Goal: Task Accomplishment & Management: Complete application form

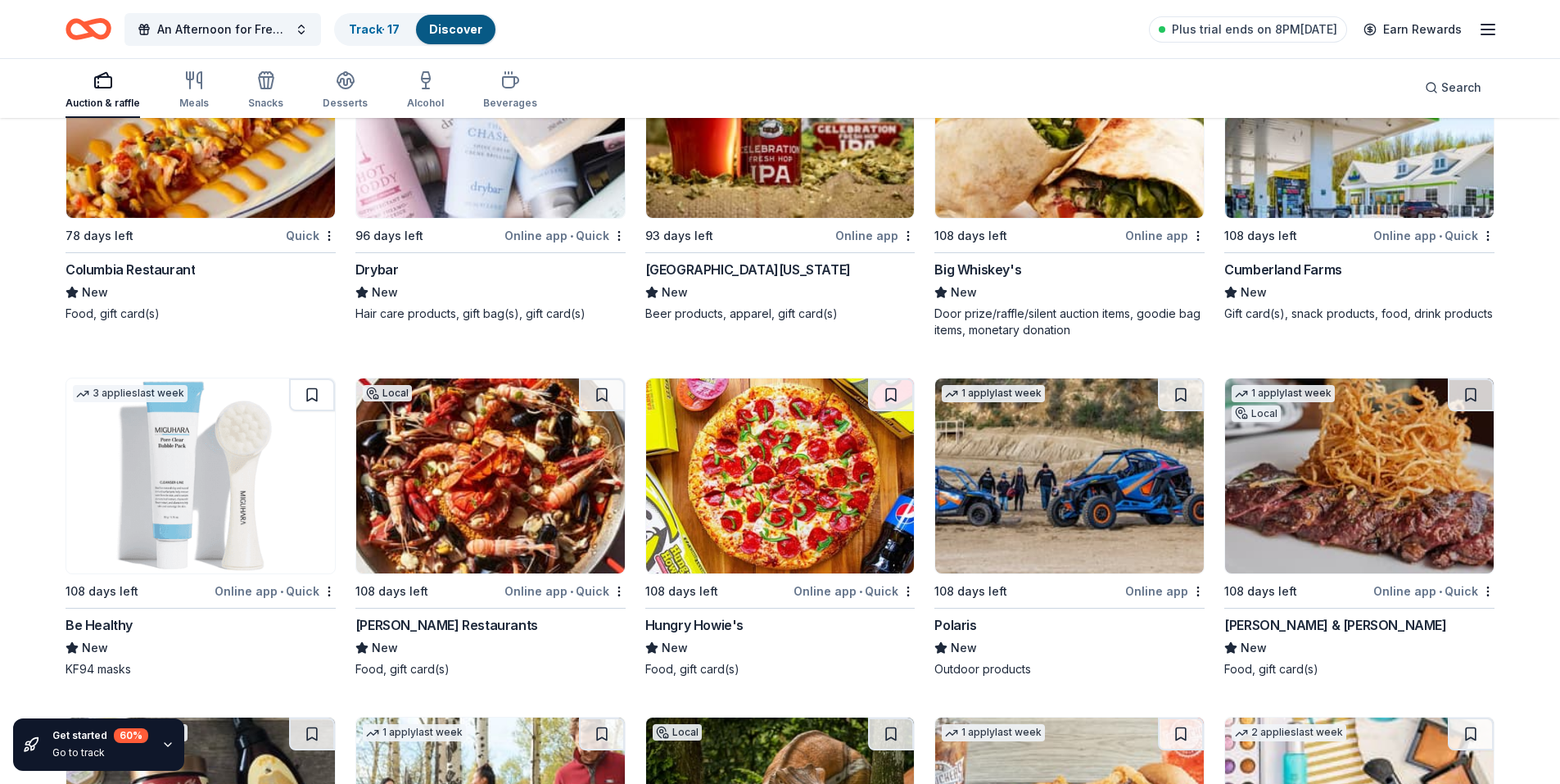
scroll to position [17878, 0]
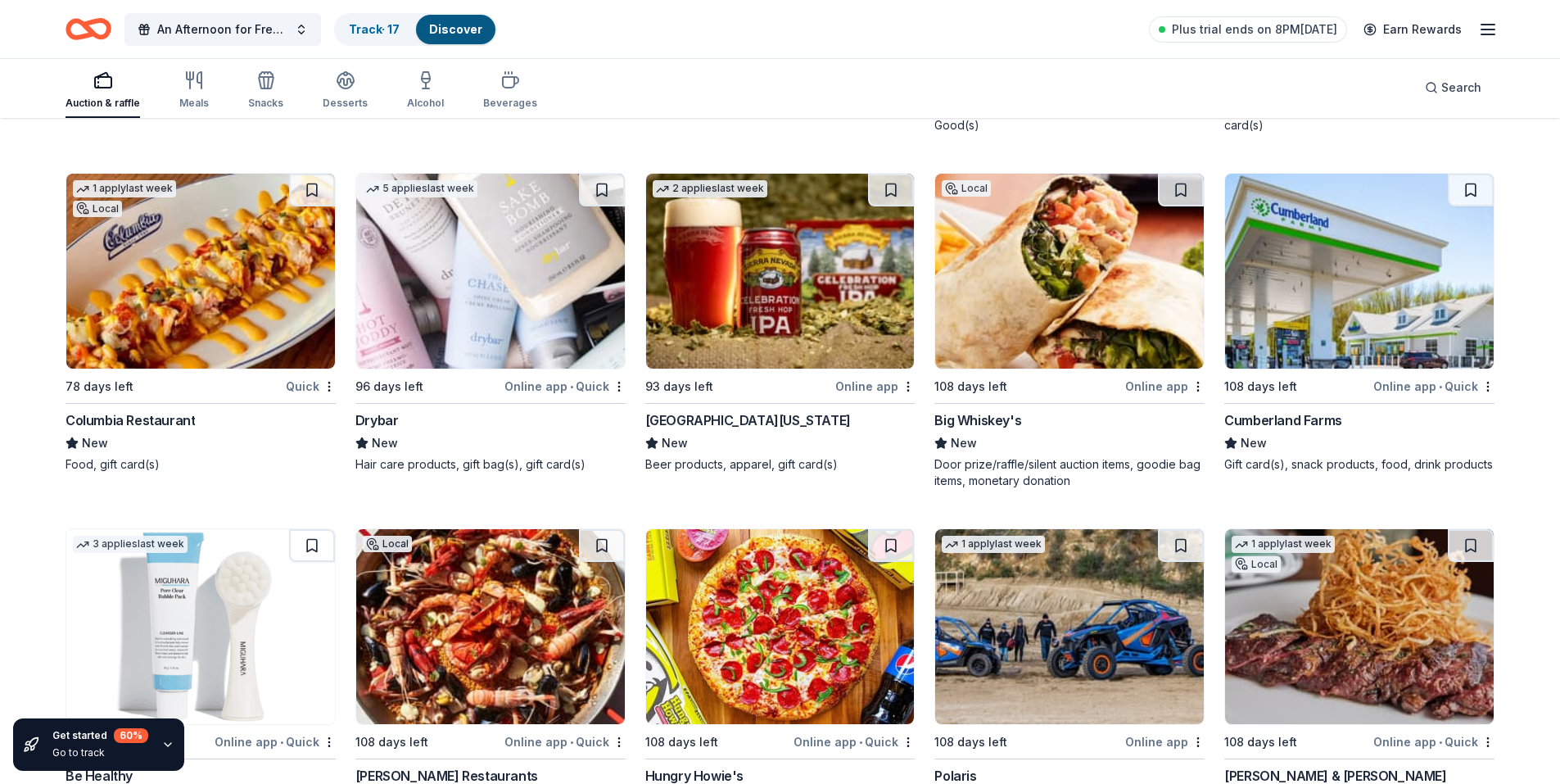
click at [1272, 318] on img at bounding box center [1359, 271] width 269 height 195
click at [1471, 184] on button at bounding box center [1471, 190] width 46 height 32
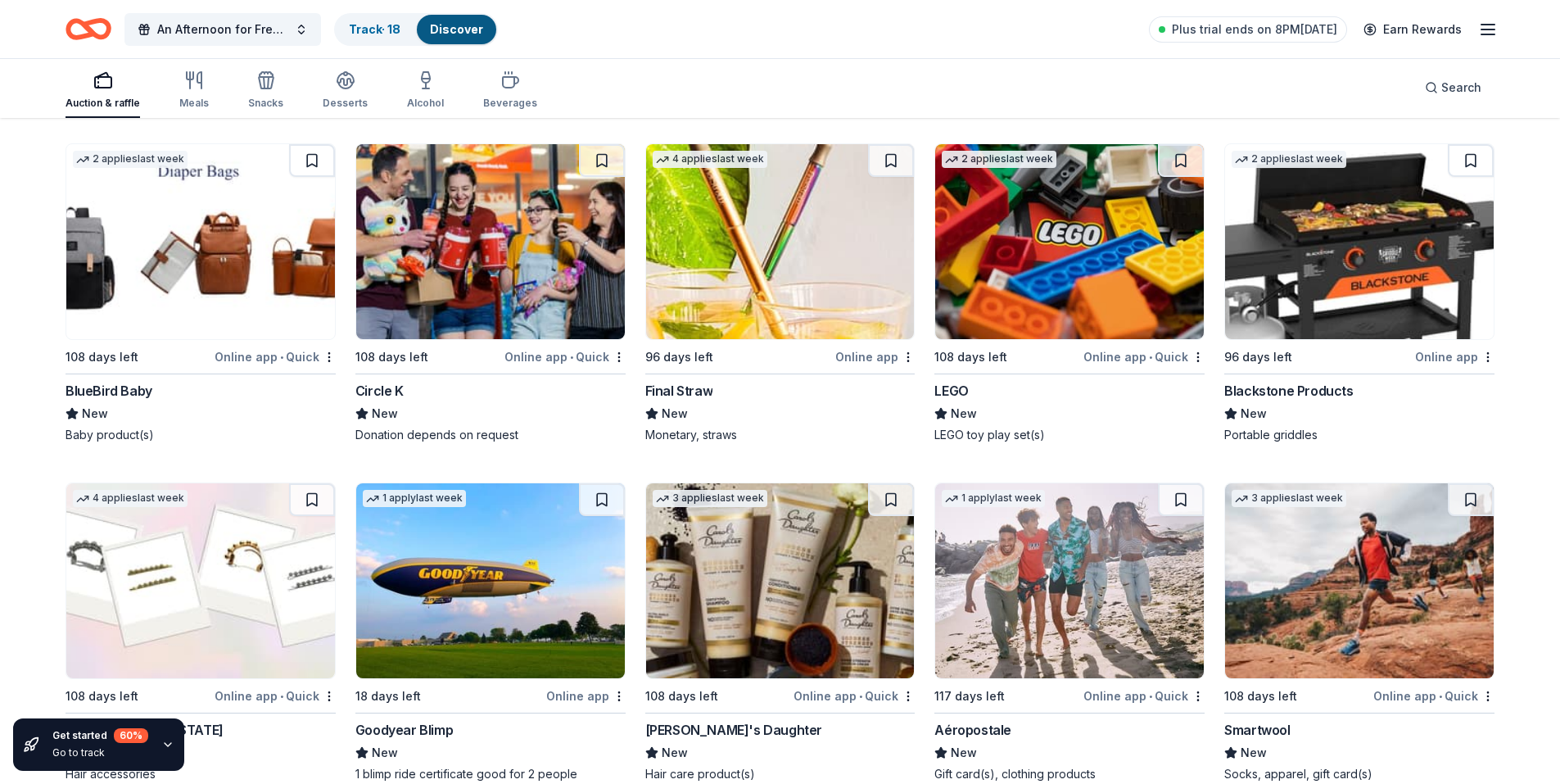
scroll to position [20737, 0]
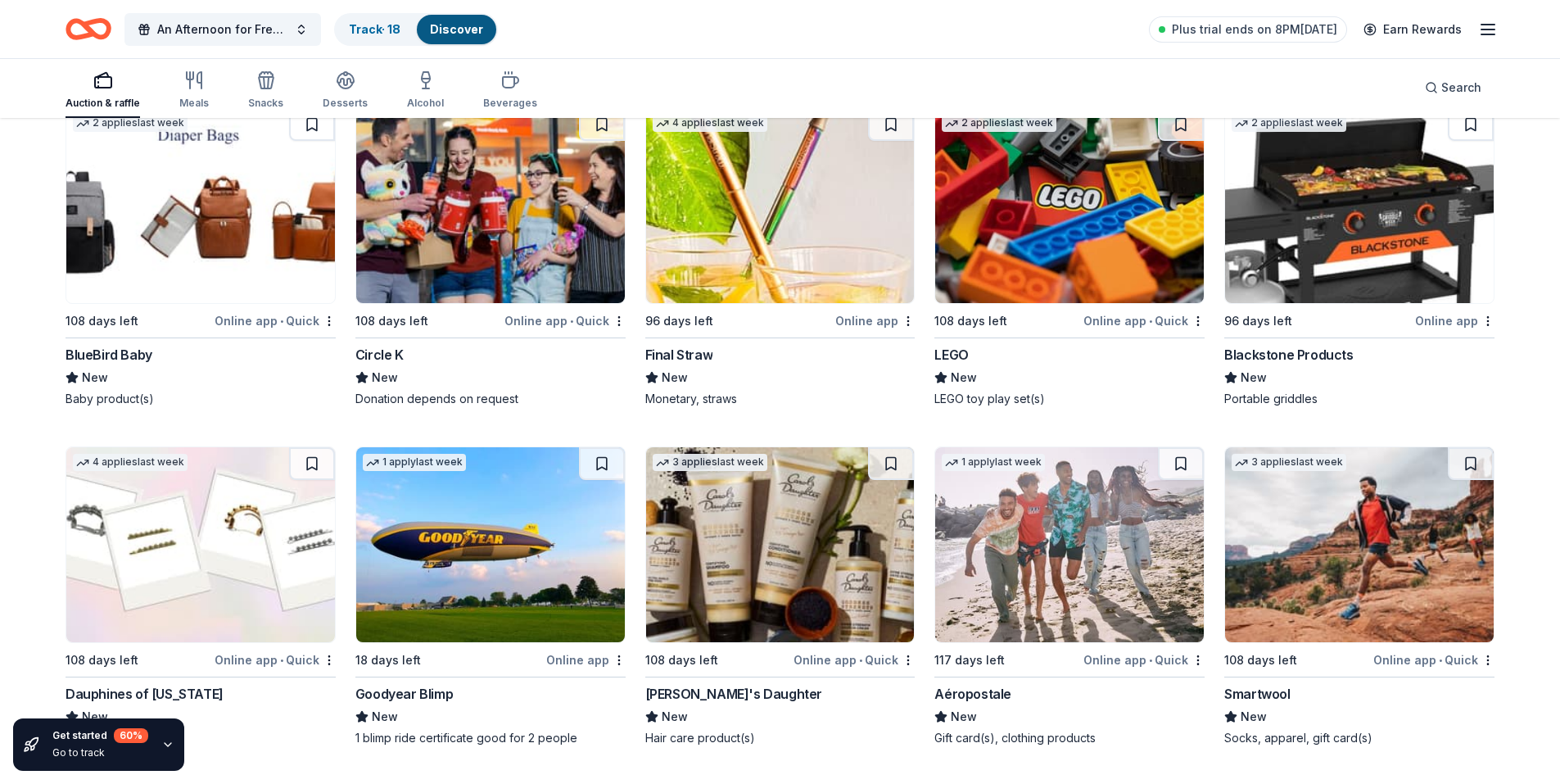
click at [1108, 251] on img at bounding box center [1070, 205] width 269 height 195
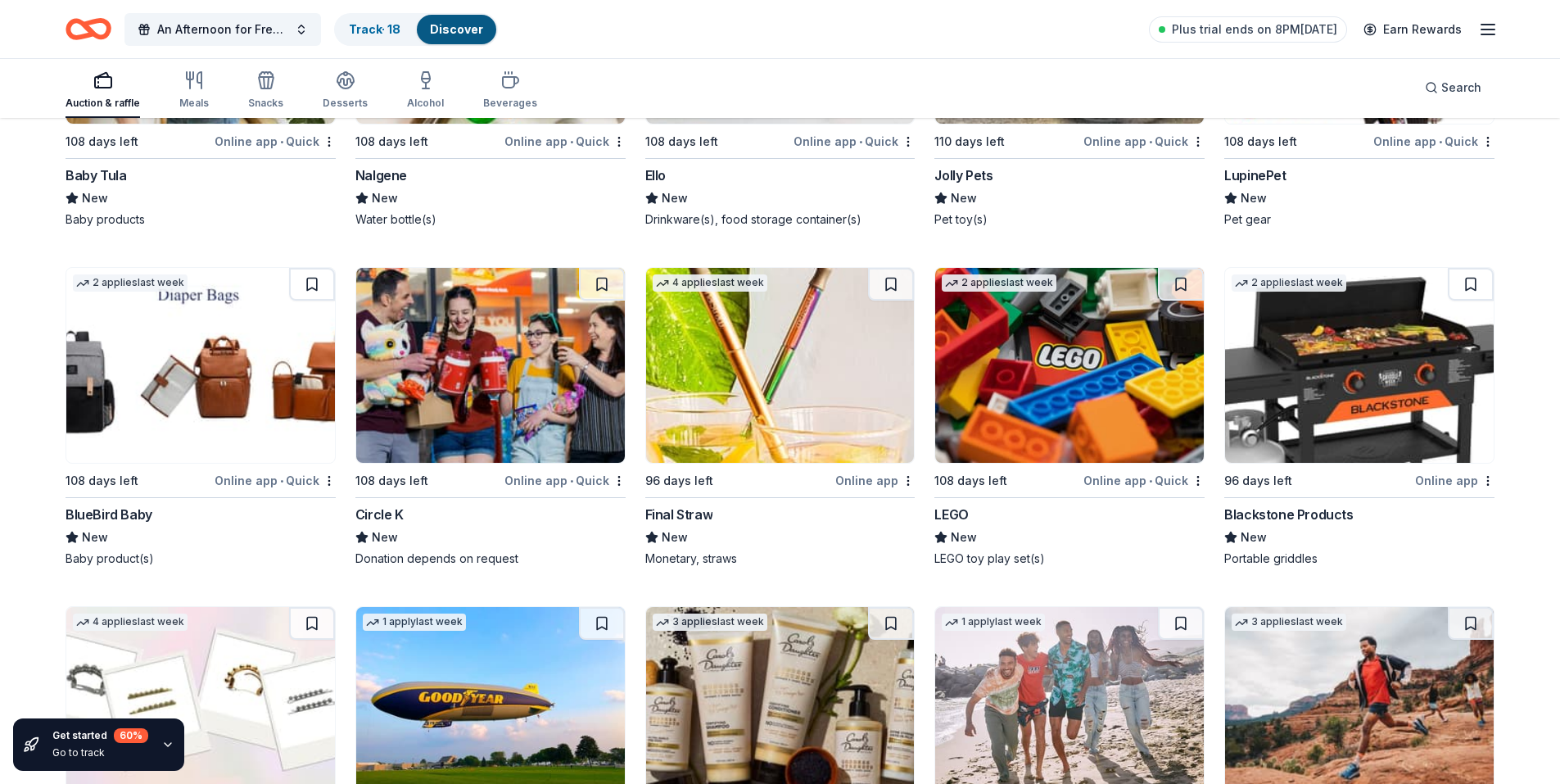
scroll to position [20574, 0]
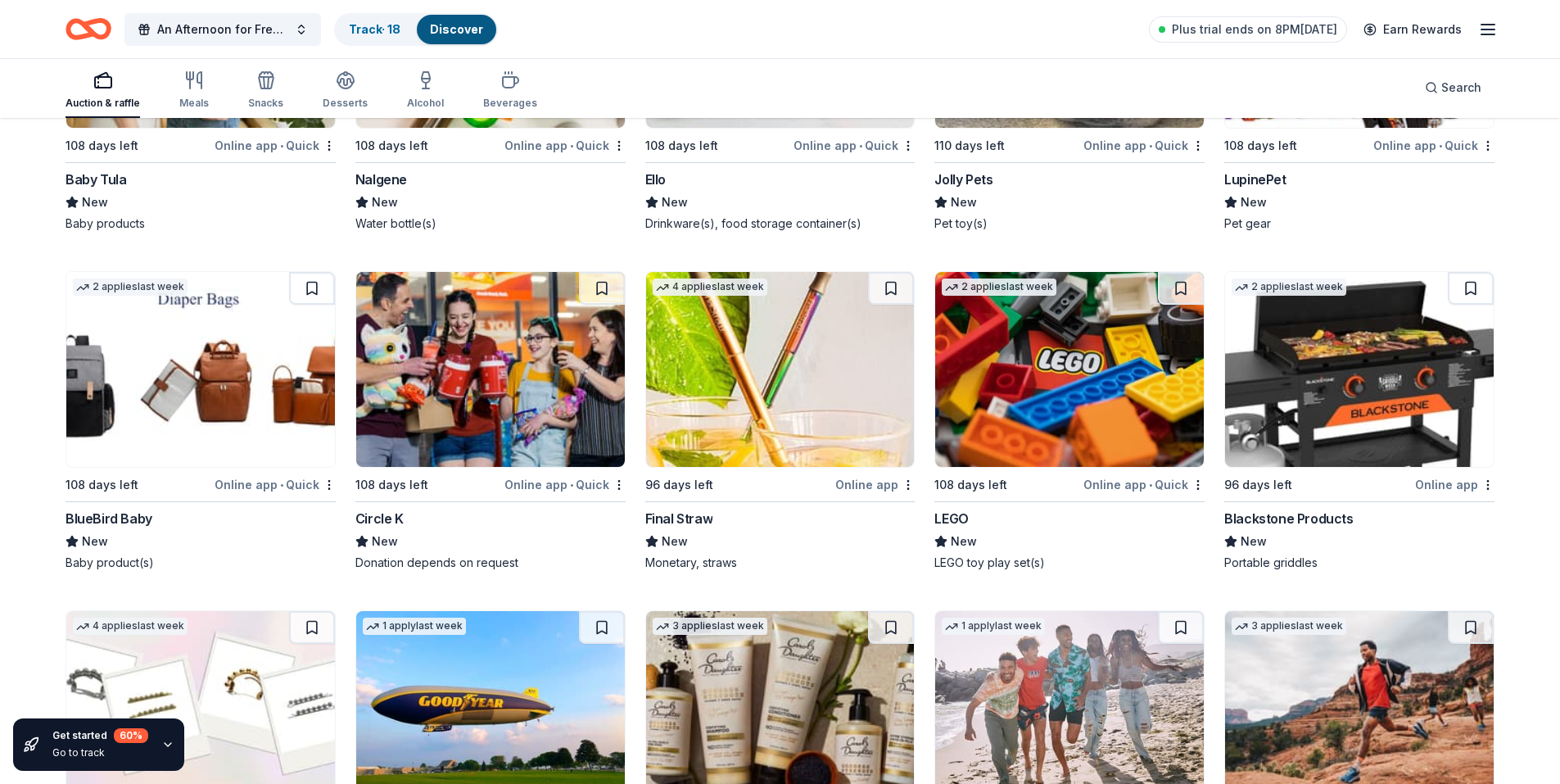
click at [1355, 349] on img at bounding box center [1359, 369] width 269 height 195
click at [790, 411] on img at bounding box center [780, 369] width 269 height 195
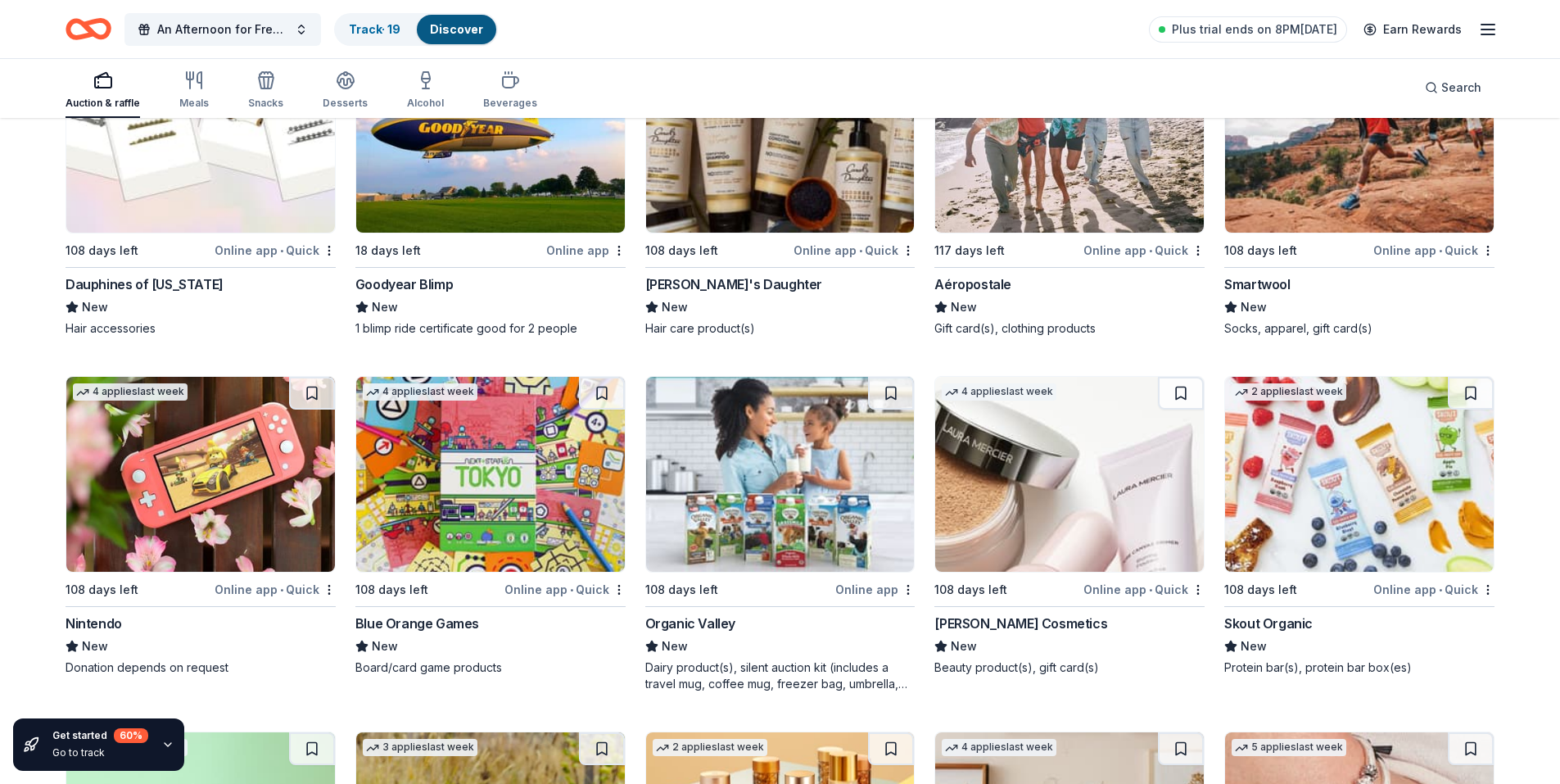
scroll to position [21065, 0]
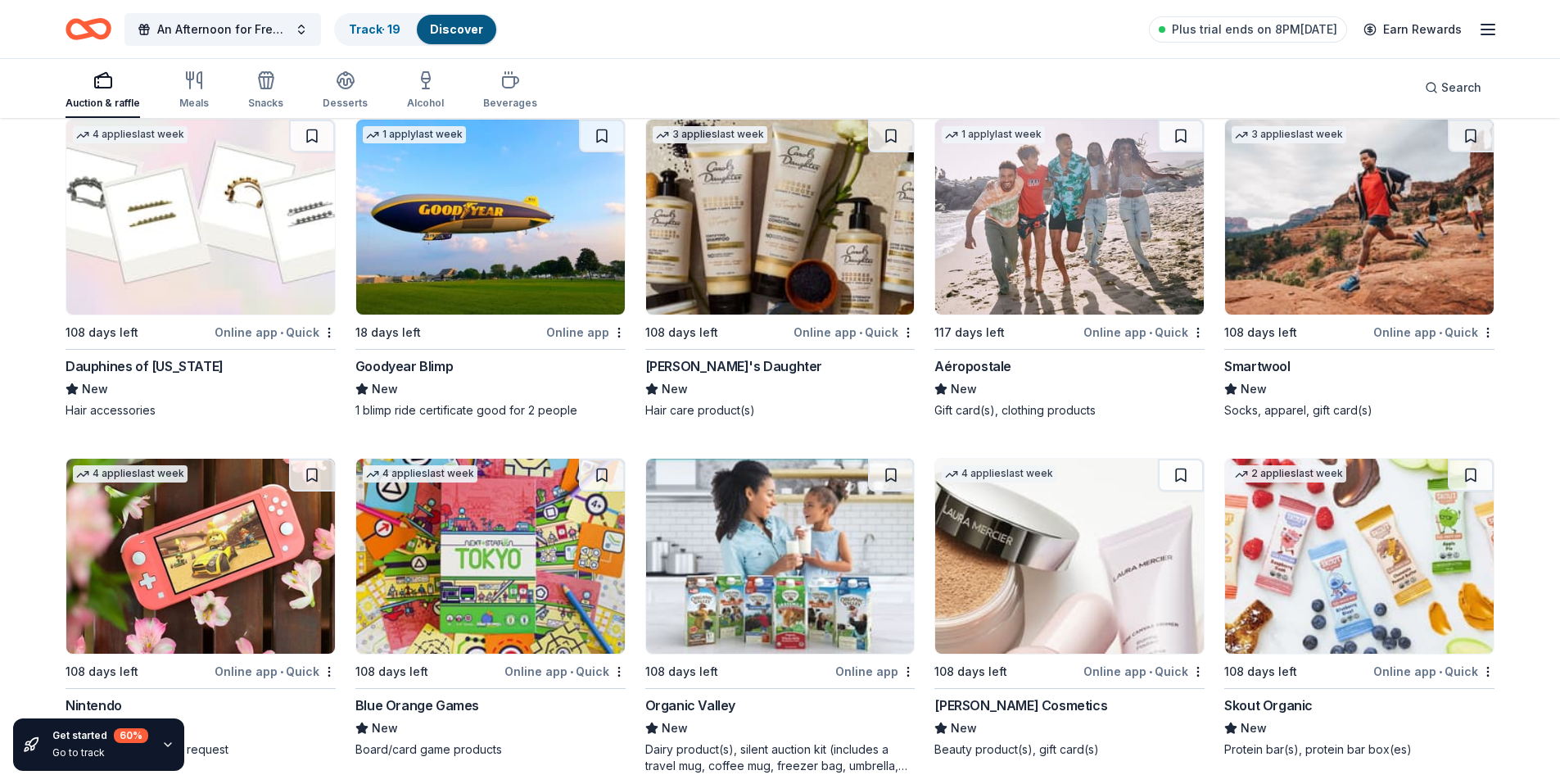
click at [517, 237] on img at bounding box center [490, 216] width 269 height 195
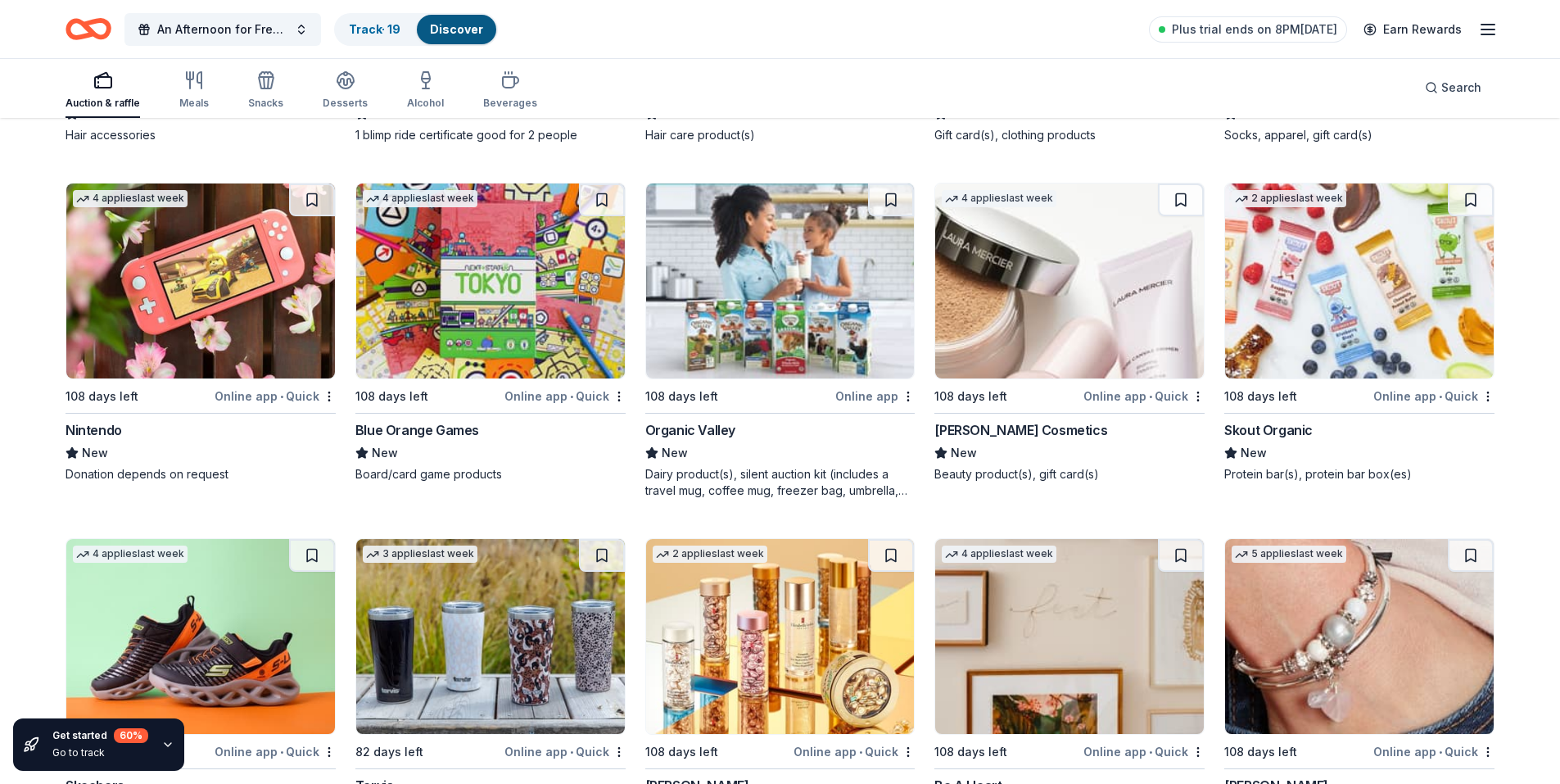
scroll to position [21229, 0]
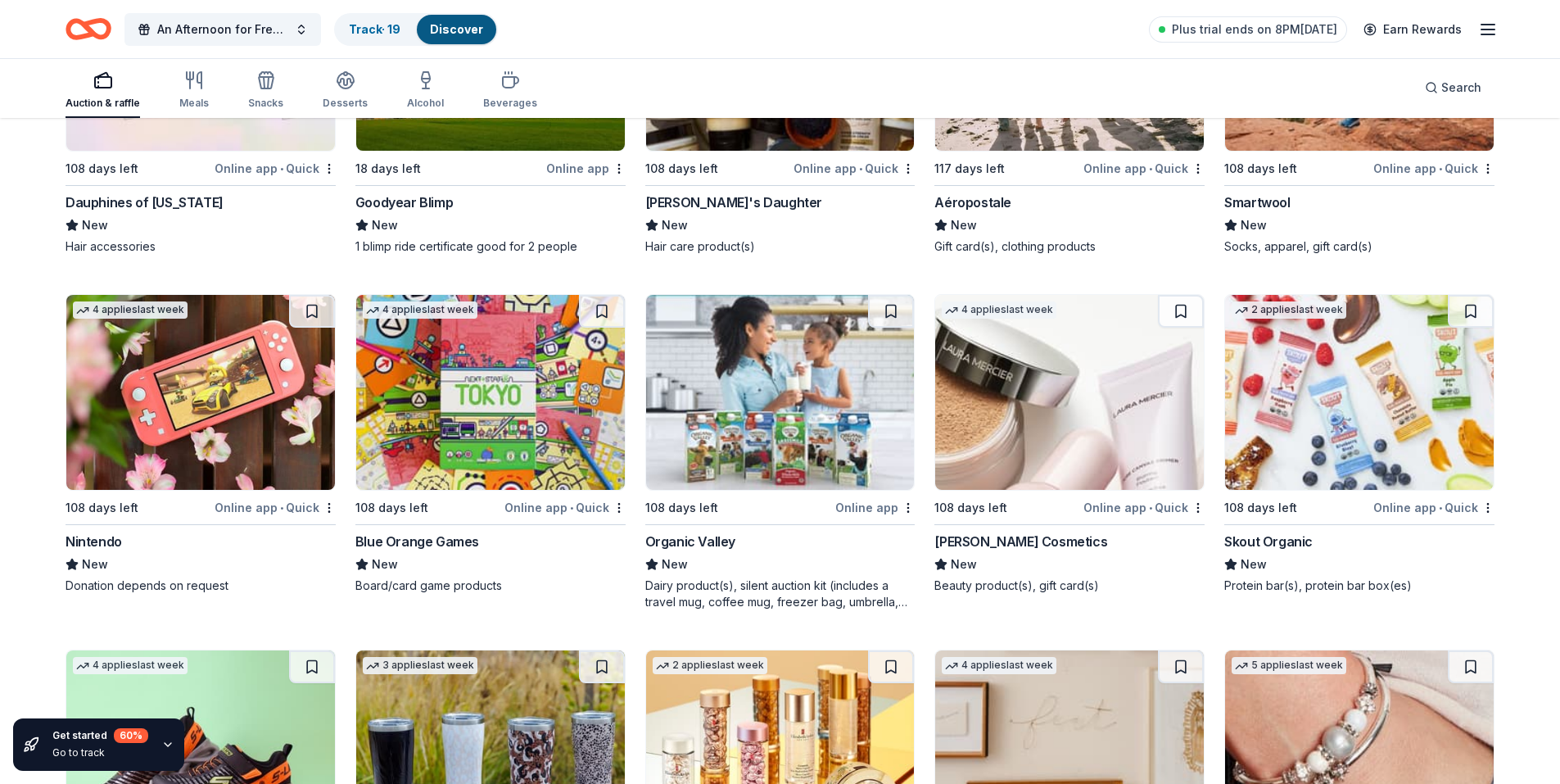
click at [1032, 376] on img at bounding box center [1070, 392] width 269 height 195
click at [1181, 307] on button at bounding box center [1181, 311] width 46 height 32
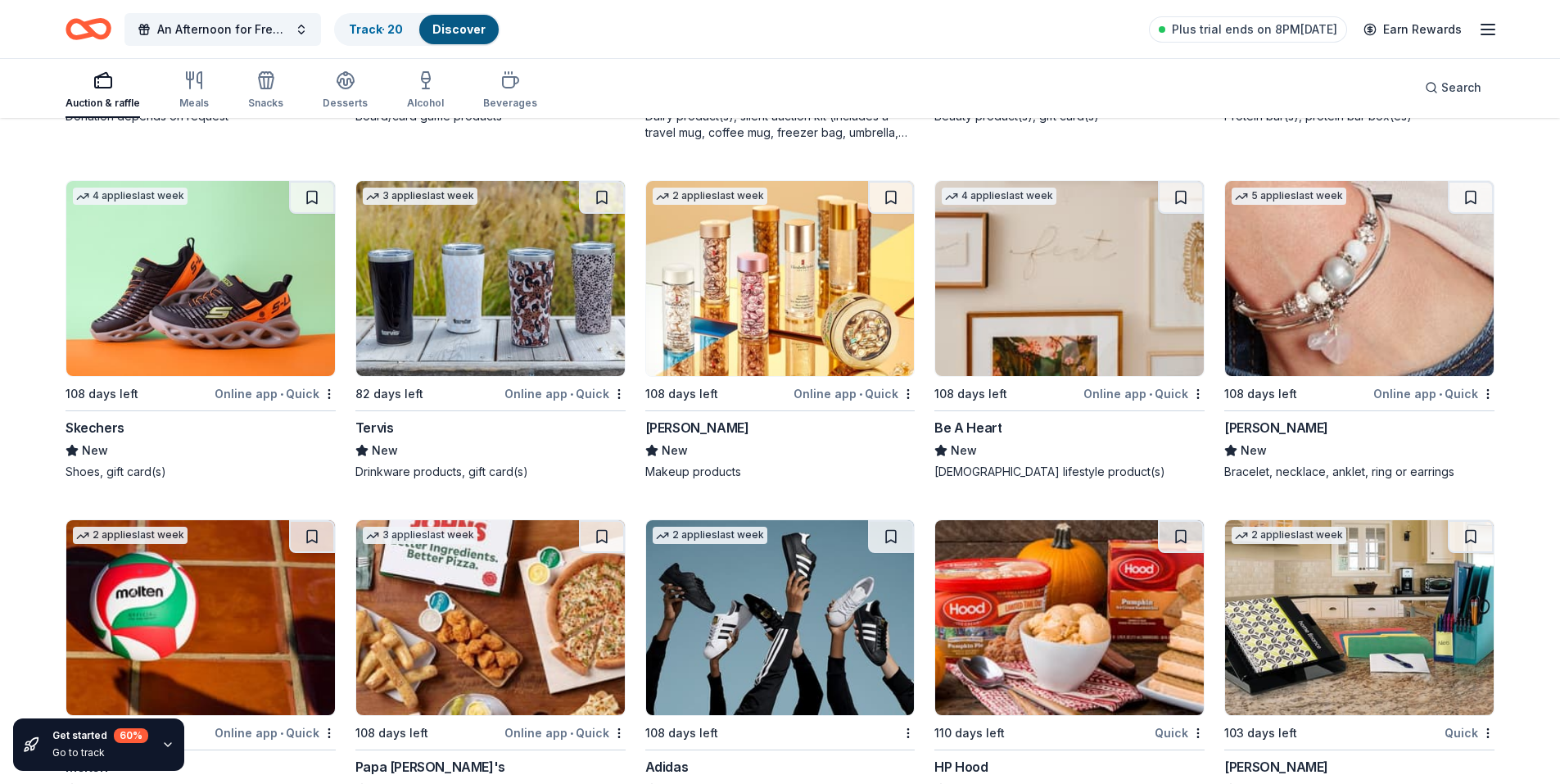
scroll to position [21720, 0]
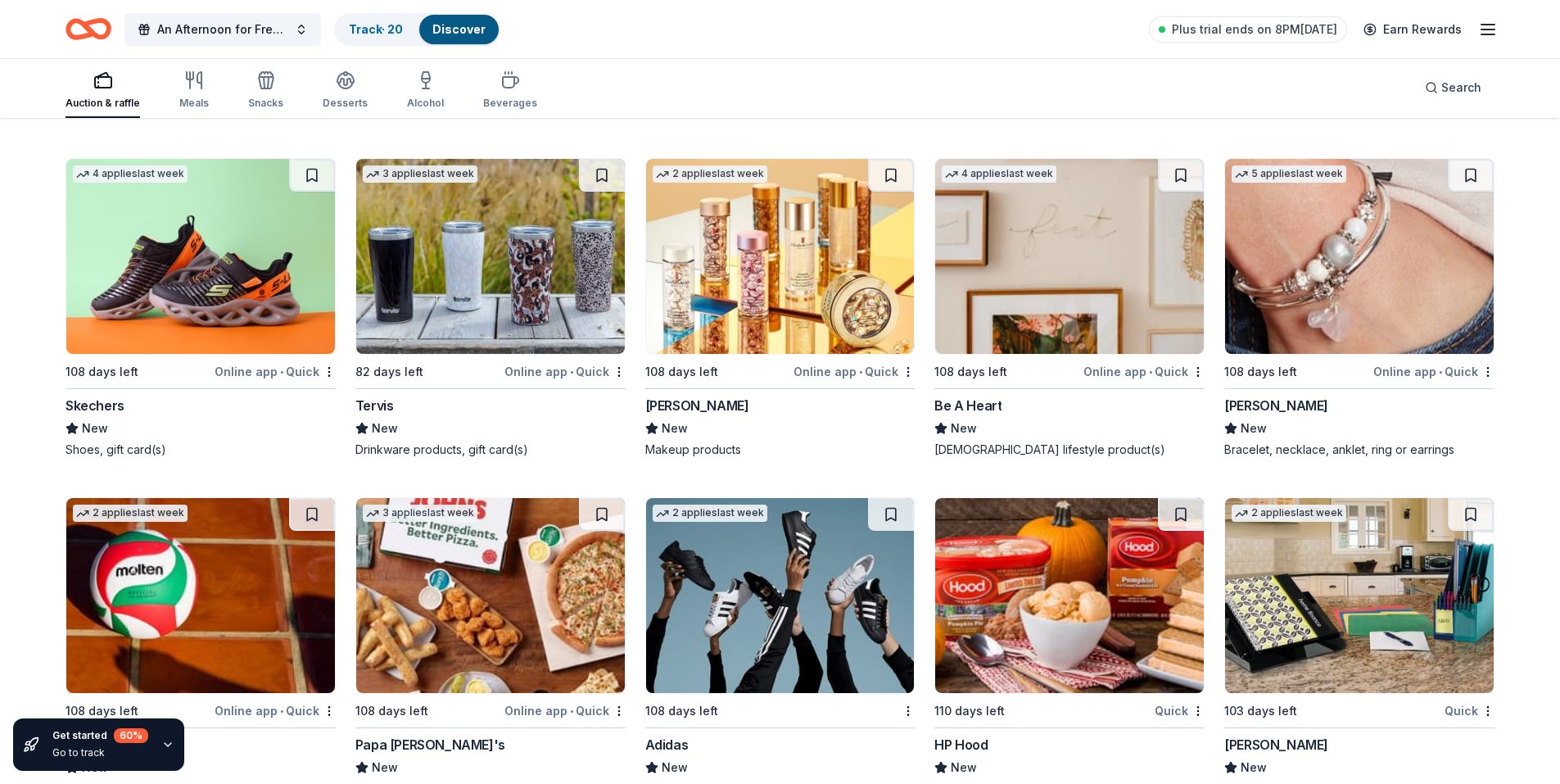
click at [220, 290] on img at bounding box center [201, 256] width 269 height 195
click at [1050, 284] on img at bounding box center [1070, 256] width 269 height 195
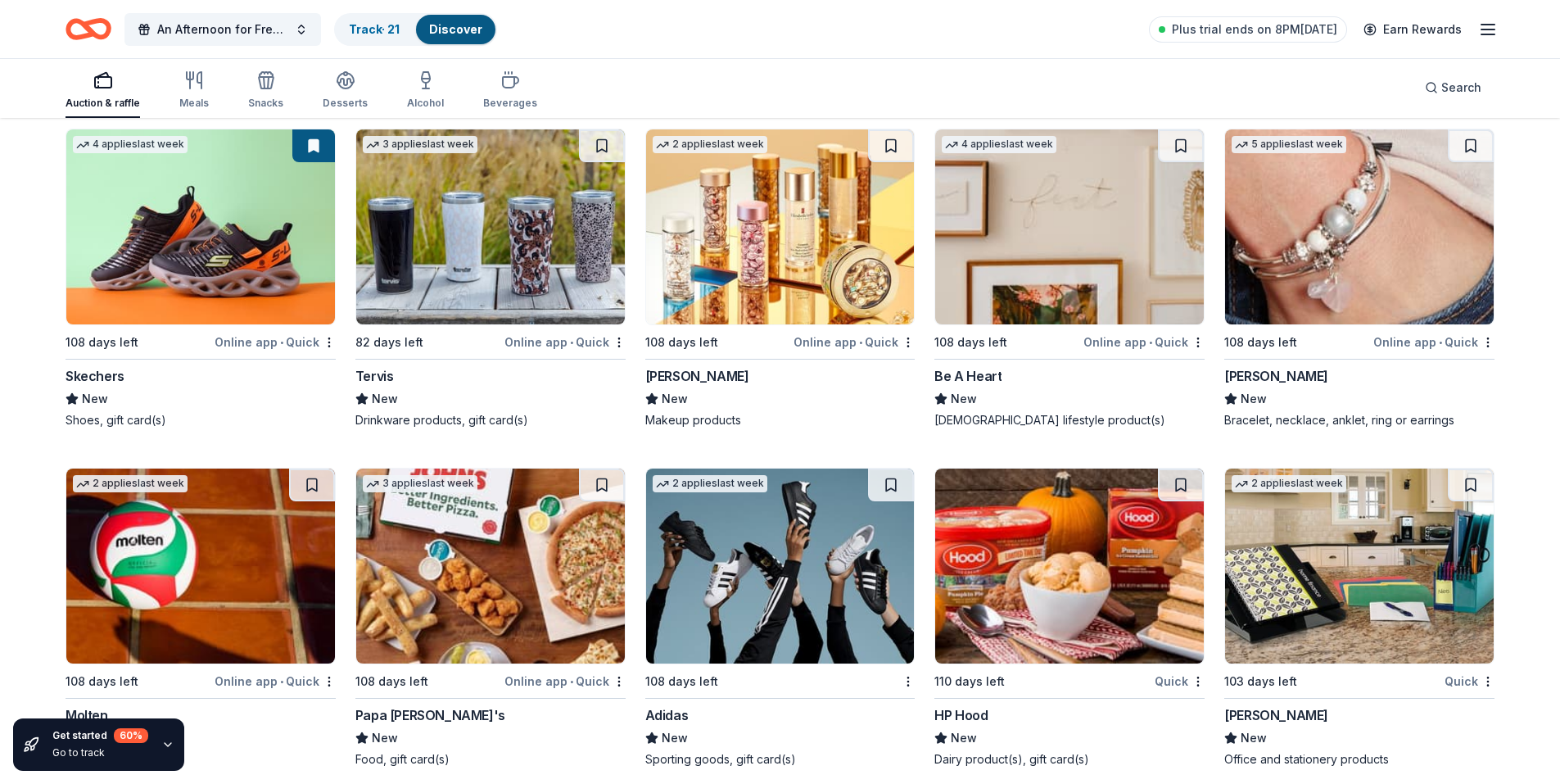
scroll to position [21766, 0]
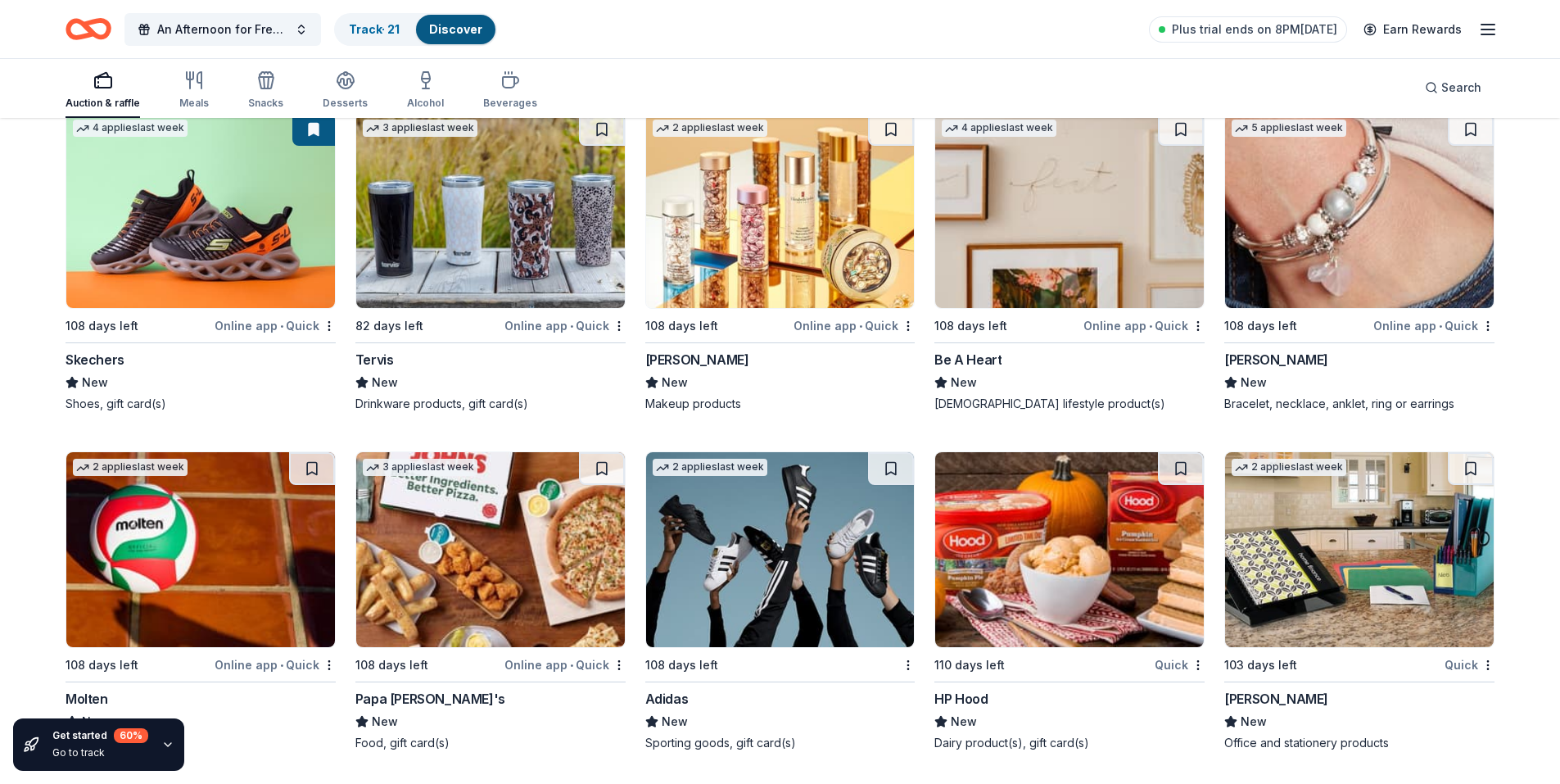
click at [724, 569] on img at bounding box center [780, 549] width 269 height 195
click at [166, 746] on icon "button" at bounding box center [167, 744] width 13 height 13
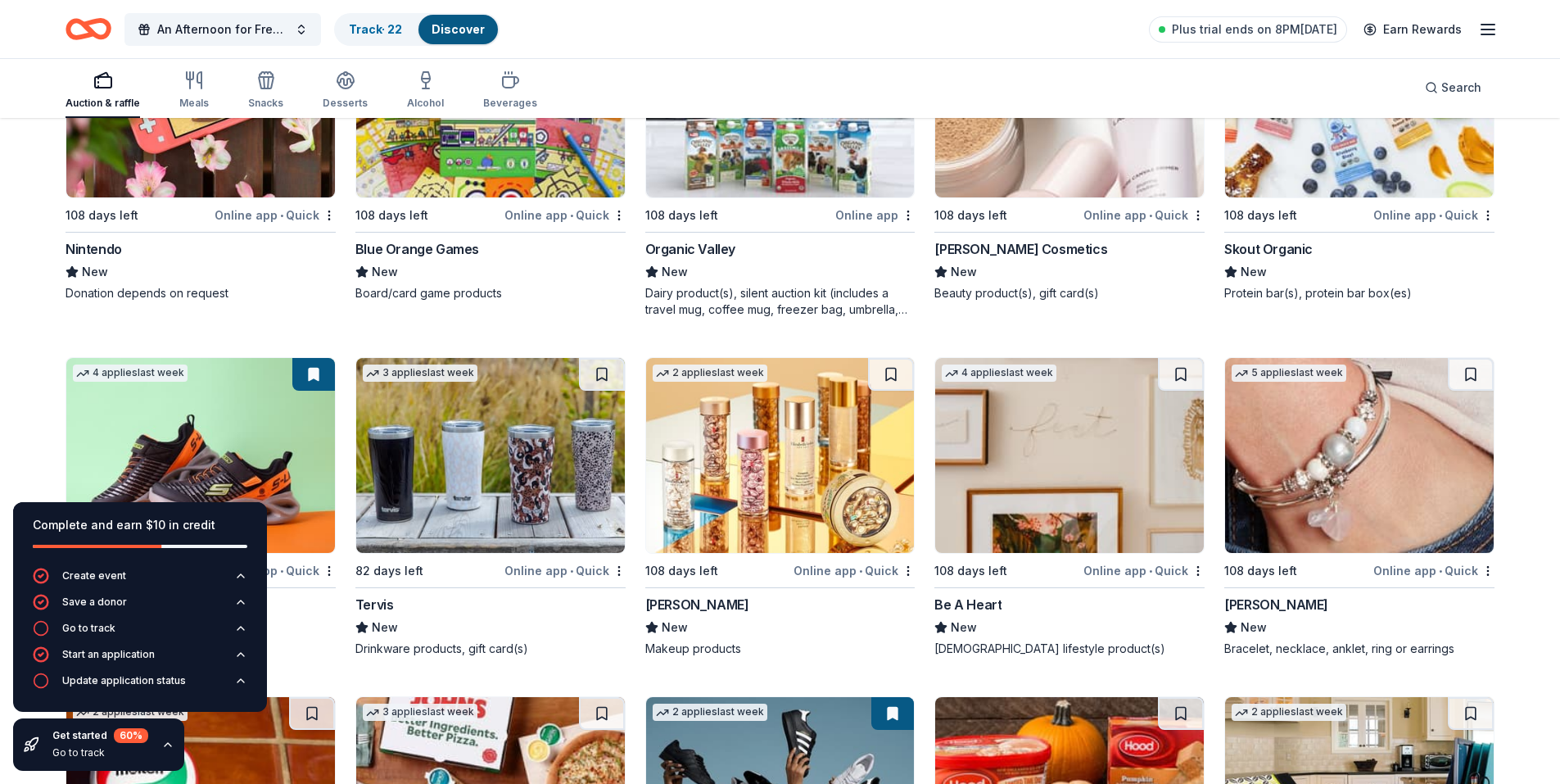
scroll to position [21520, 0]
click at [490, 492] on img at bounding box center [490, 456] width 269 height 195
click at [797, 468] on img at bounding box center [780, 456] width 269 height 195
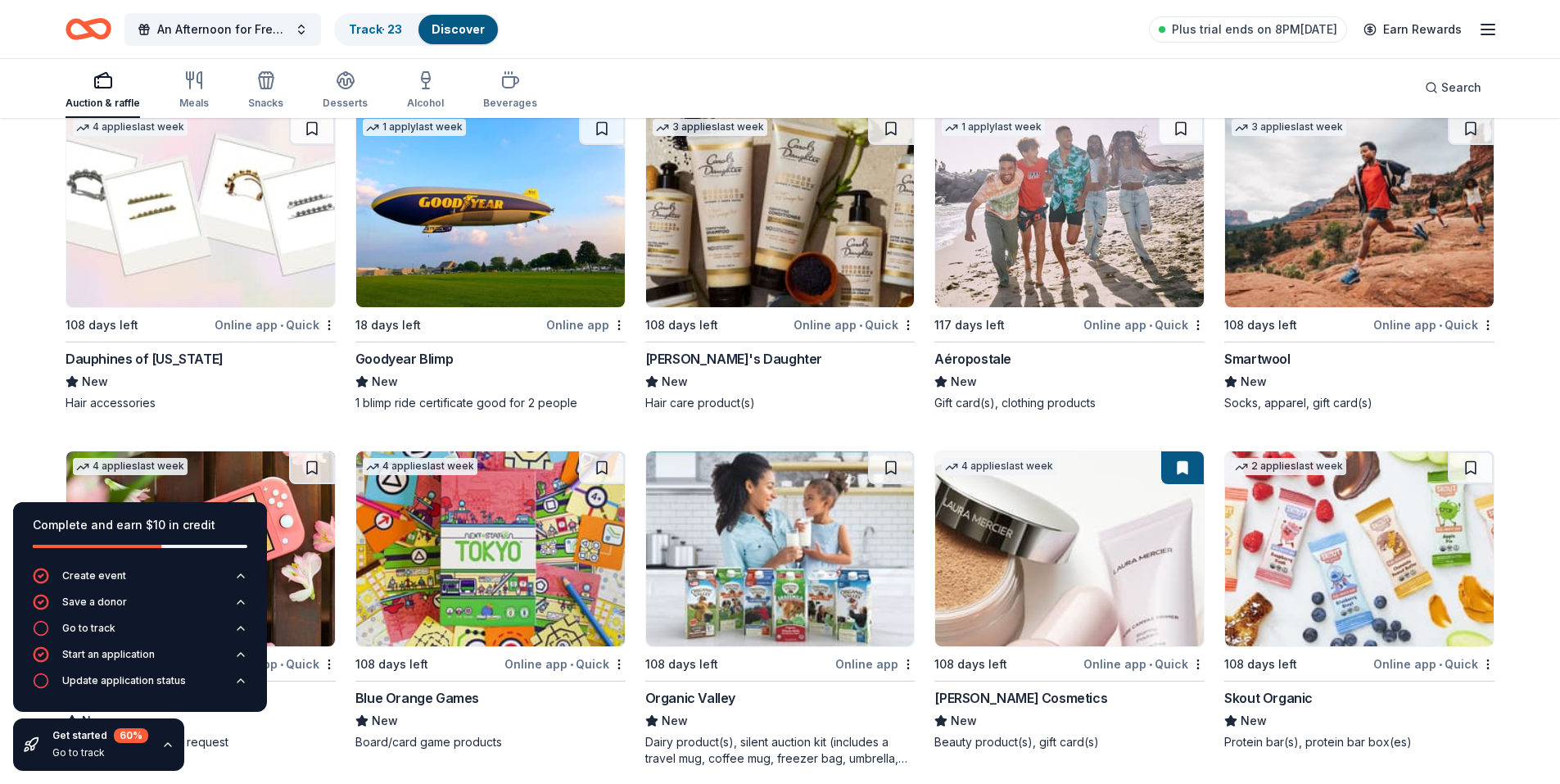
scroll to position [21029, 0]
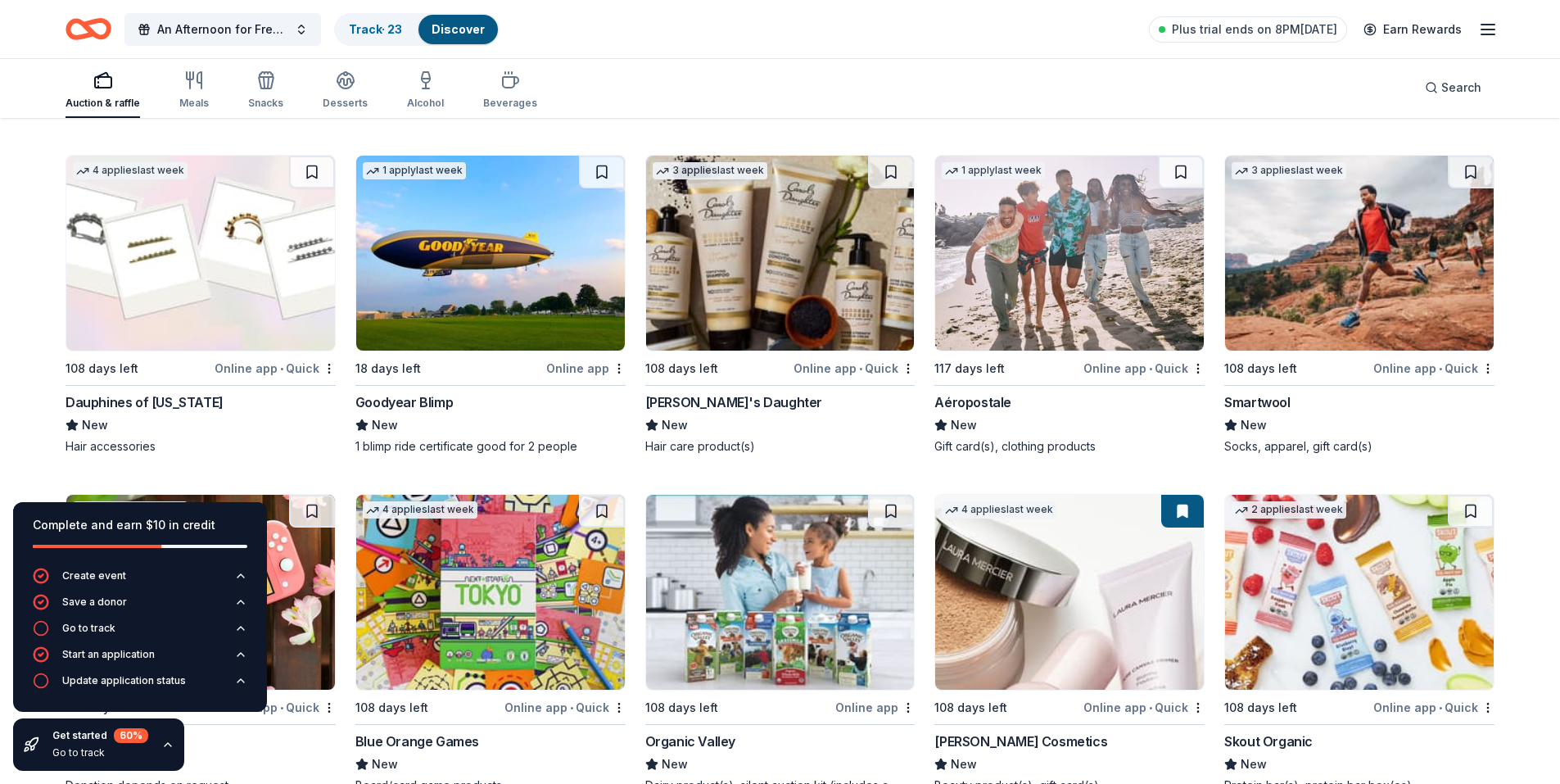
click at [227, 513] on div "Complete and earn $10 in credit" at bounding box center [140, 534] width 254 height 66
click at [170, 747] on icon "button" at bounding box center [167, 744] width 13 height 13
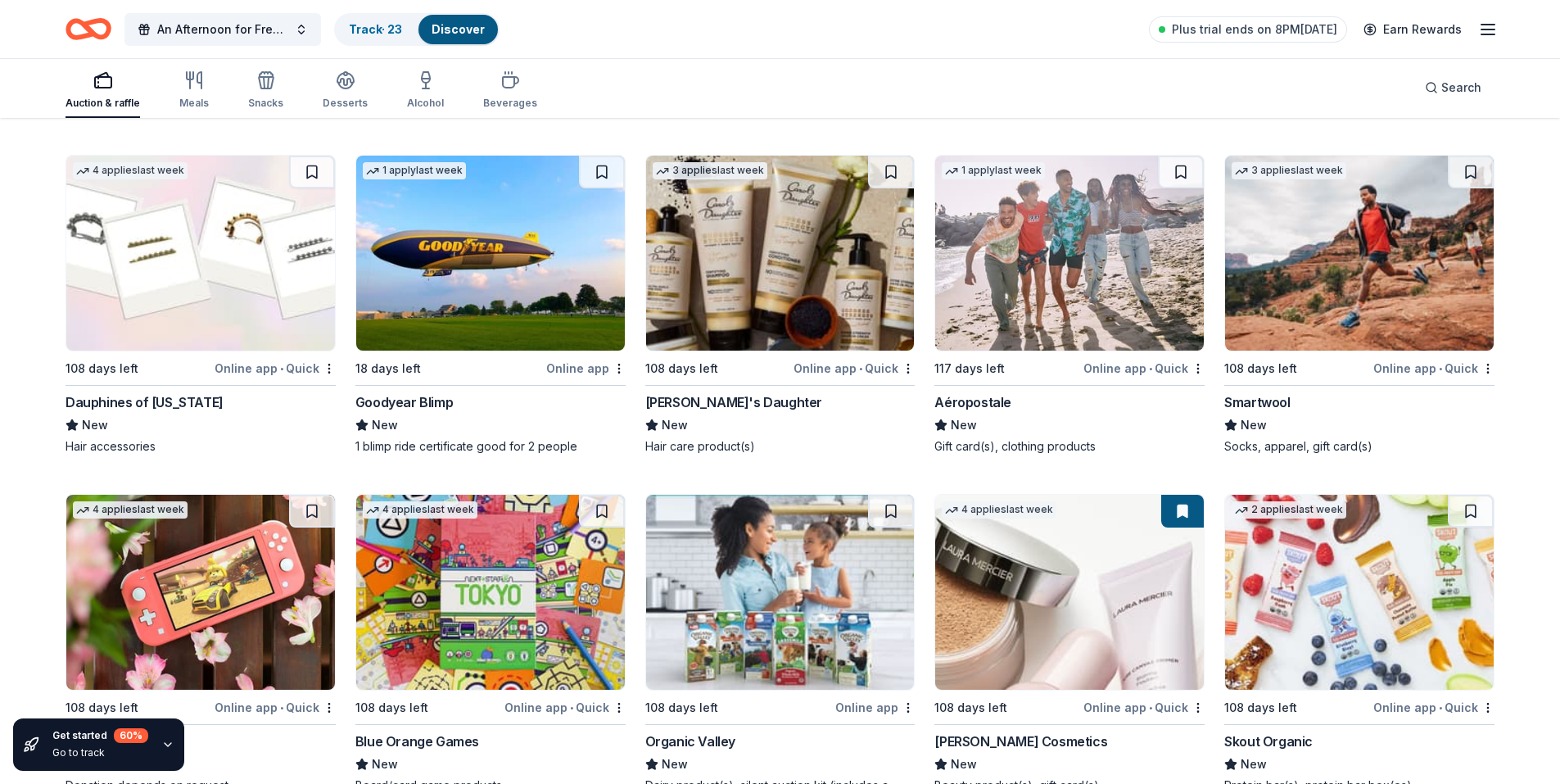
scroll to position [20947, 0]
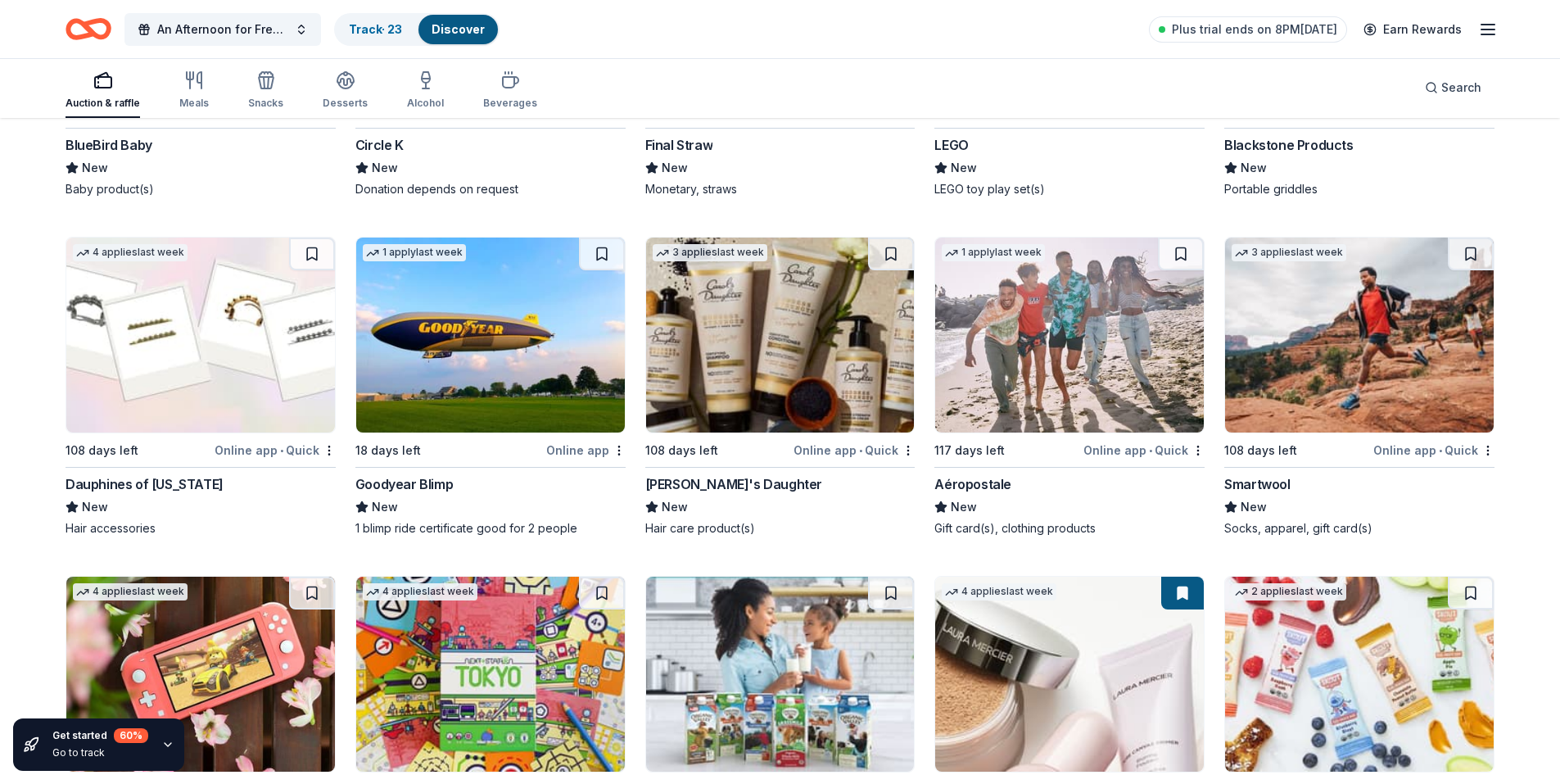
click at [234, 361] on img at bounding box center [201, 335] width 269 height 195
click at [796, 361] on img at bounding box center [780, 335] width 269 height 195
click at [1045, 336] on img at bounding box center [1070, 335] width 269 height 195
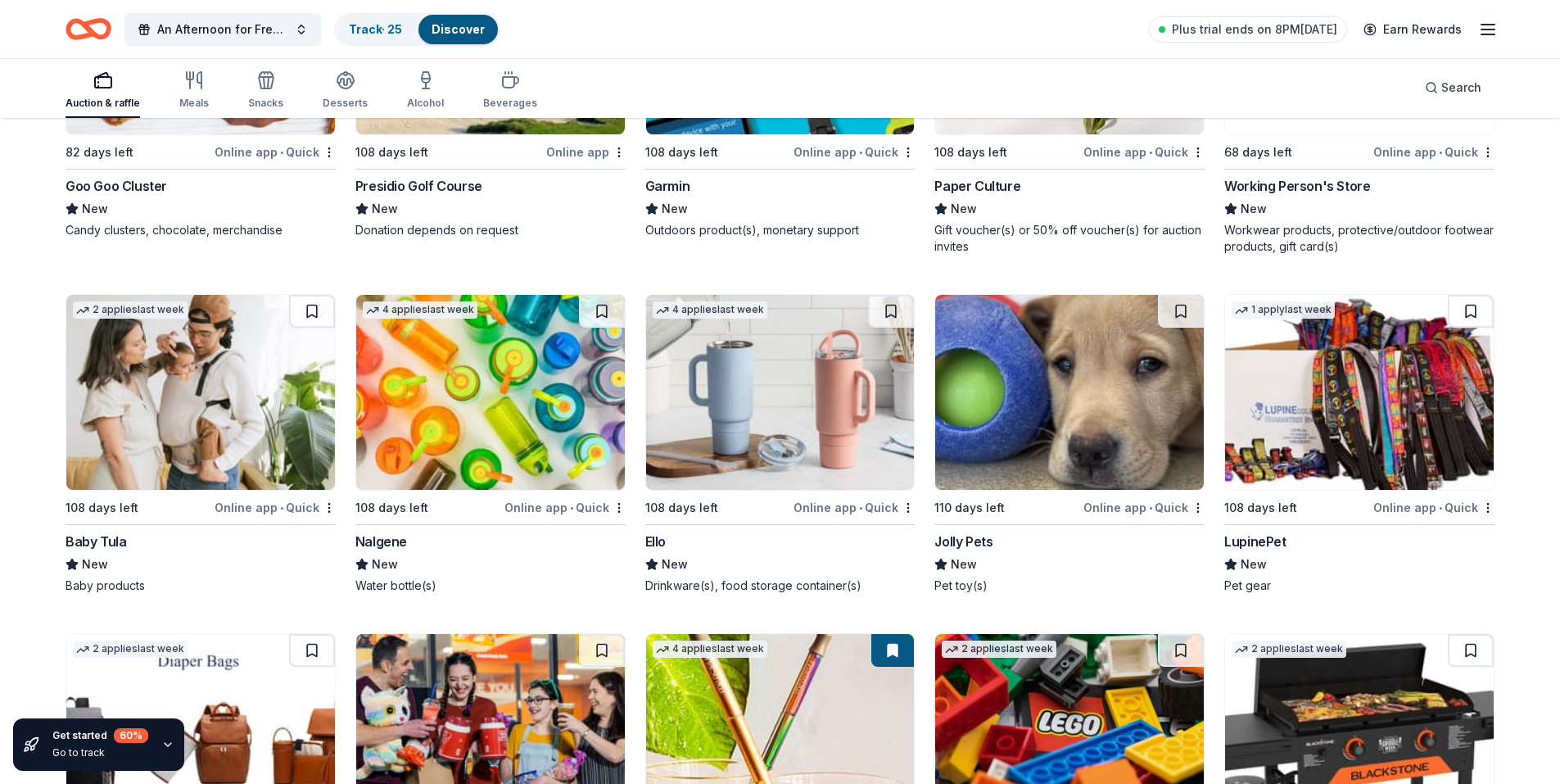
scroll to position [20210, 0]
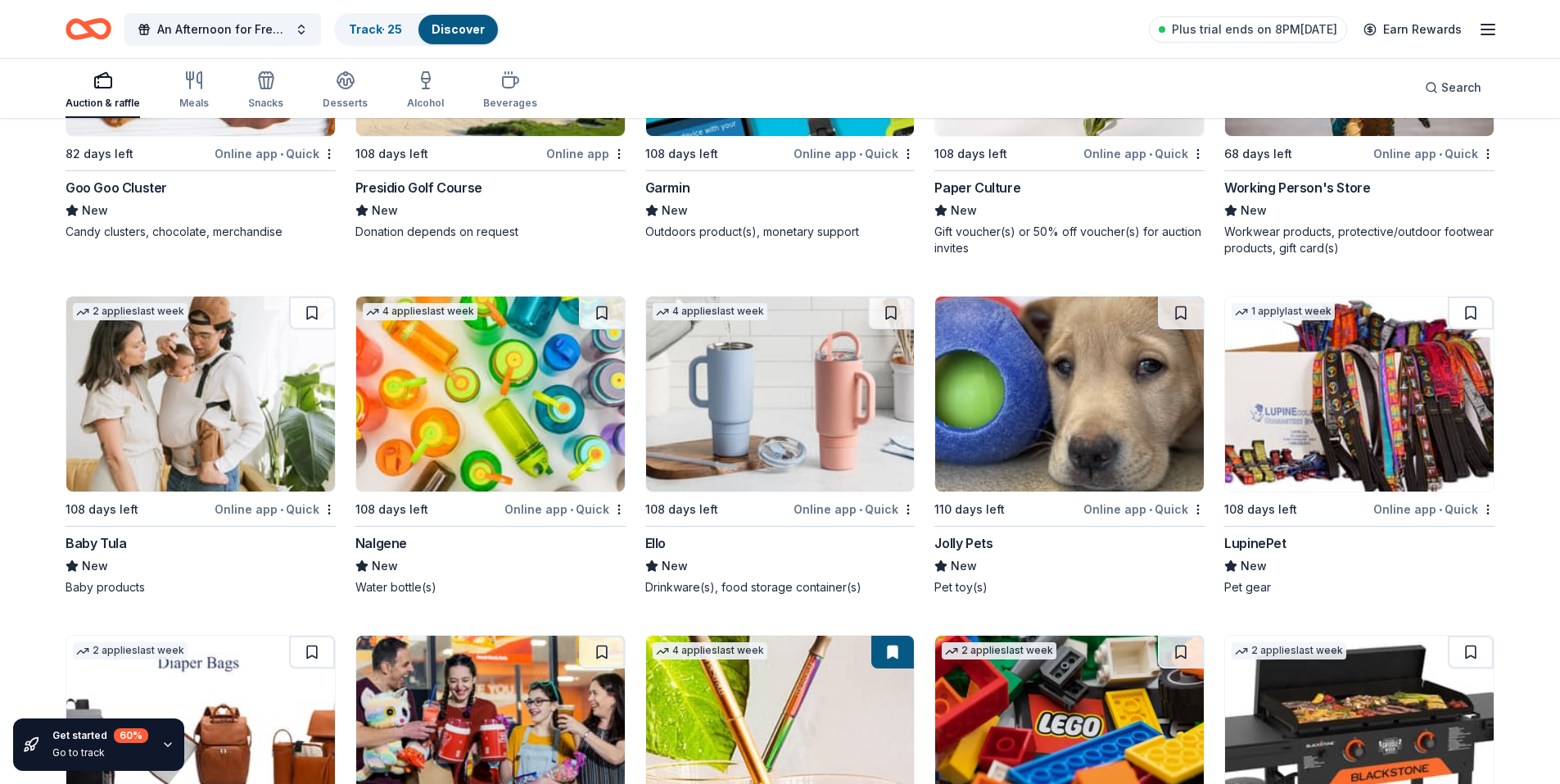
click at [842, 408] on img at bounding box center [780, 394] width 269 height 195
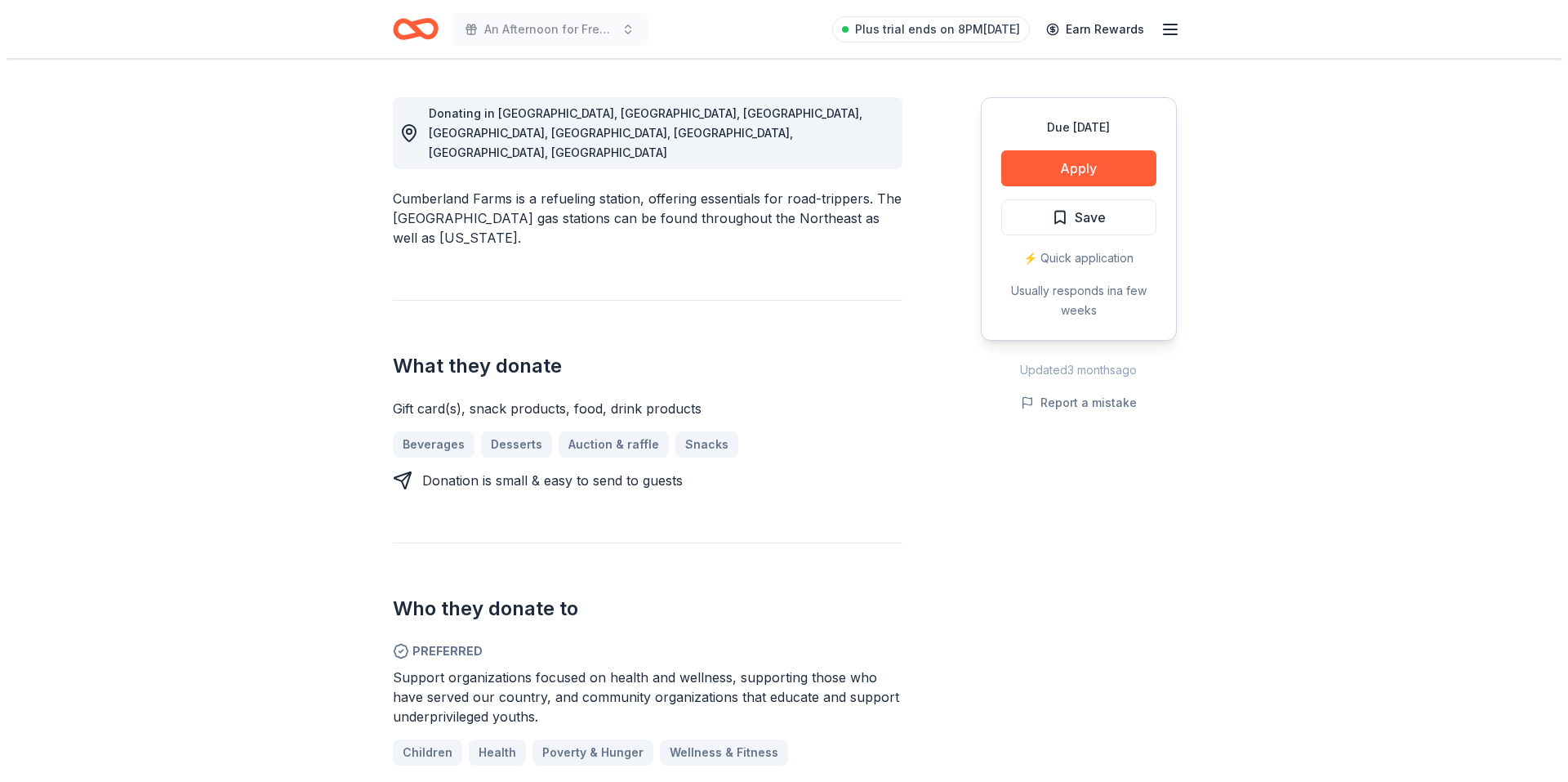
scroll to position [326, 0]
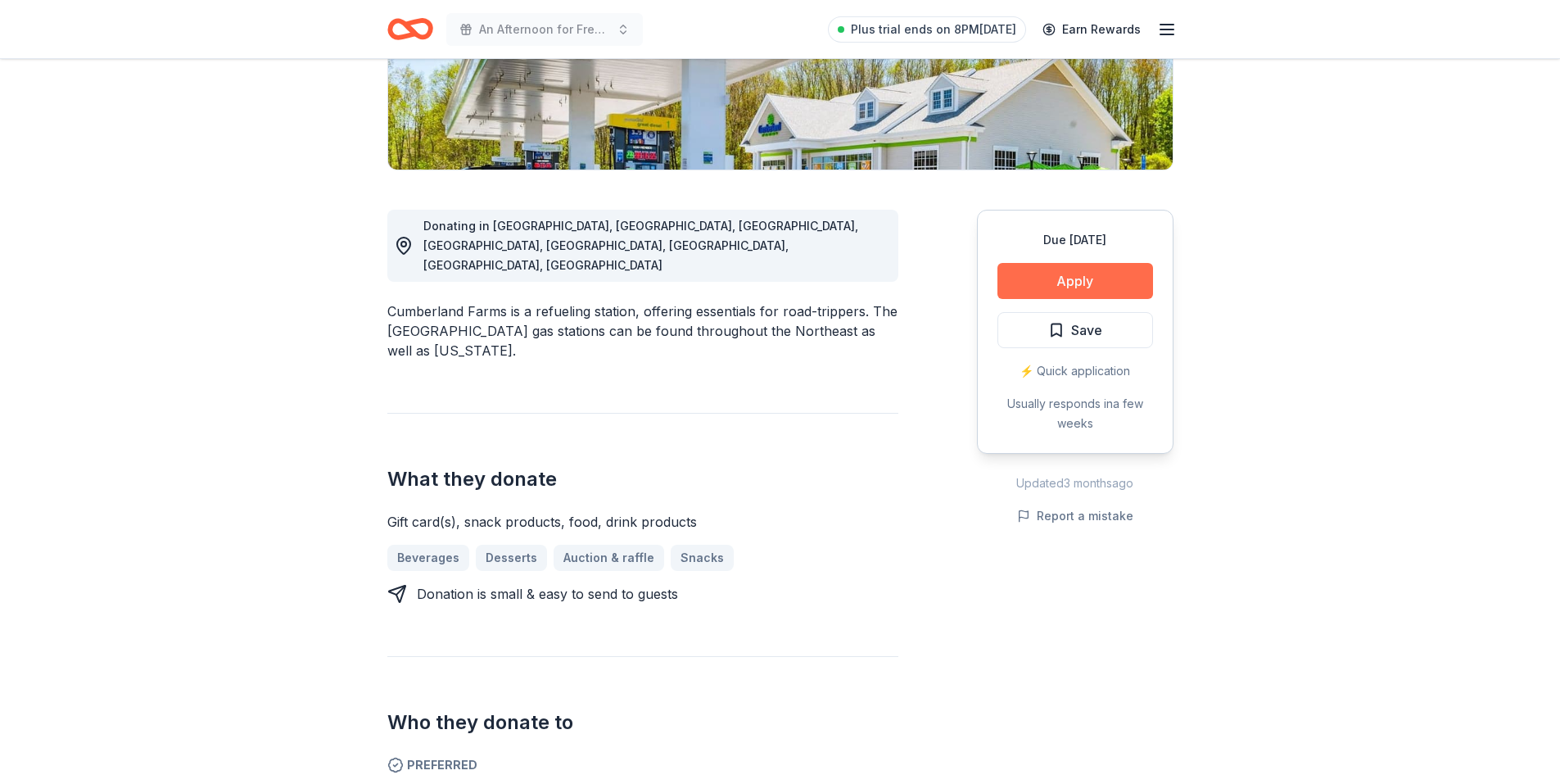
click at [1082, 283] on button "Apply" at bounding box center [1075, 280] width 155 height 36
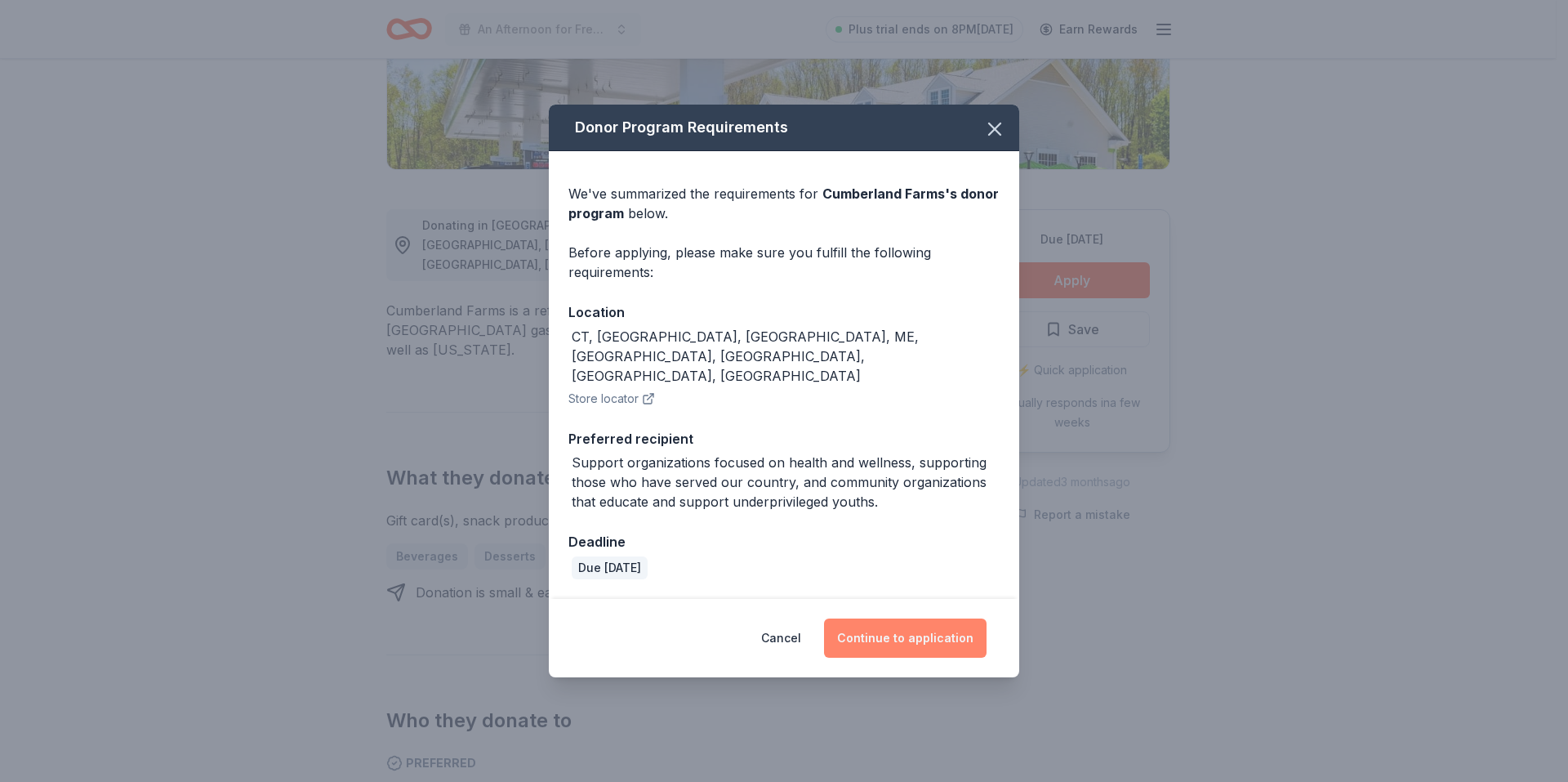
click at [925, 625] on button "Continue to application" at bounding box center [905, 638] width 162 height 40
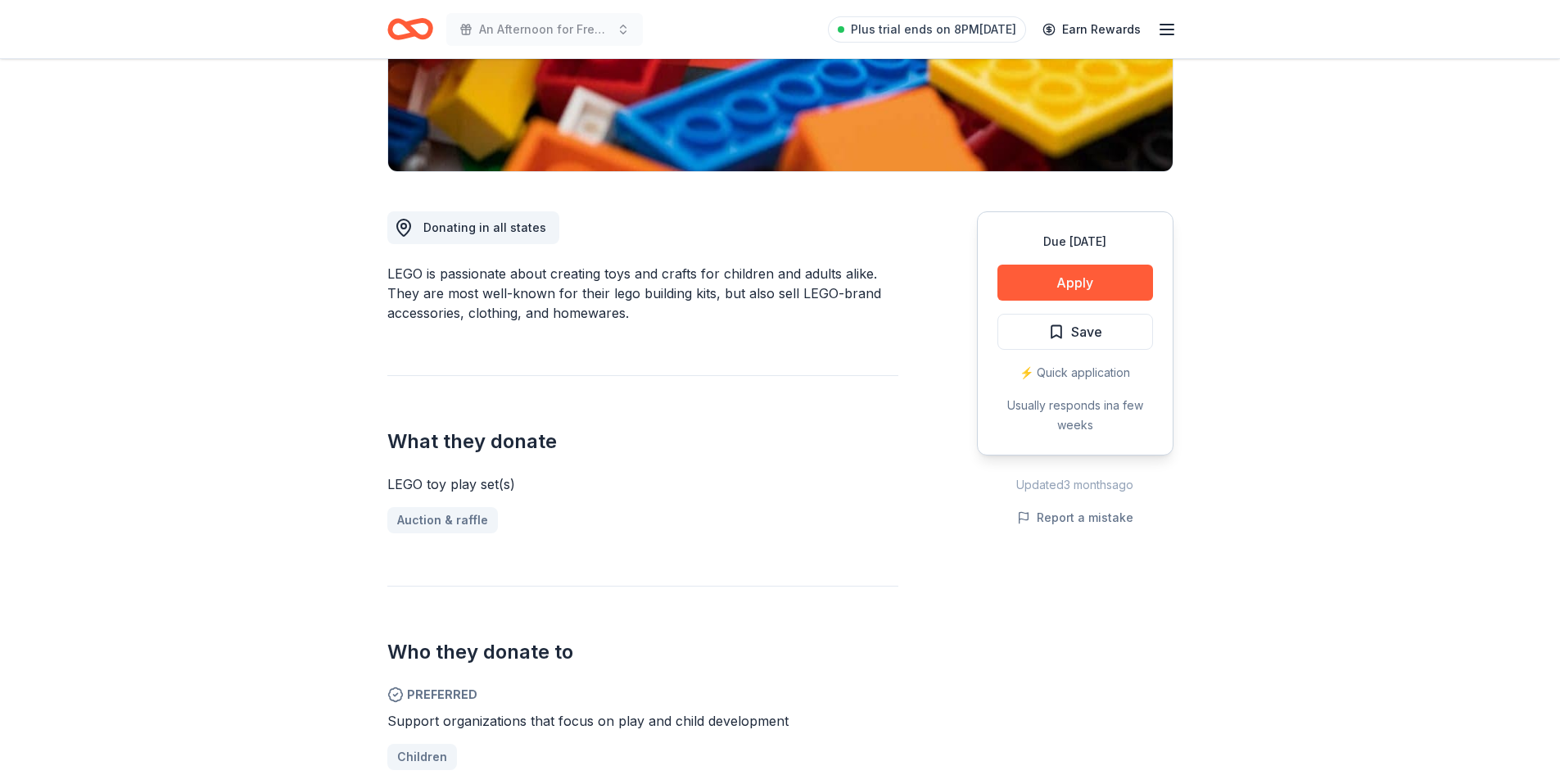
scroll to position [164, 0]
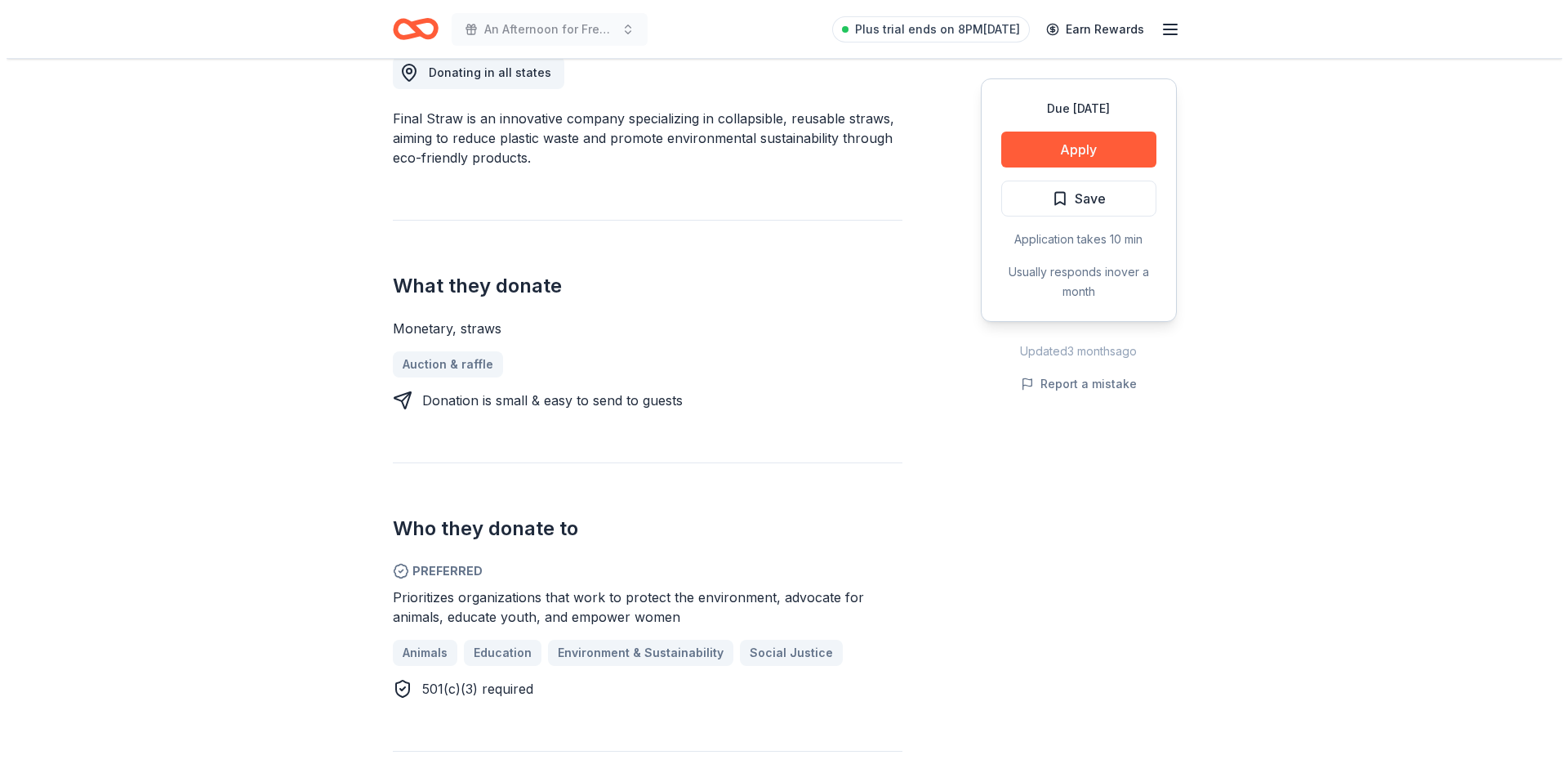
scroll to position [490, 0]
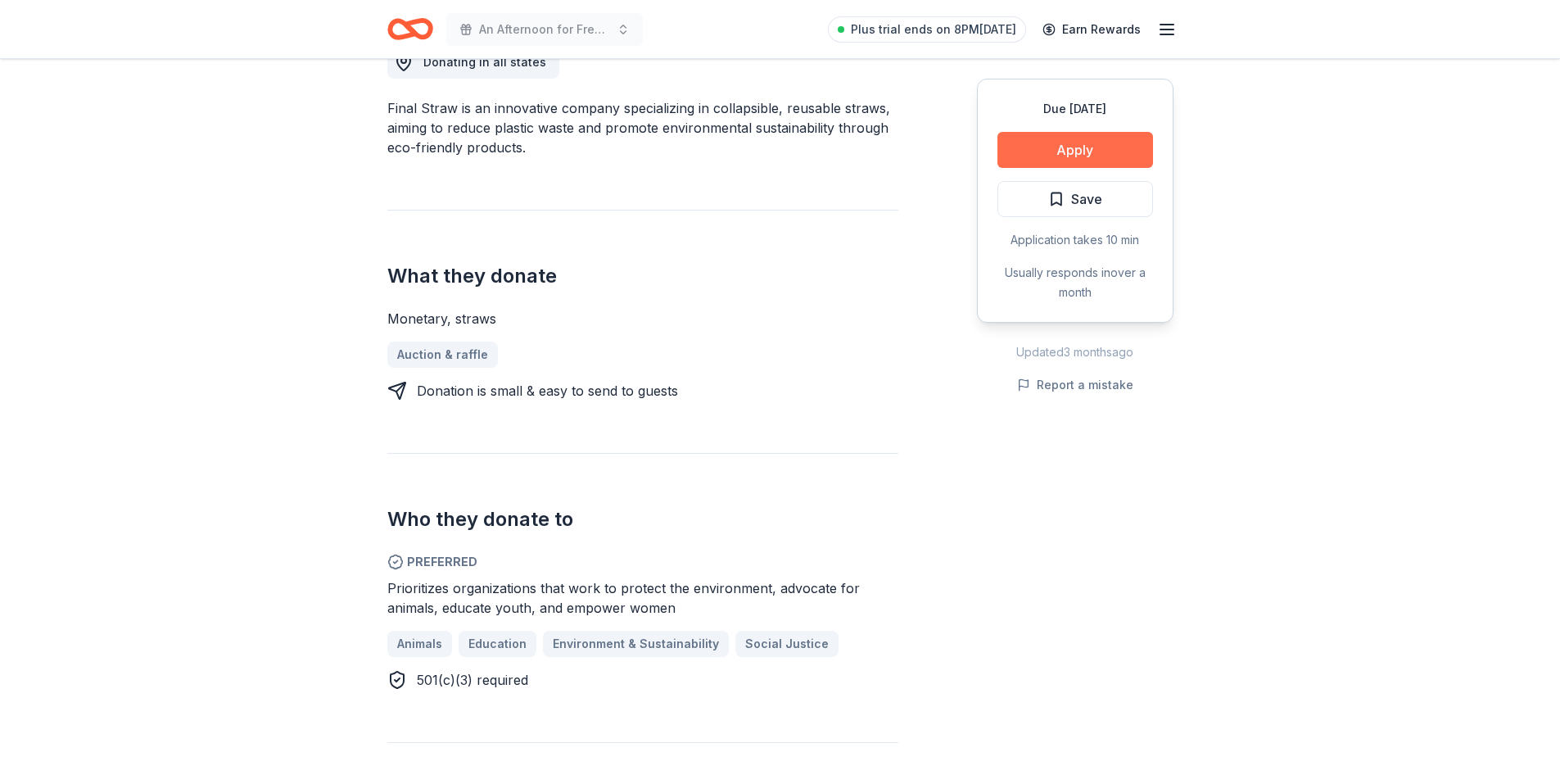
click at [1085, 154] on button "Apply" at bounding box center [1075, 150] width 155 height 36
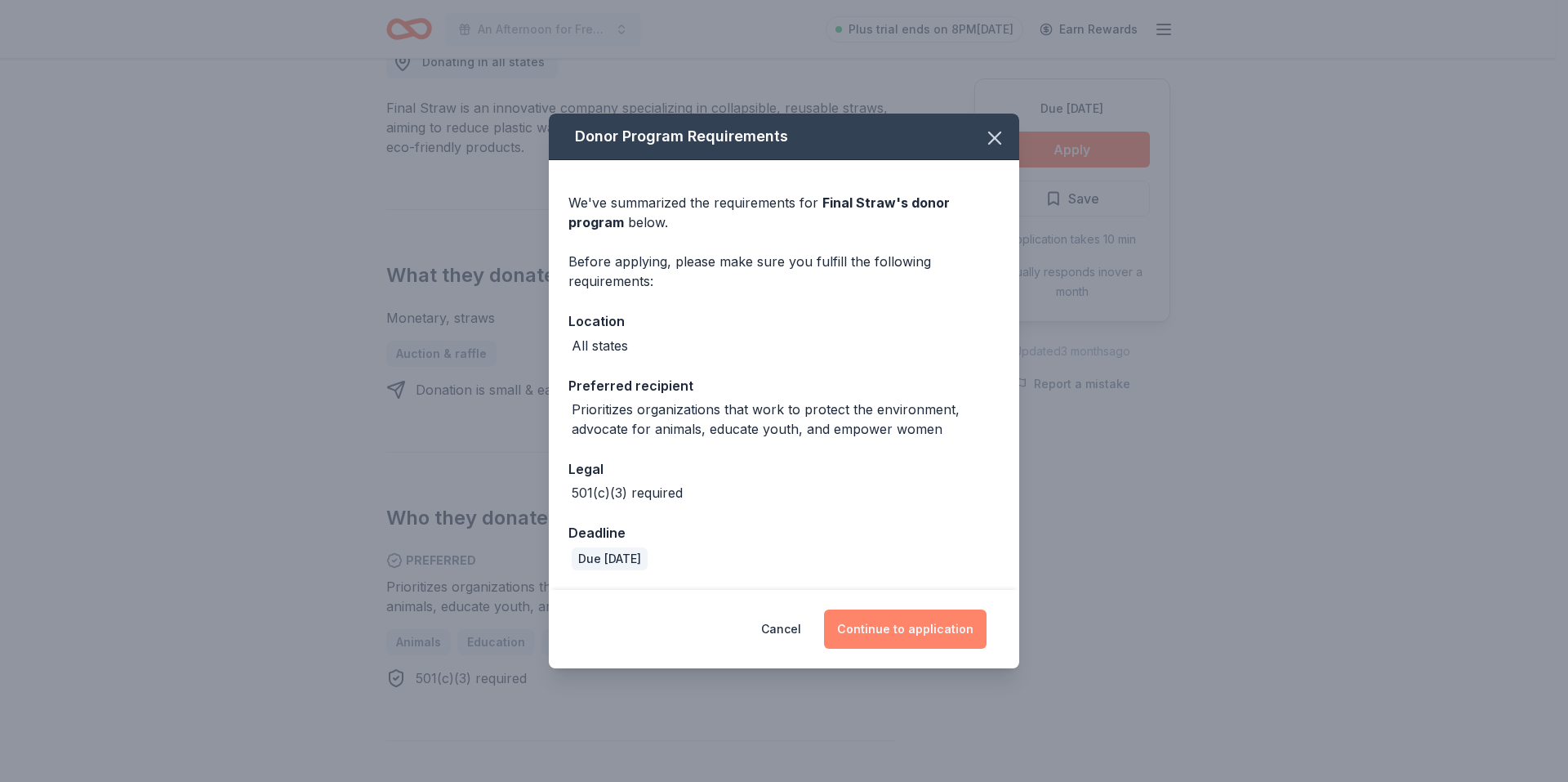
click at [918, 619] on button "Continue to application" at bounding box center [905, 629] width 162 height 40
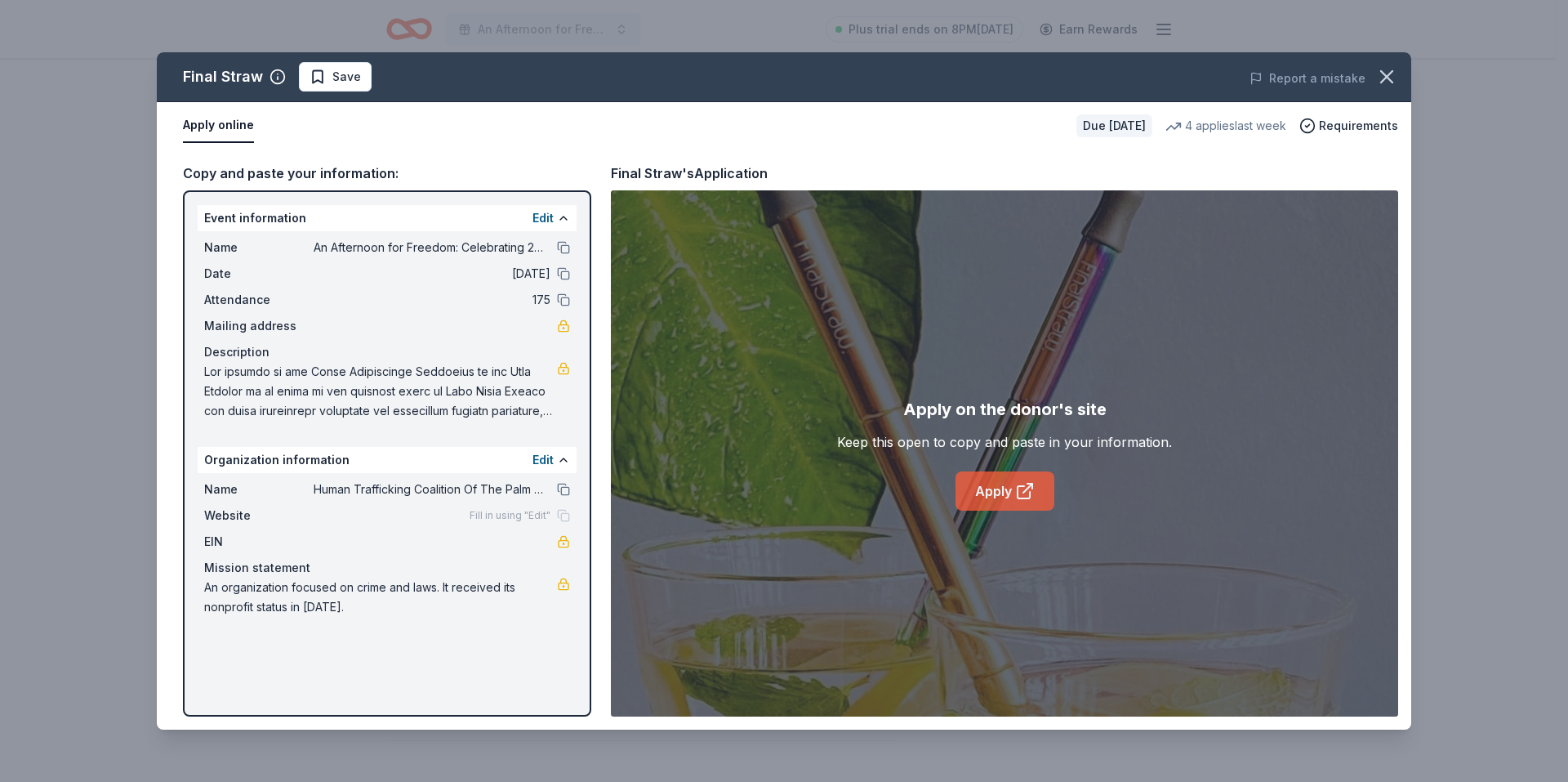
click at [997, 487] on link "Apply" at bounding box center [1004, 491] width 99 height 40
click at [345, 69] on span "Save" at bounding box center [347, 77] width 29 height 19
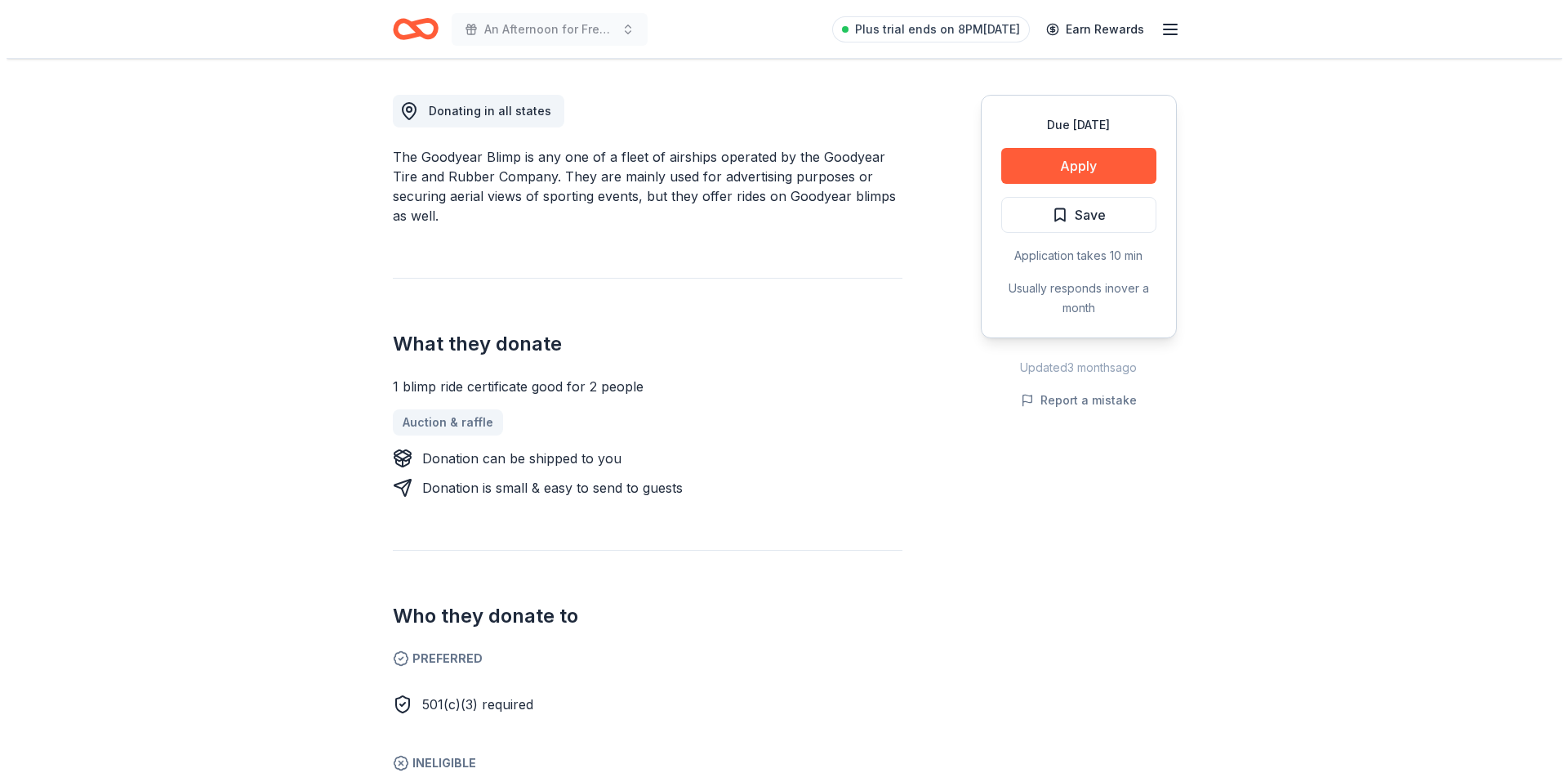
scroll to position [409, 0]
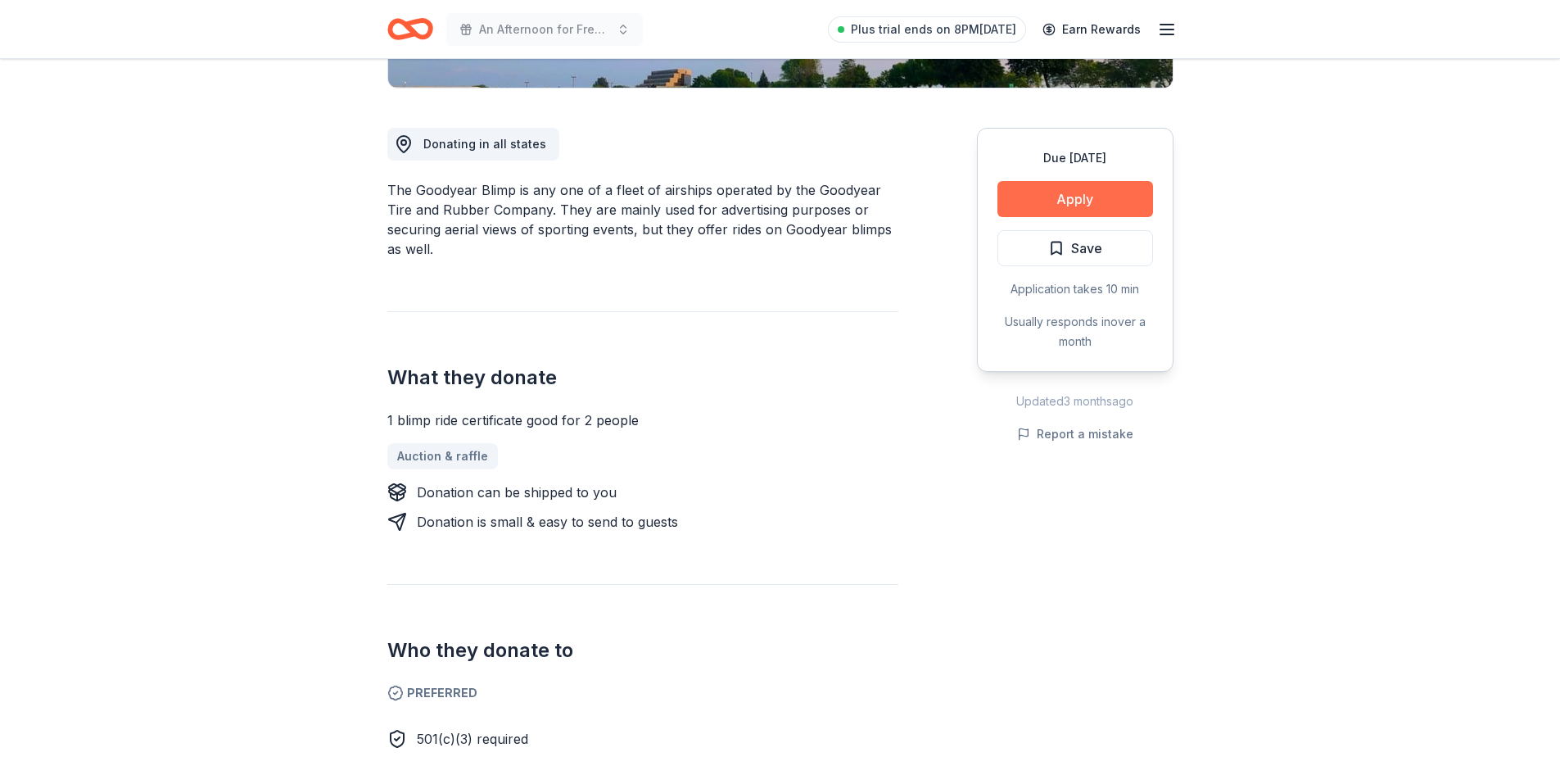
click at [1100, 197] on button "Apply" at bounding box center [1075, 199] width 155 height 36
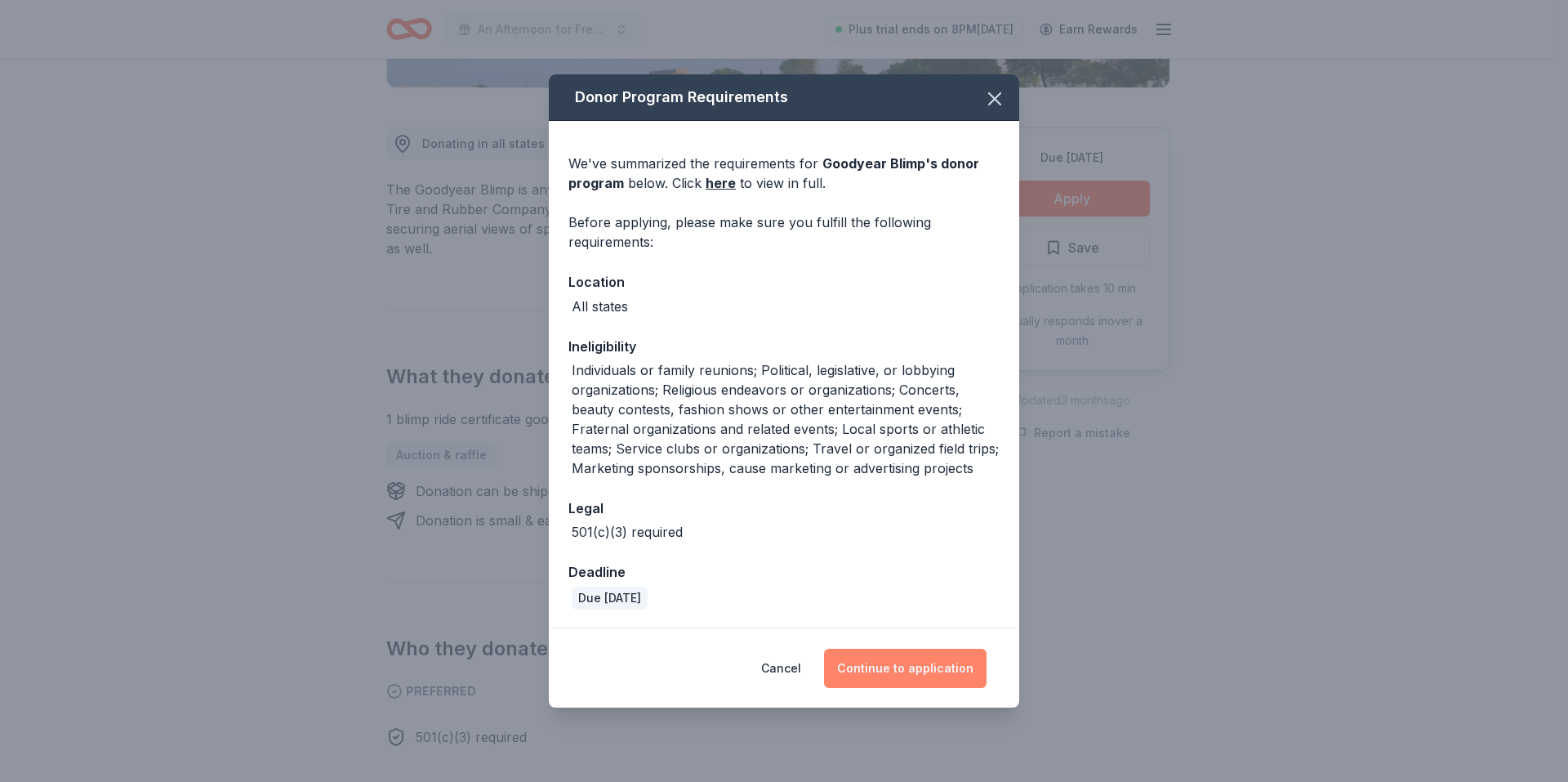
click at [916, 680] on button "Continue to application" at bounding box center [905, 668] width 162 height 40
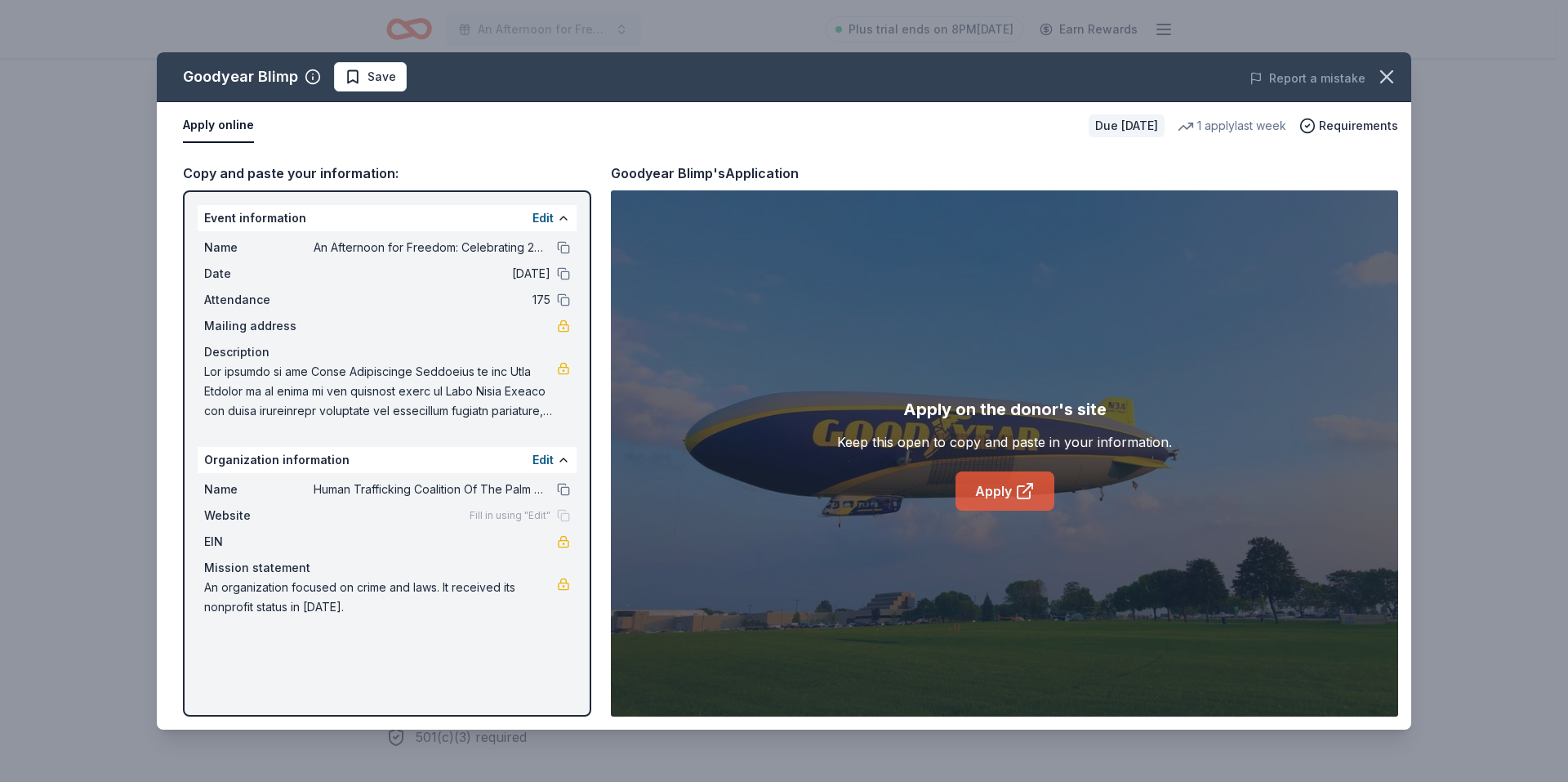
click at [1004, 502] on link "Apply" at bounding box center [1004, 491] width 99 height 40
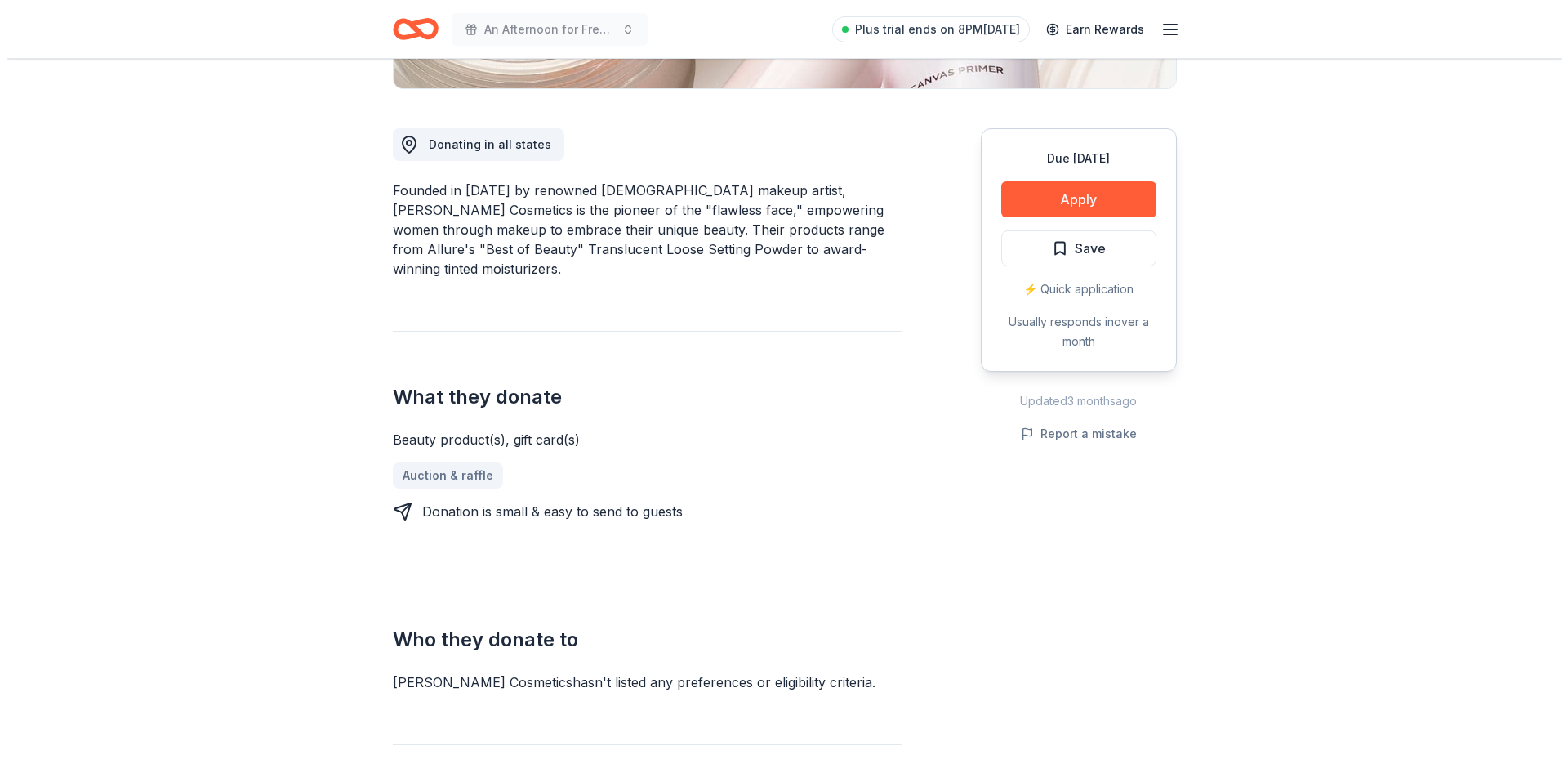
scroll to position [409, 0]
click at [1105, 202] on button "Apply" at bounding box center [1072, 198] width 155 height 36
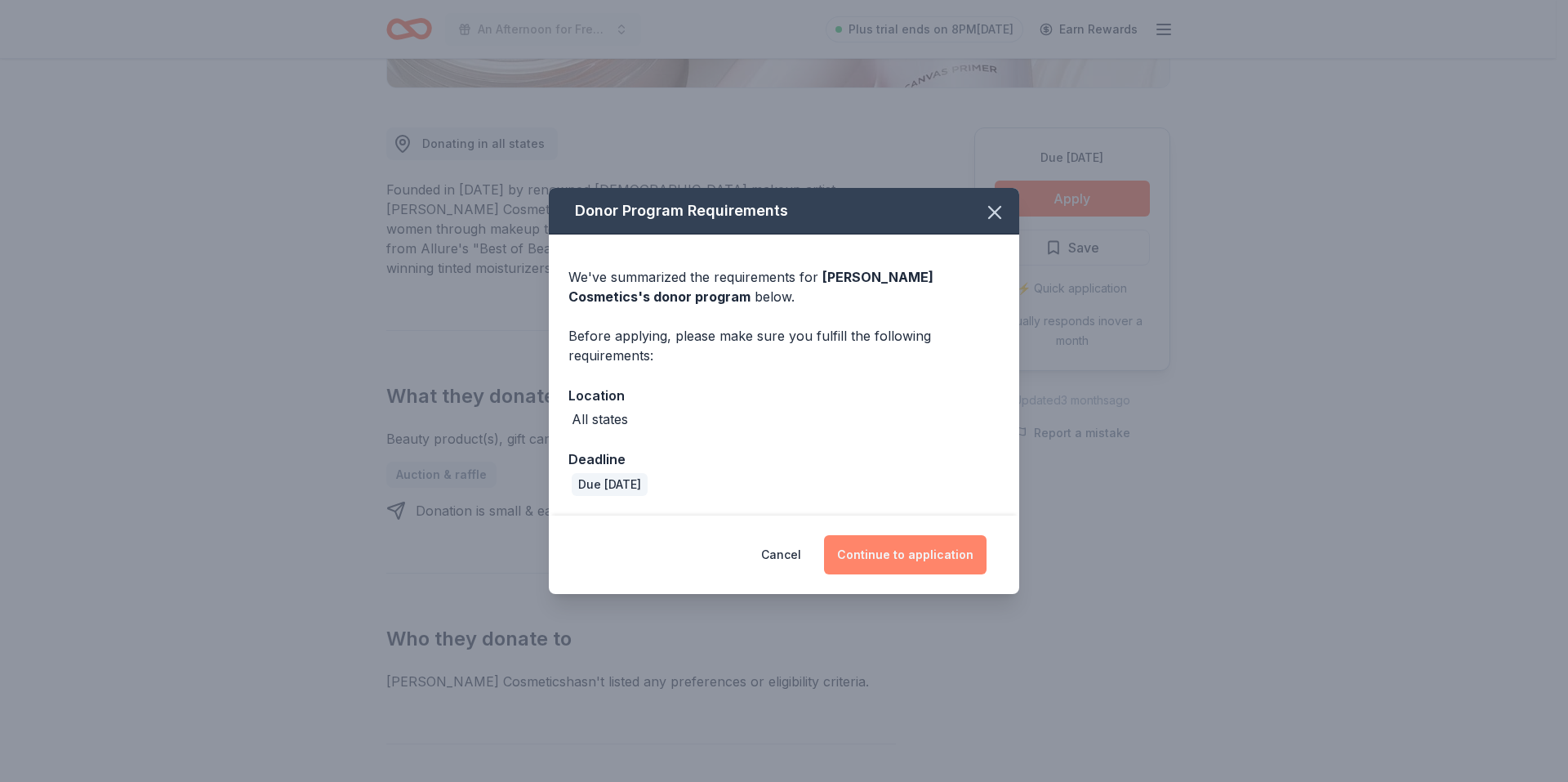
click at [919, 561] on button "Continue to application" at bounding box center [905, 554] width 162 height 40
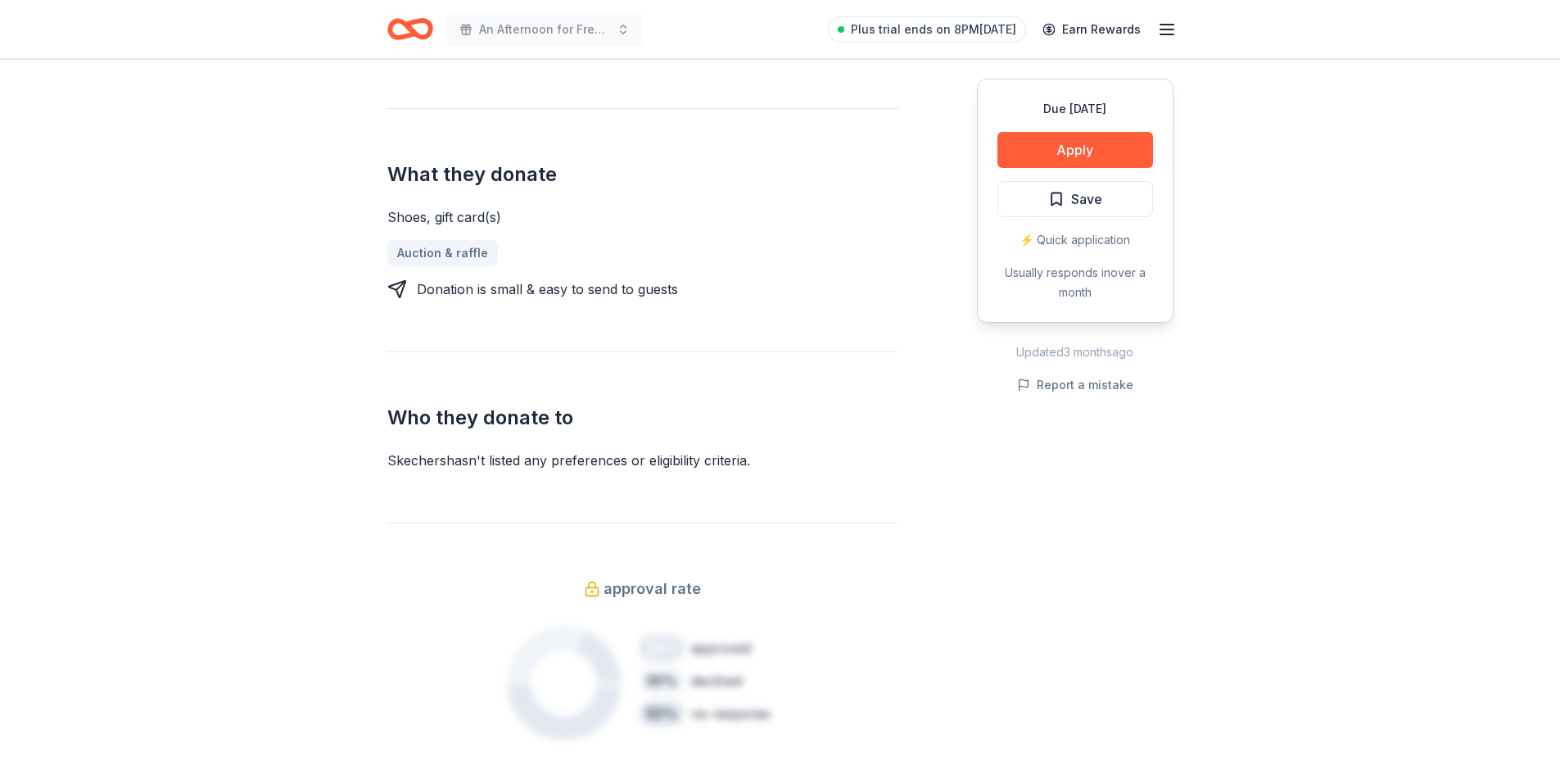
scroll to position [327, 0]
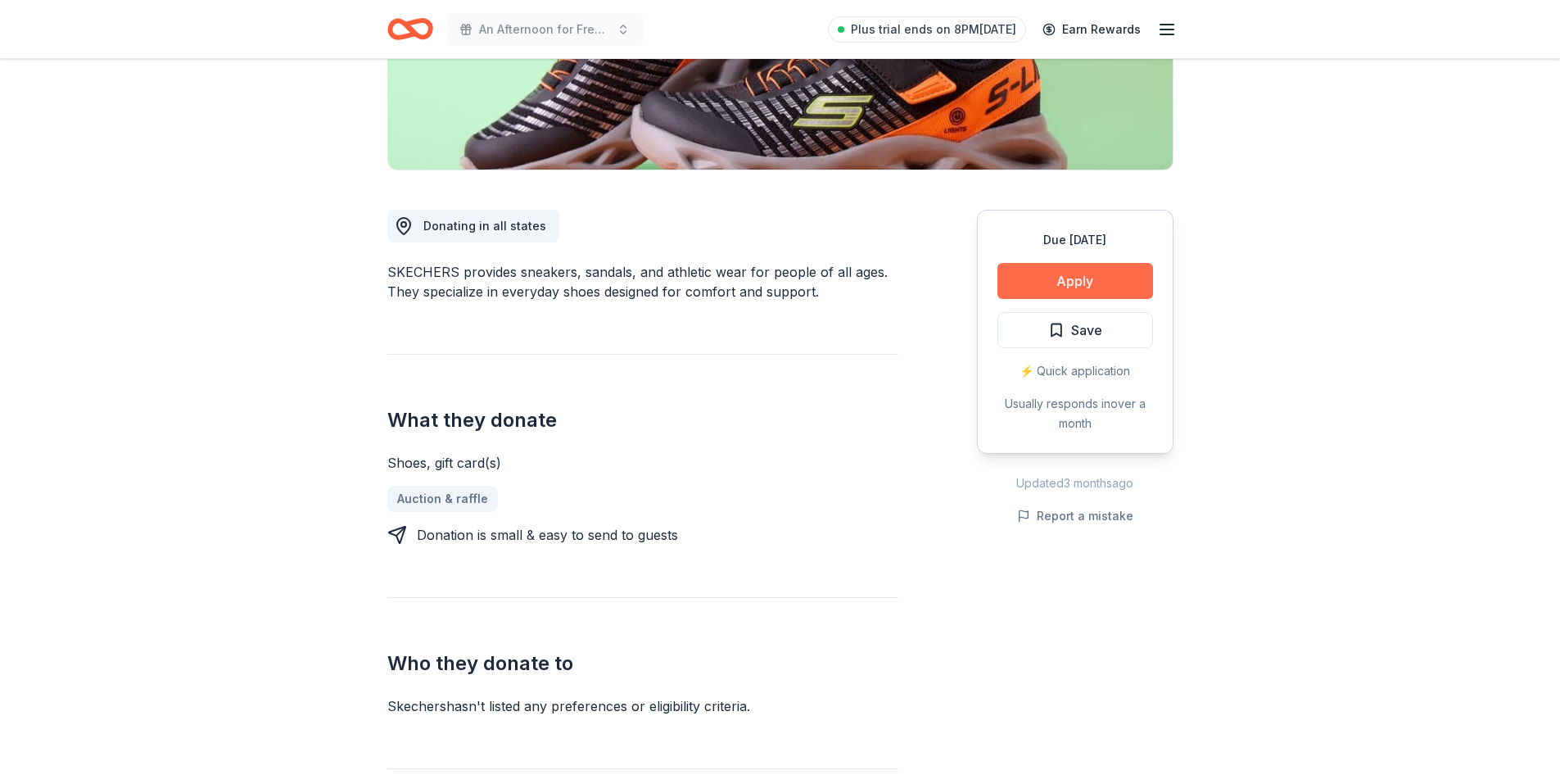
click at [1058, 283] on button "Apply" at bounding box center [1075, 280] width 155 height 36
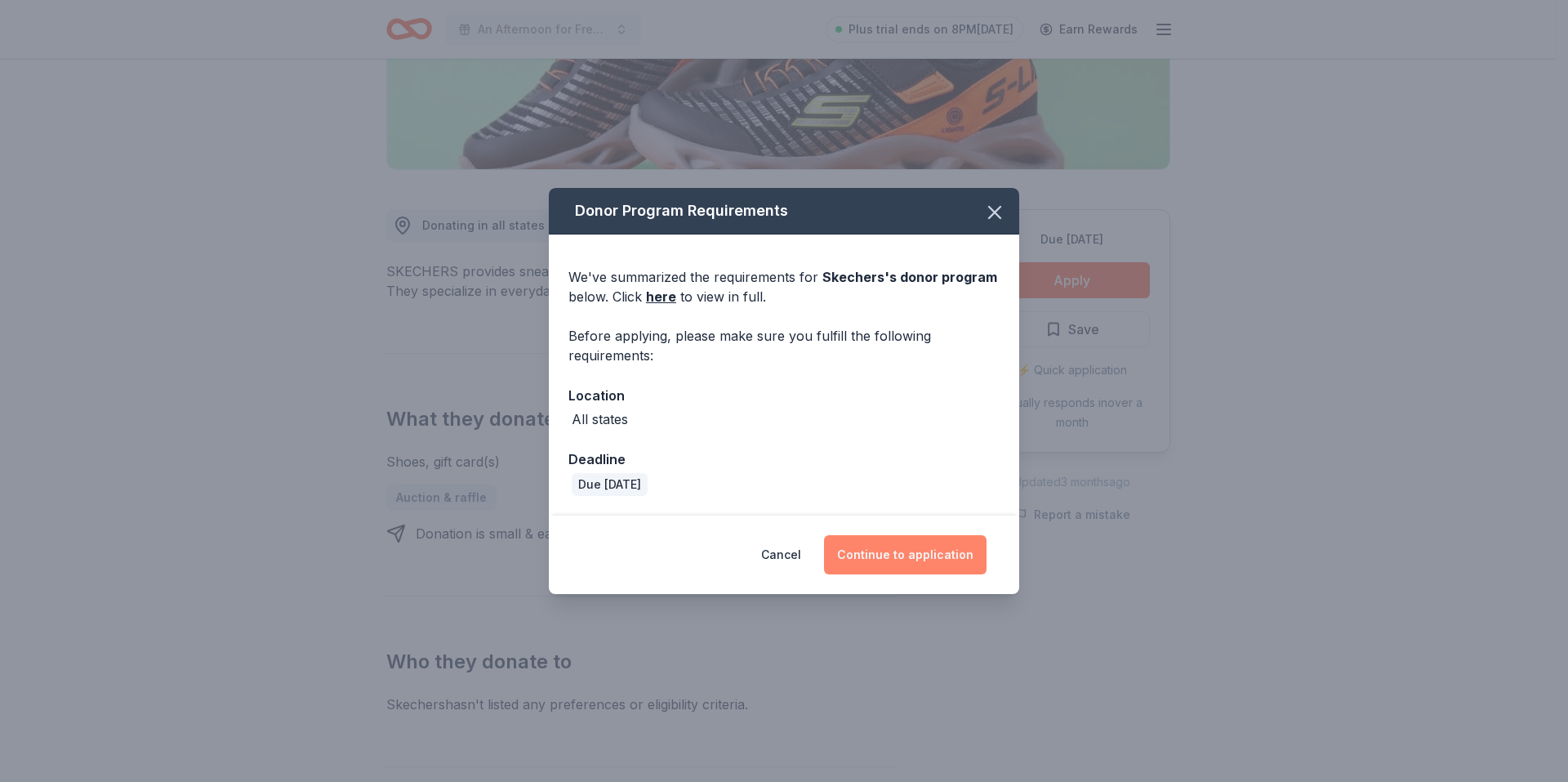
click at [925, 562] on button "Continue to application" at bounding box center [905, 554] width 162 height 40
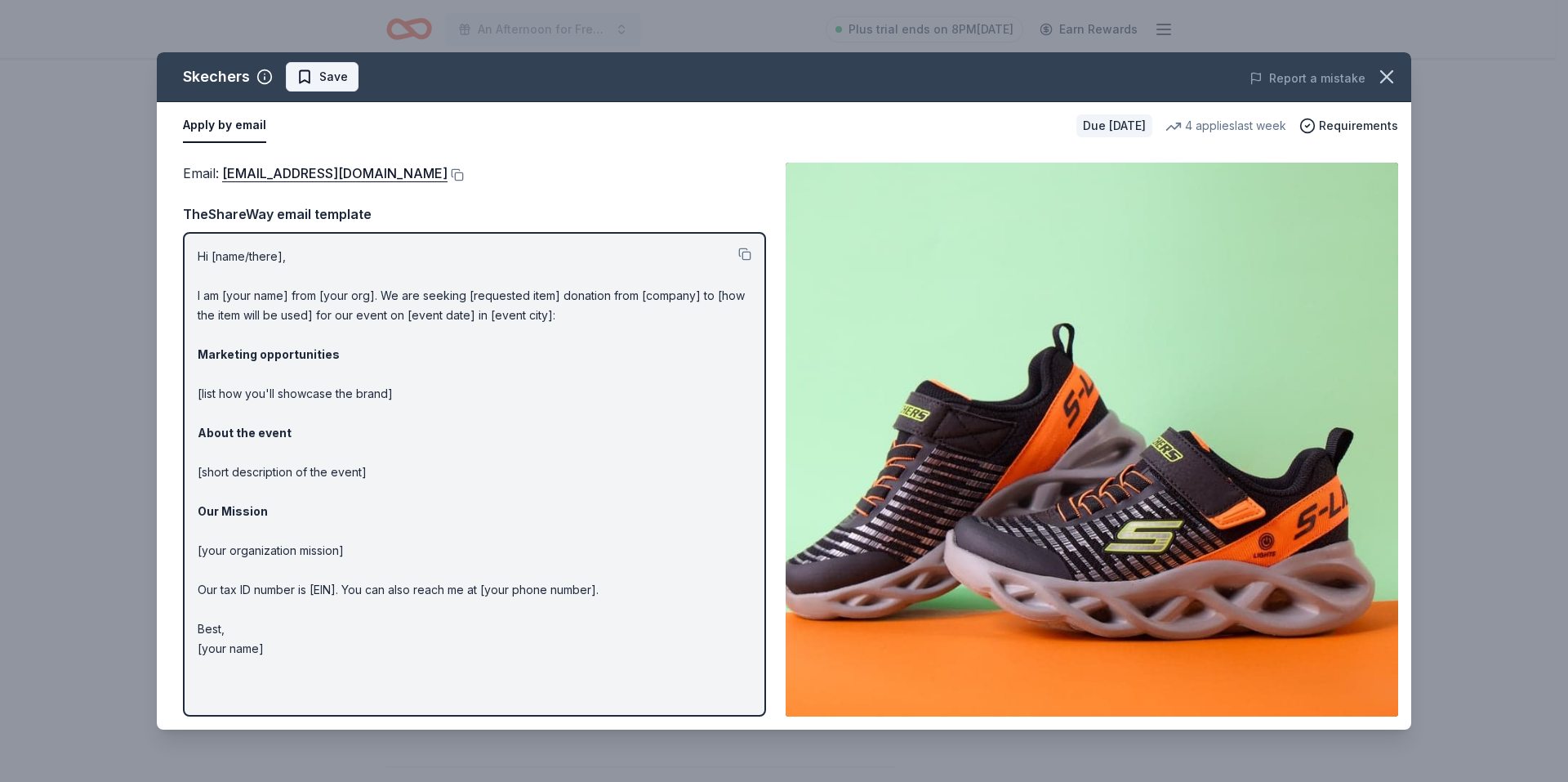
click at [319, 75] on span "Save" at bounding box center [333, 77] width 29 height 19
click at [1379, 79] on icon "button" at bounding box center [1386, 77] width 23 height 23
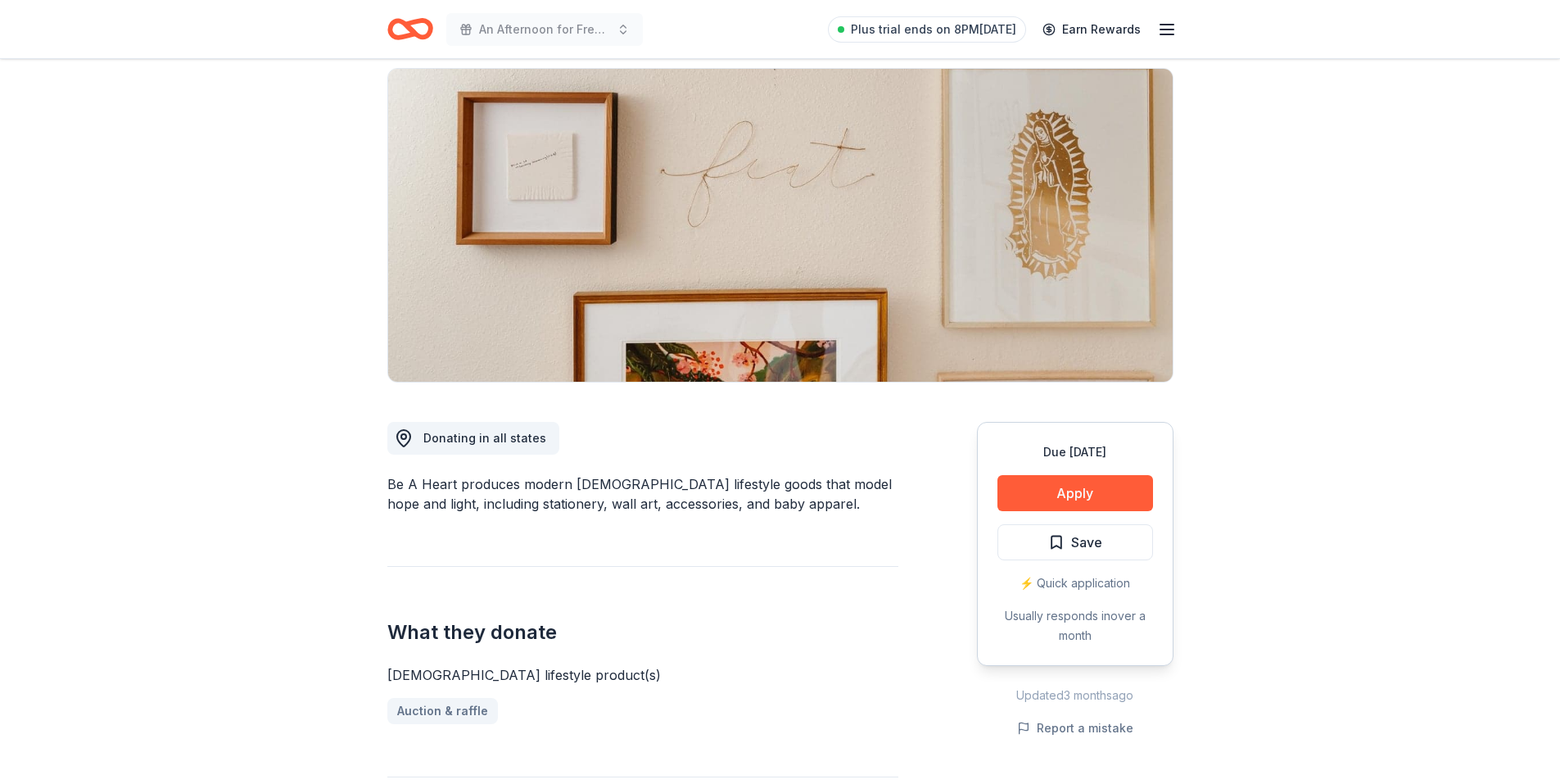
scroll to position [82, 0]
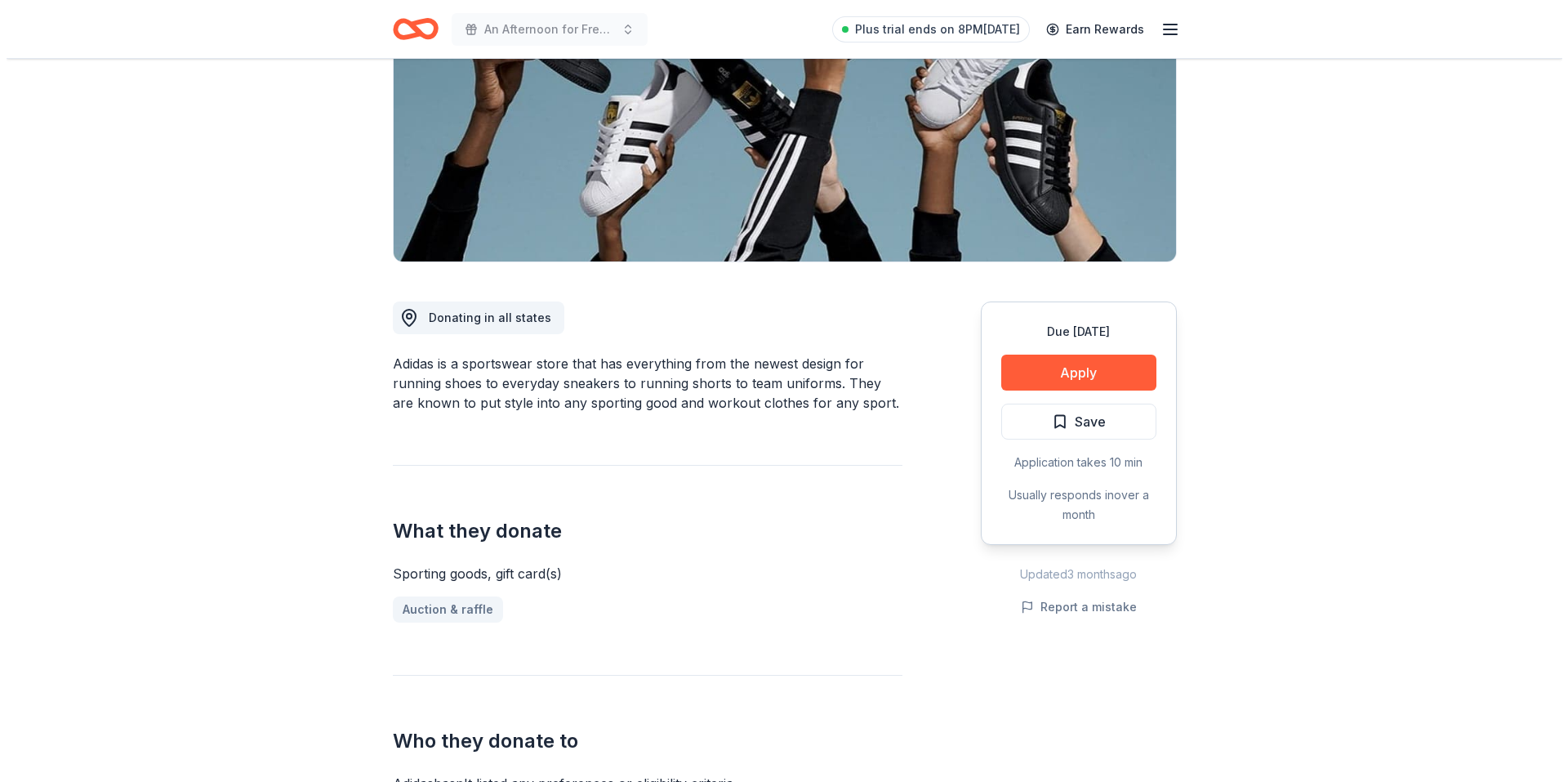
scroll to position [245, 0]
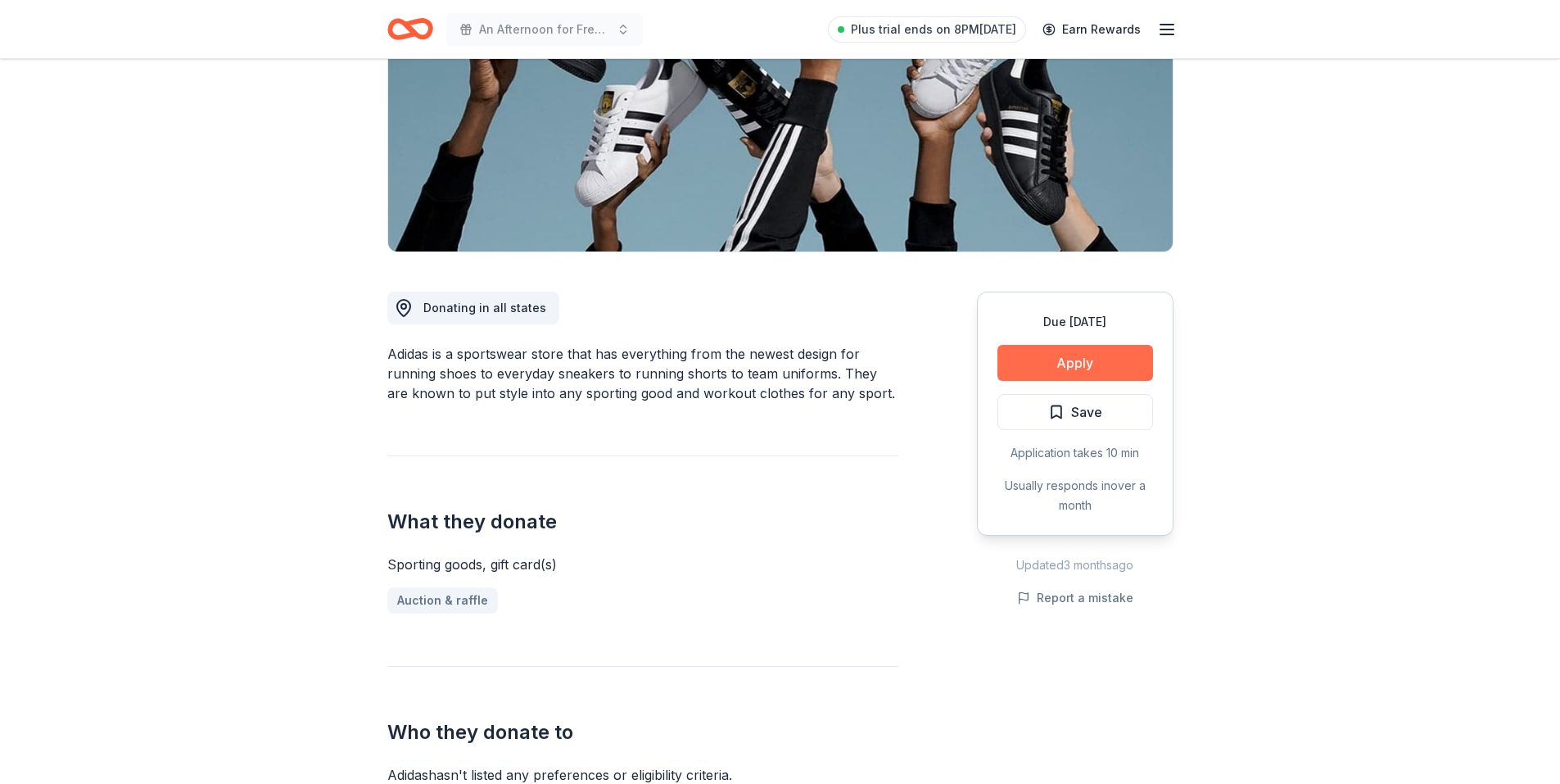
click at [1103, 362] on button "Apply" at bounding box center [1075, 362] width 155 height 36
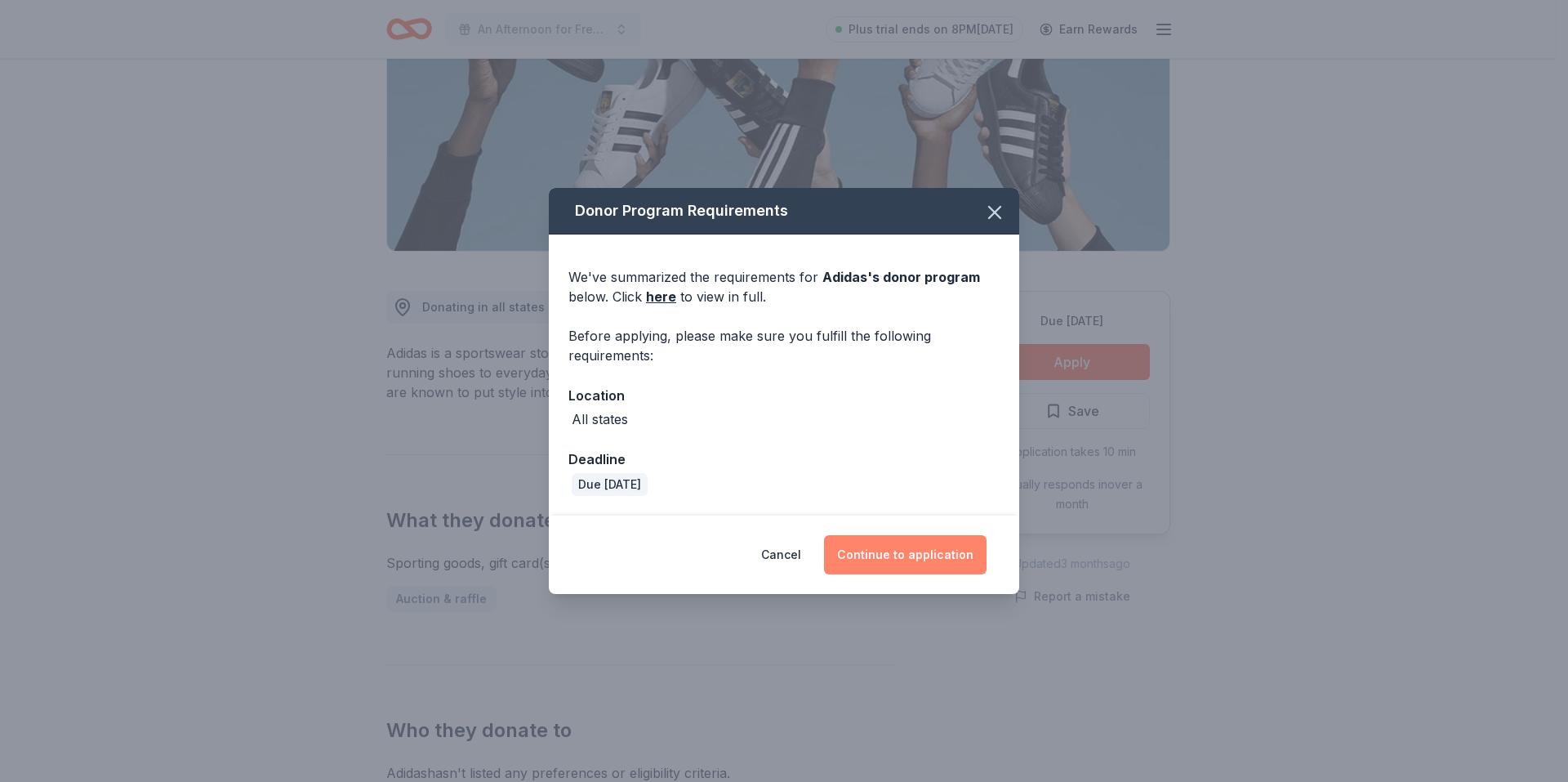
click at [881, 551] on button "Continue to application" at bounding box center [905, 554] width 162 height 40
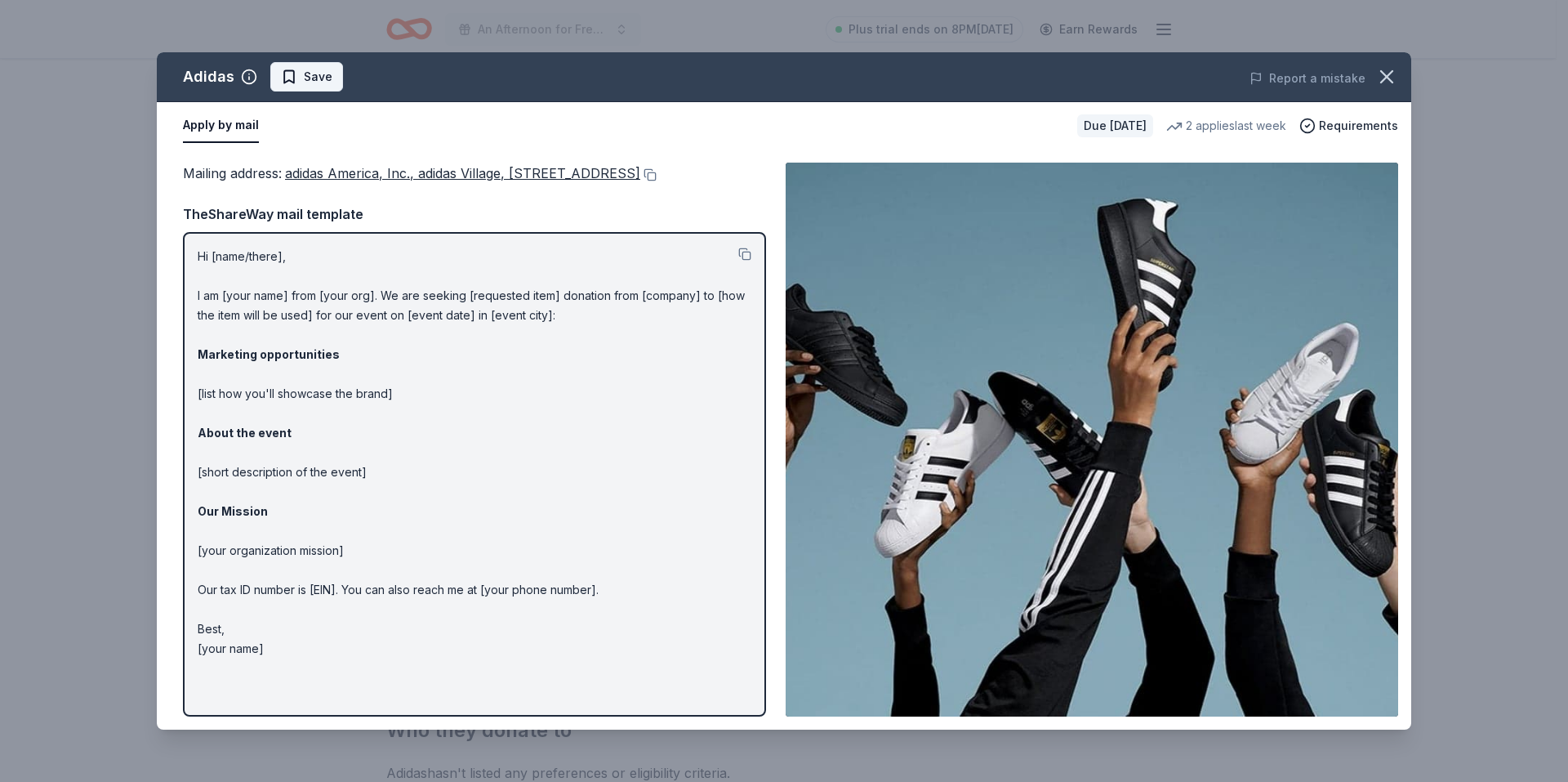
click at [324, 78] on span "Save" at bounding box center [318, 77] width 29 height 19
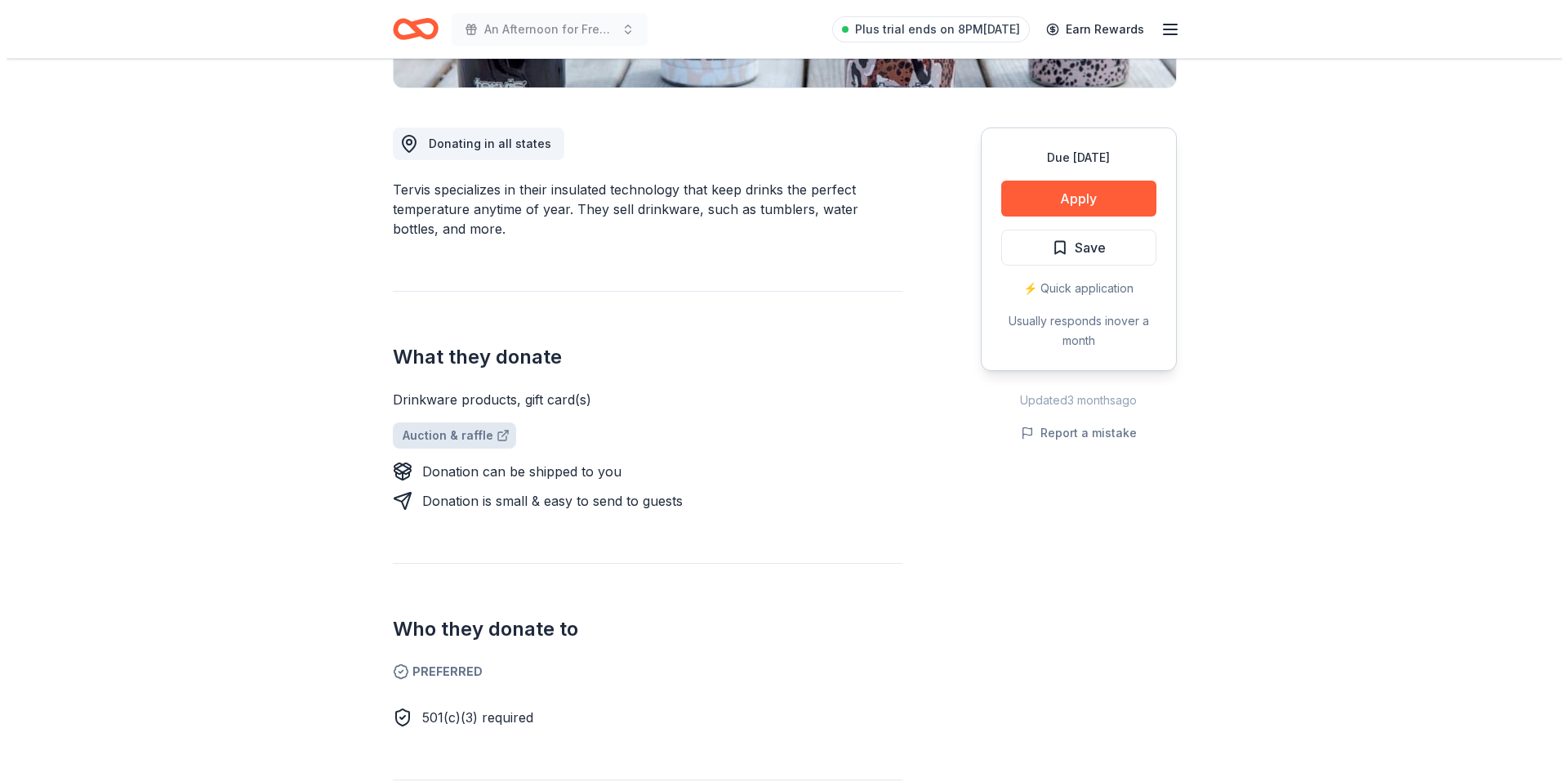
scroll to position [490, 0]
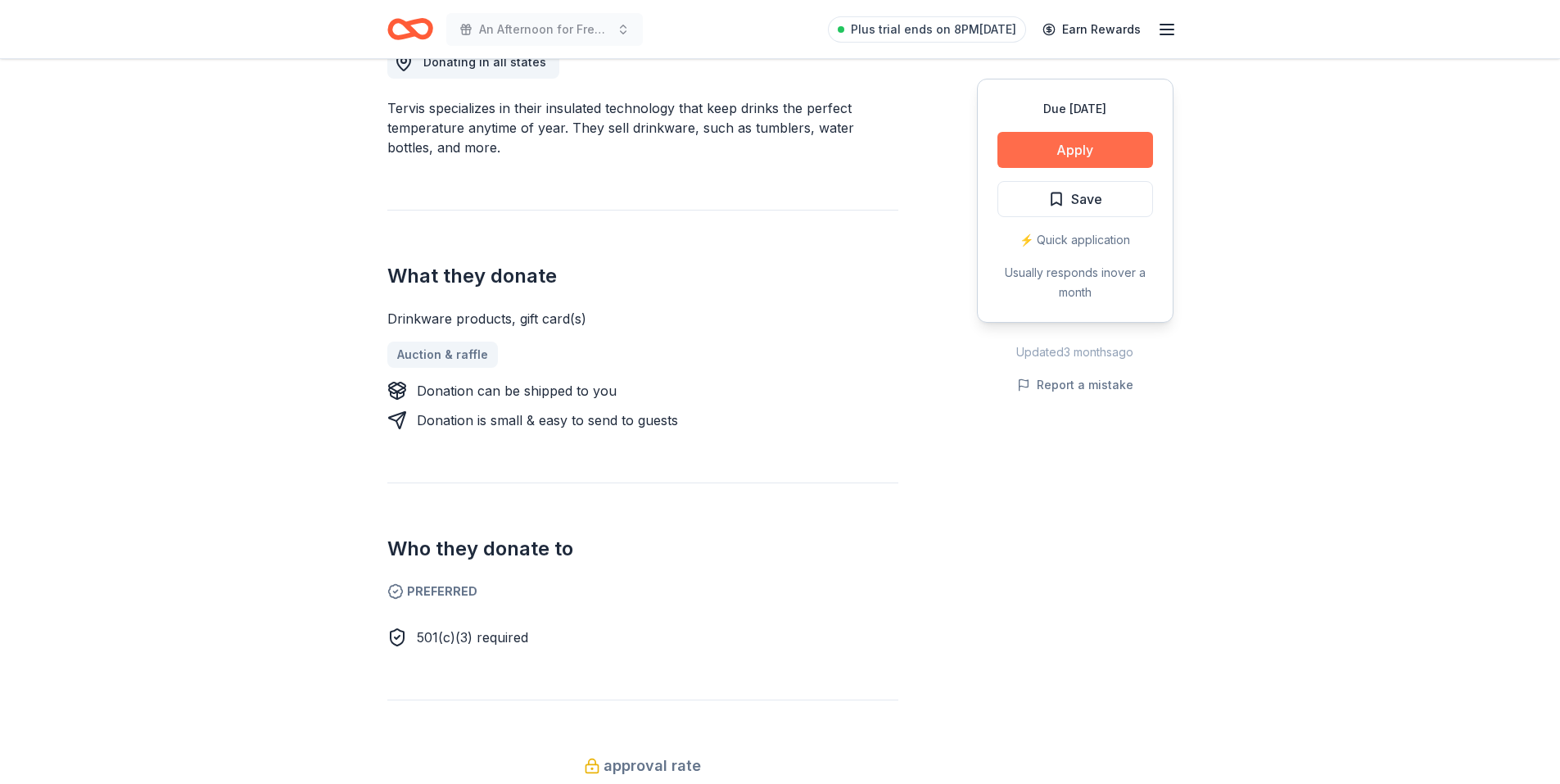
click at [1079, 150] on button "Apply" at bounding box center [1075, 150] width 155 height 36
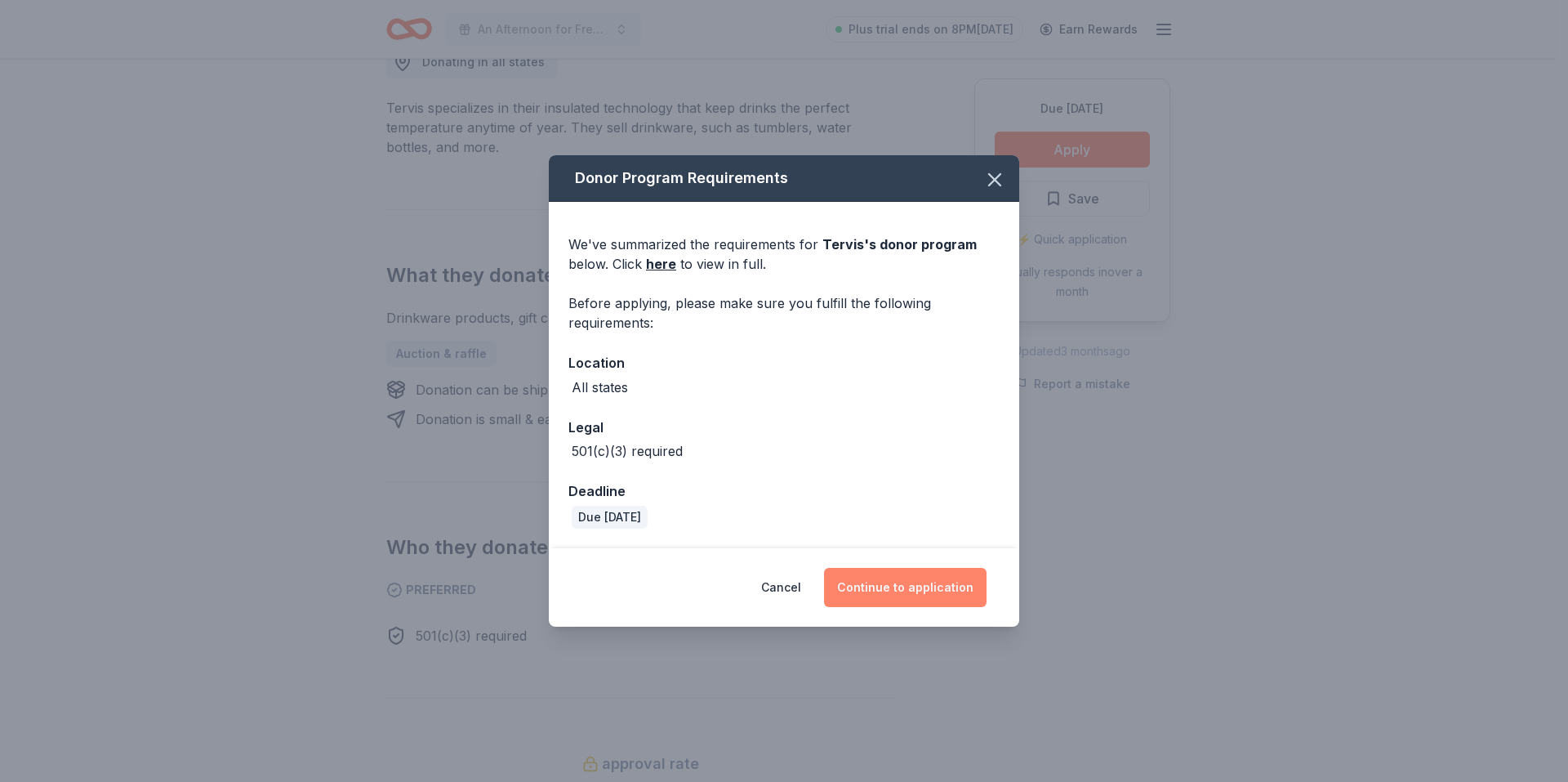
click at [907, 594] on button "Continue to application" at bounding box center [905, 587] width 162 height 40
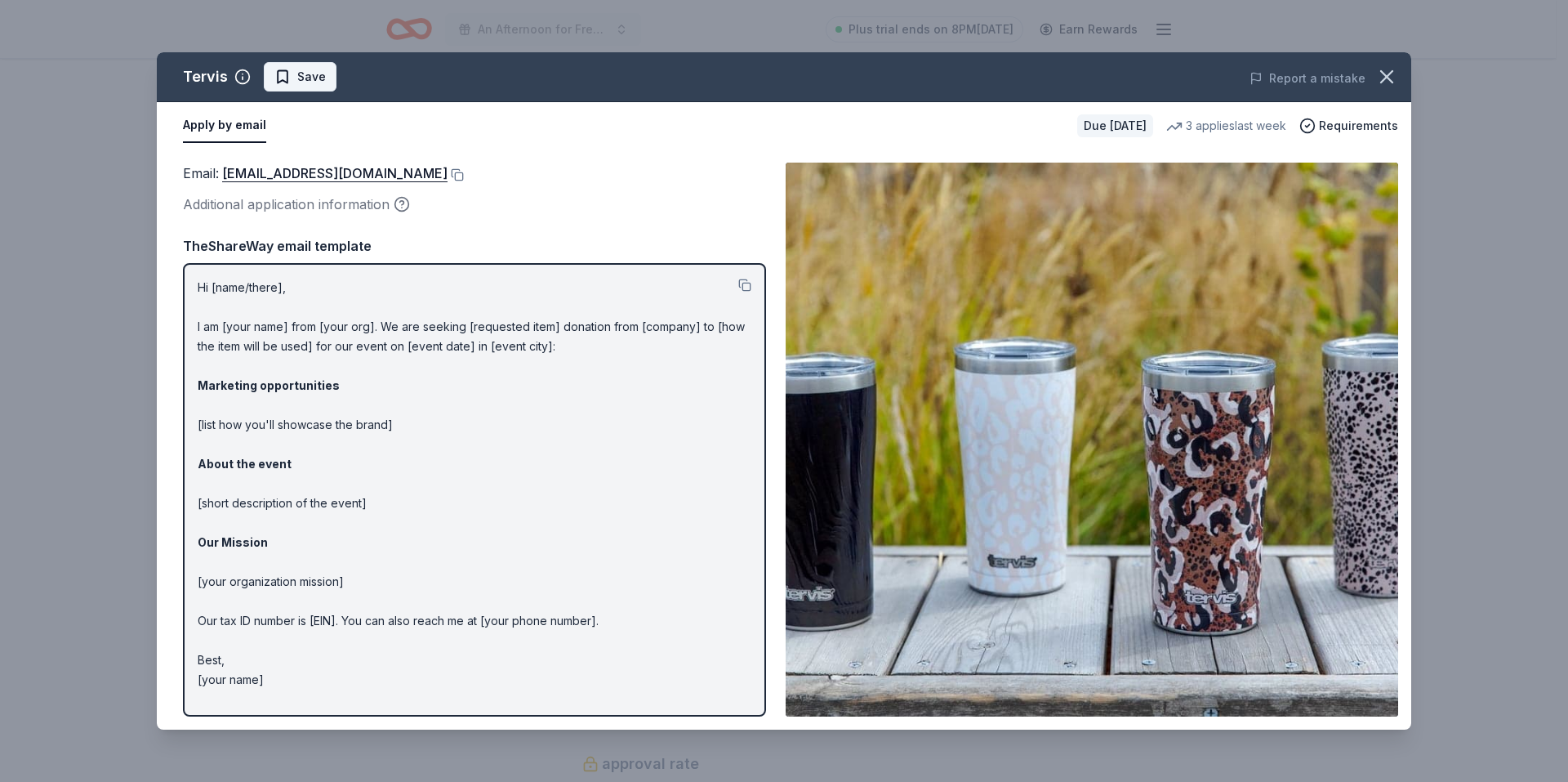
click at [305, 73] on span "Save" at bounding box center [311, 77] width 29 height 19
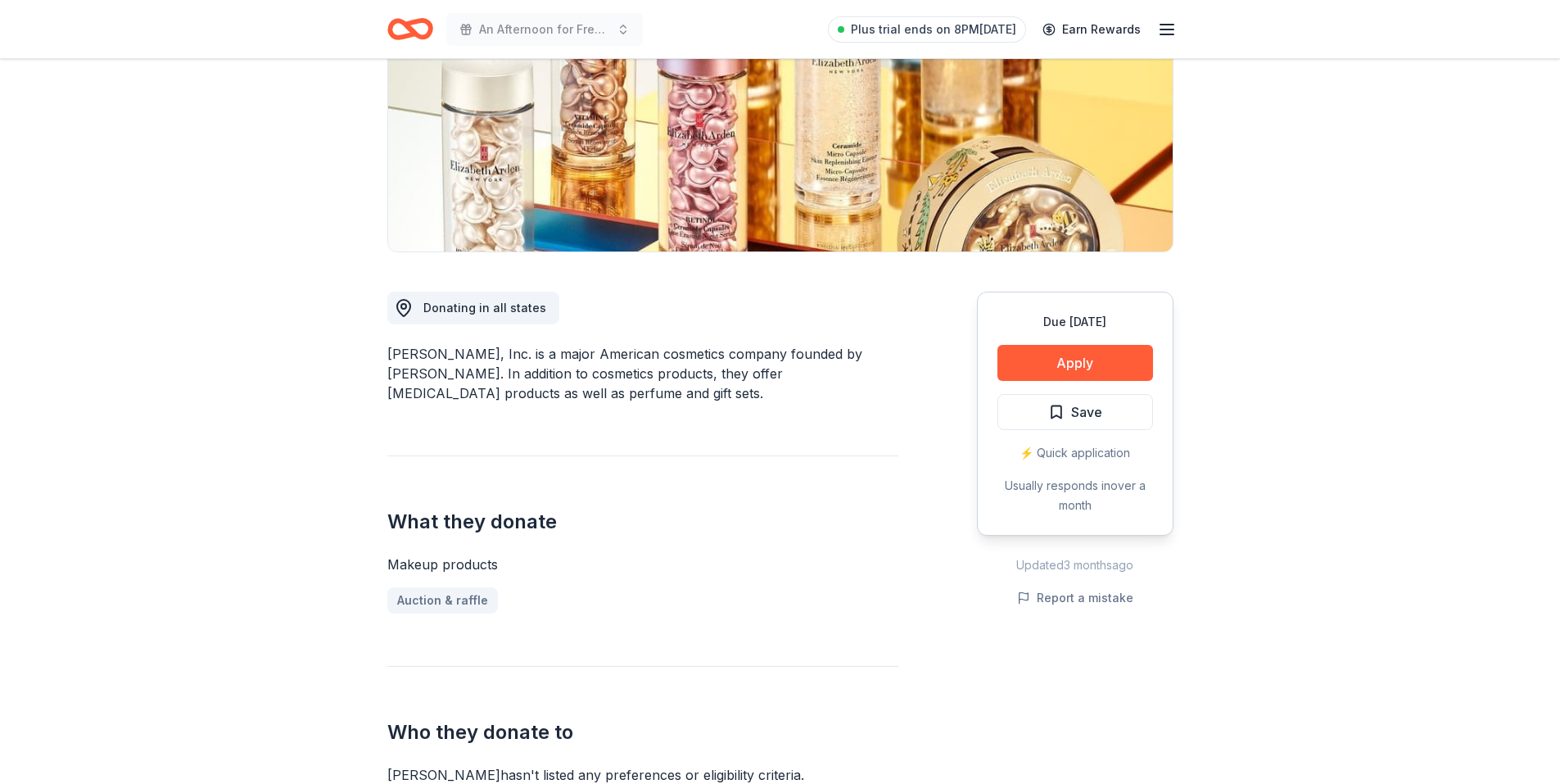
scroll to position [737, 0]
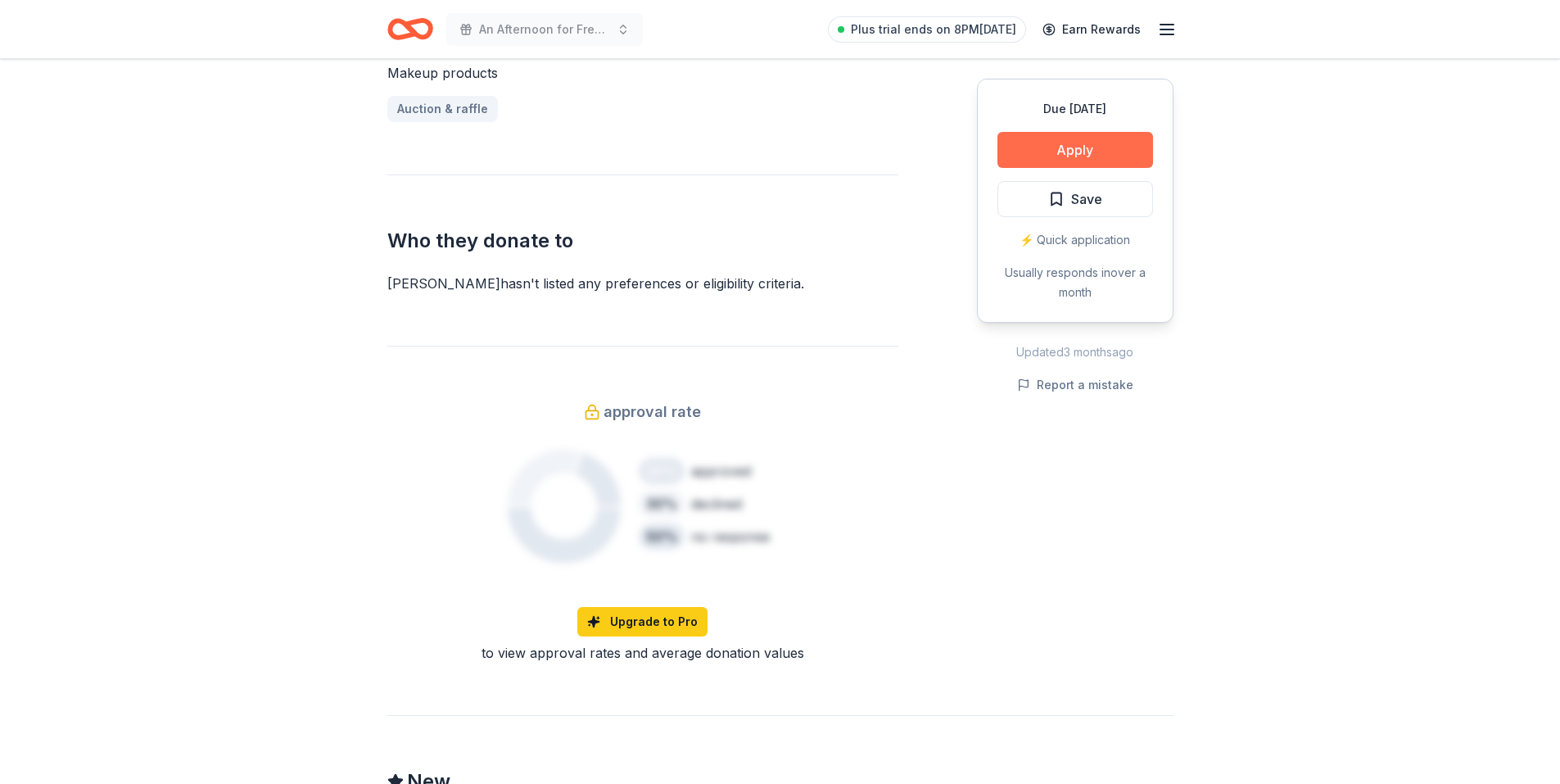
click at [1061, 152] on button "Apply" at bounding box center [1075, 150] width 155 height 36
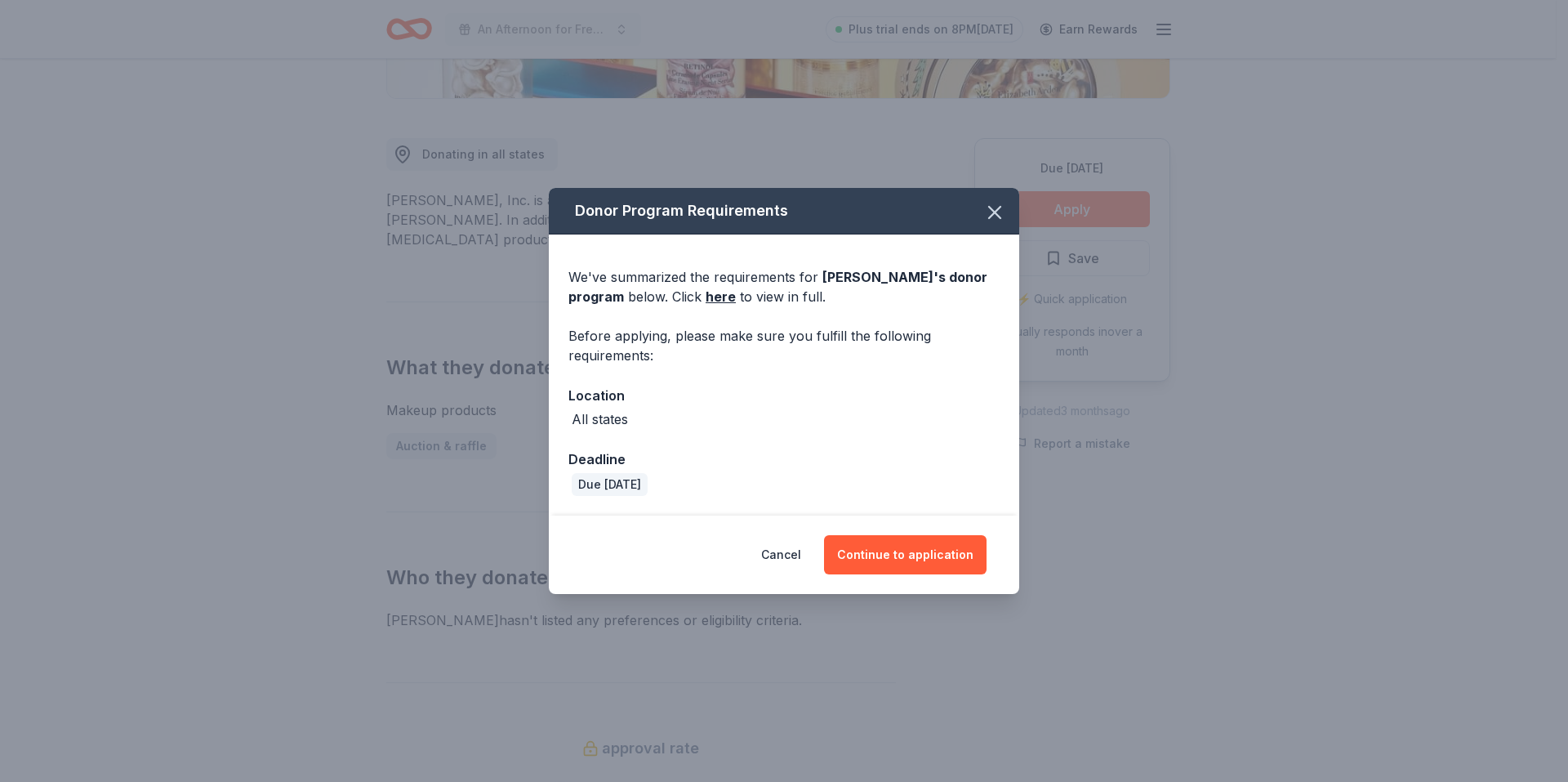
scroll to position [82, 0]
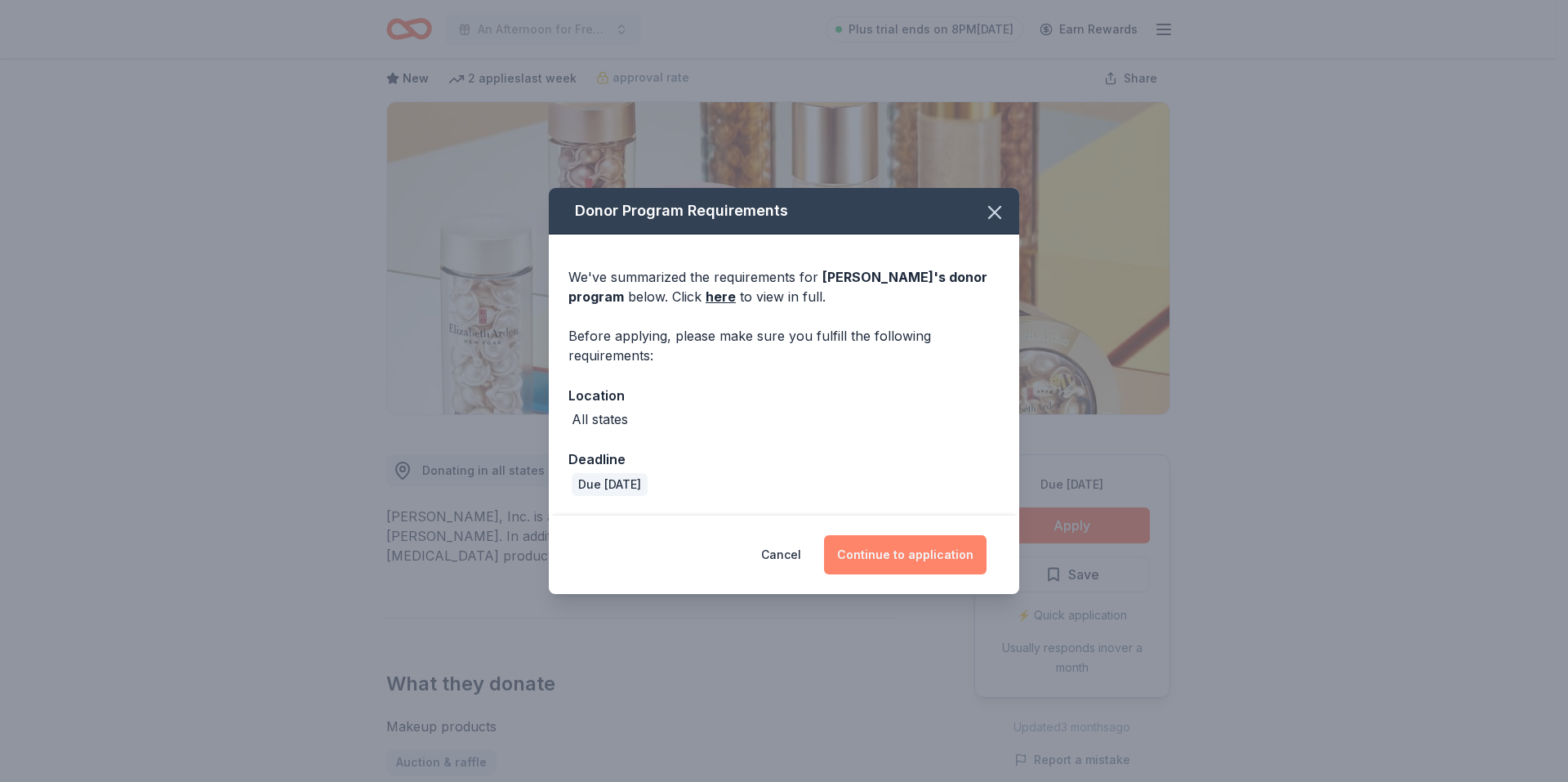
click at [921, 553] on button "Continue to application" at bounding box center [905, 554] width 162 height 40
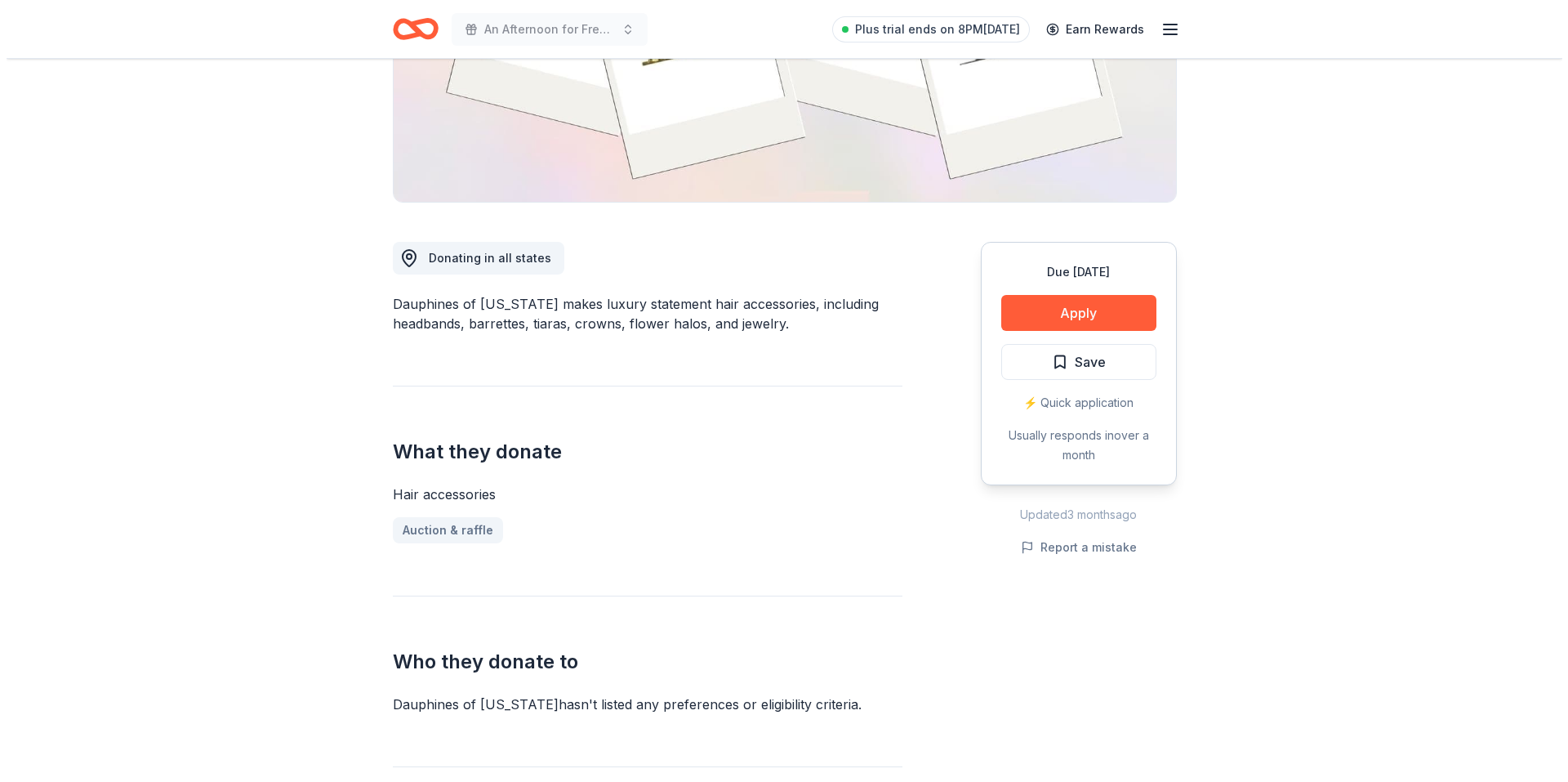
scroll to position [326, 0]
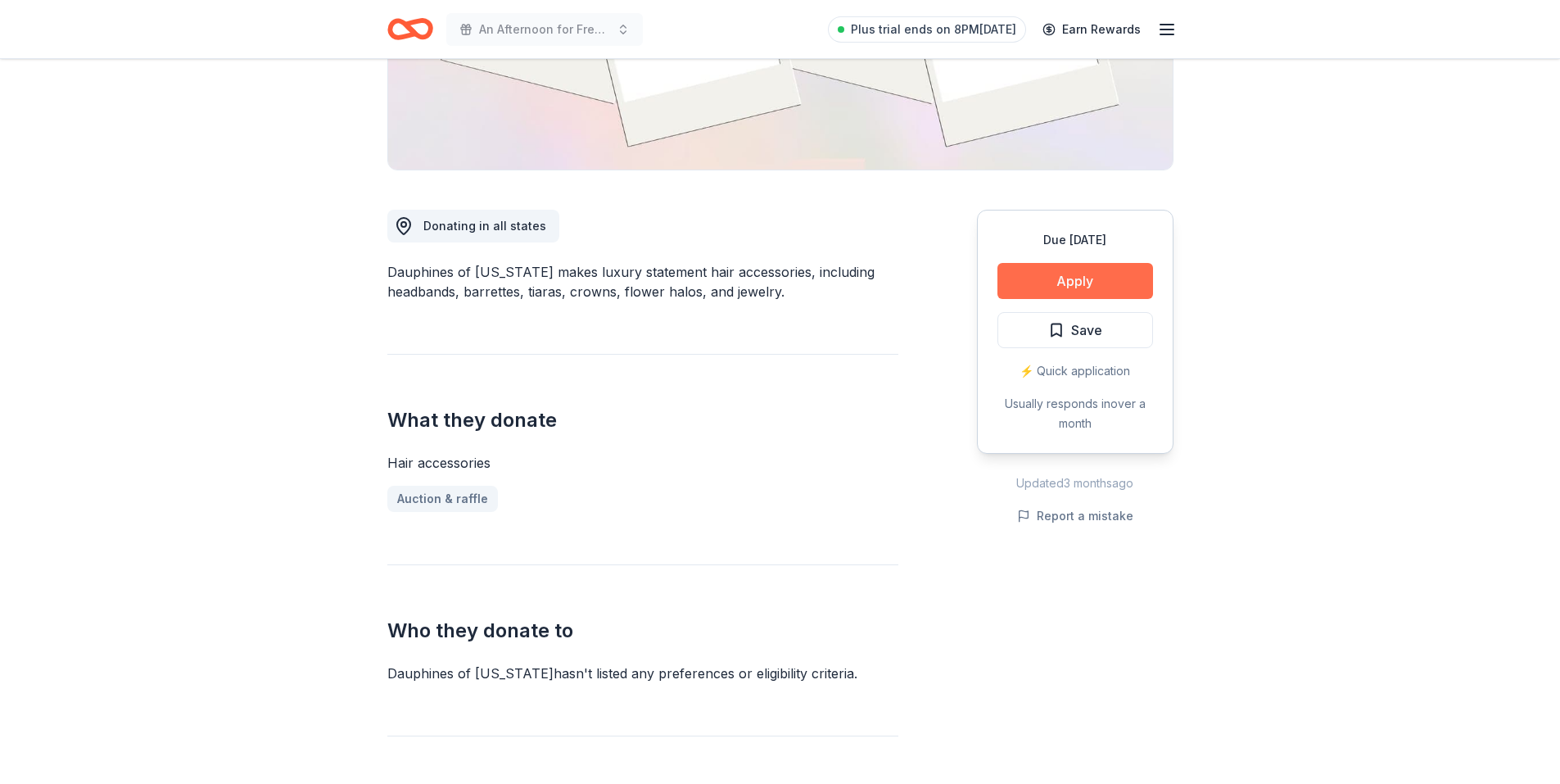
click at [1080, 287] on button "Apply" at bounding box center [1075, 280] width 155 height 36
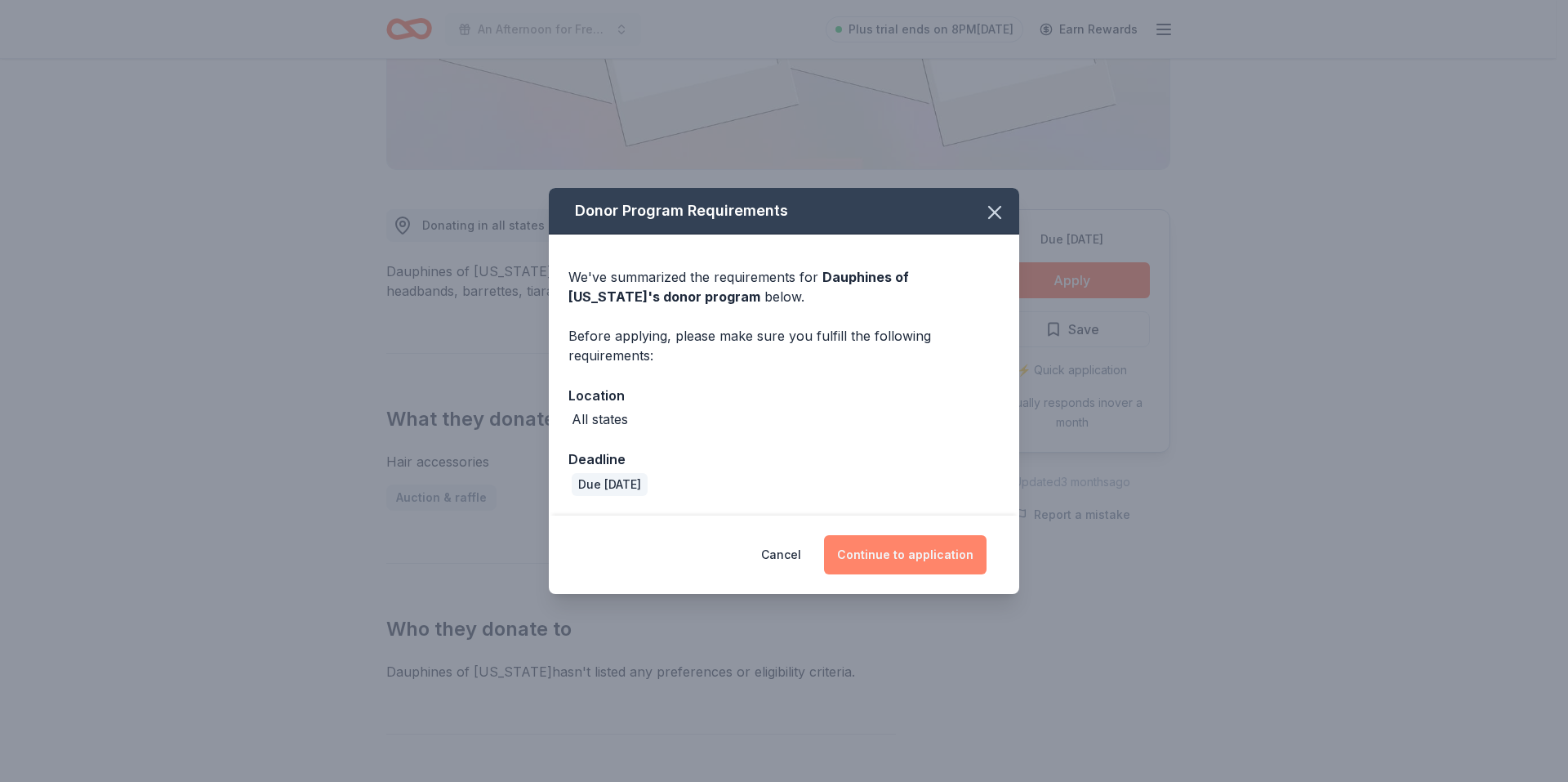
click at [927, 551] on button "Continue to application" at bounding box center [905, 554] width 162 height 40
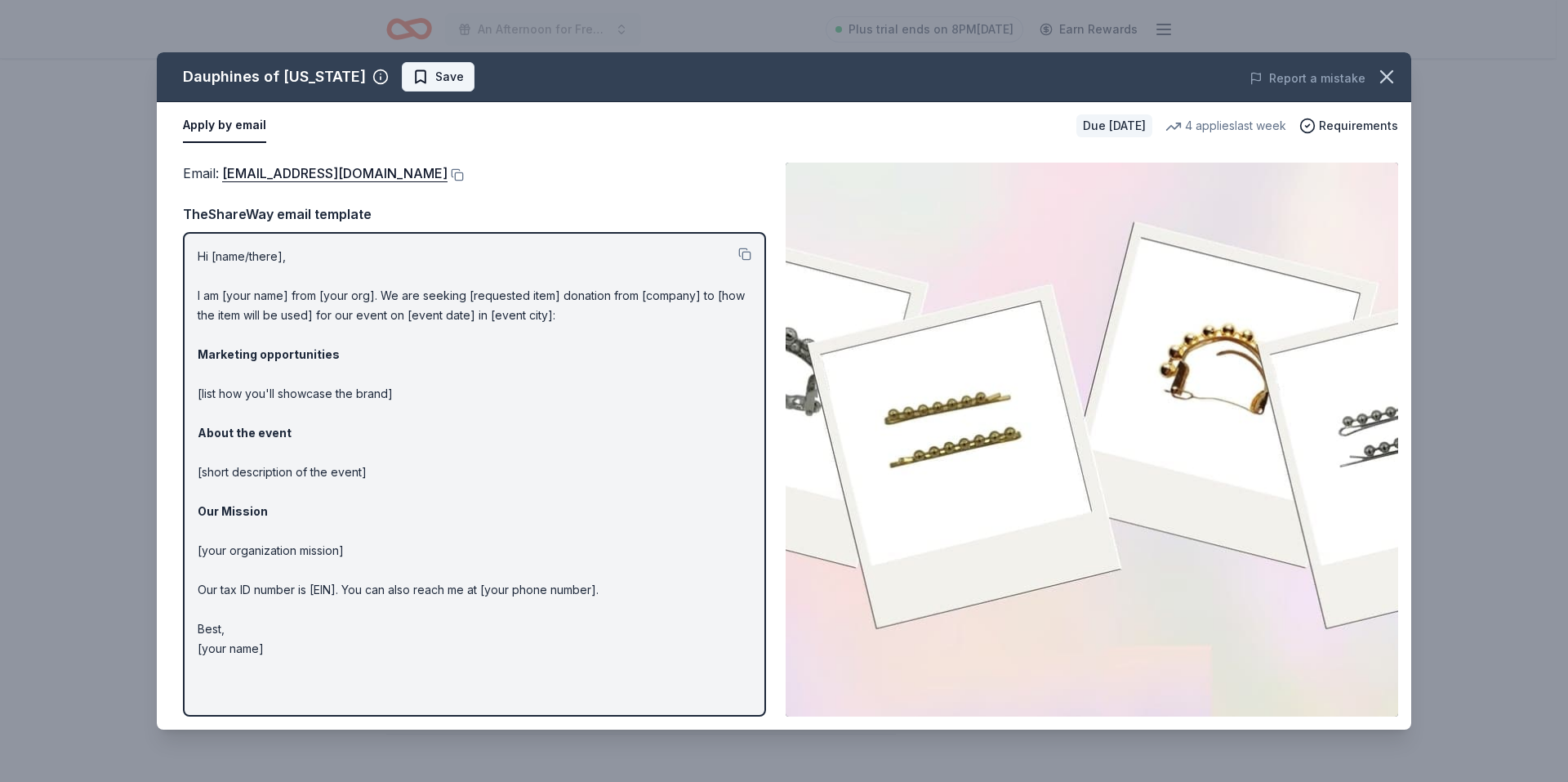
click at [435, 77] on span "Save" at bounding box center [449, 77] width 29 height 19
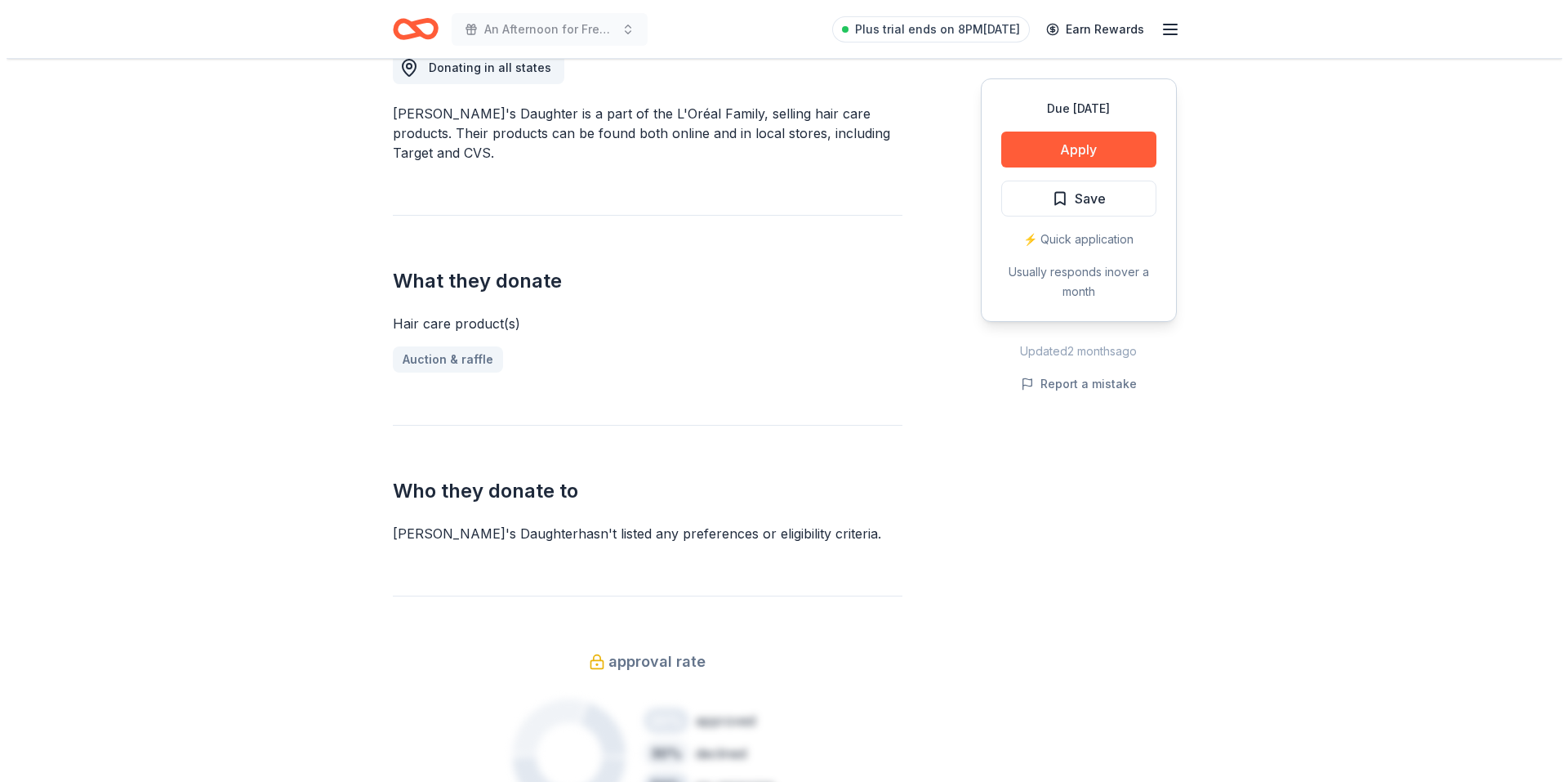
scroll to position [490, 0]
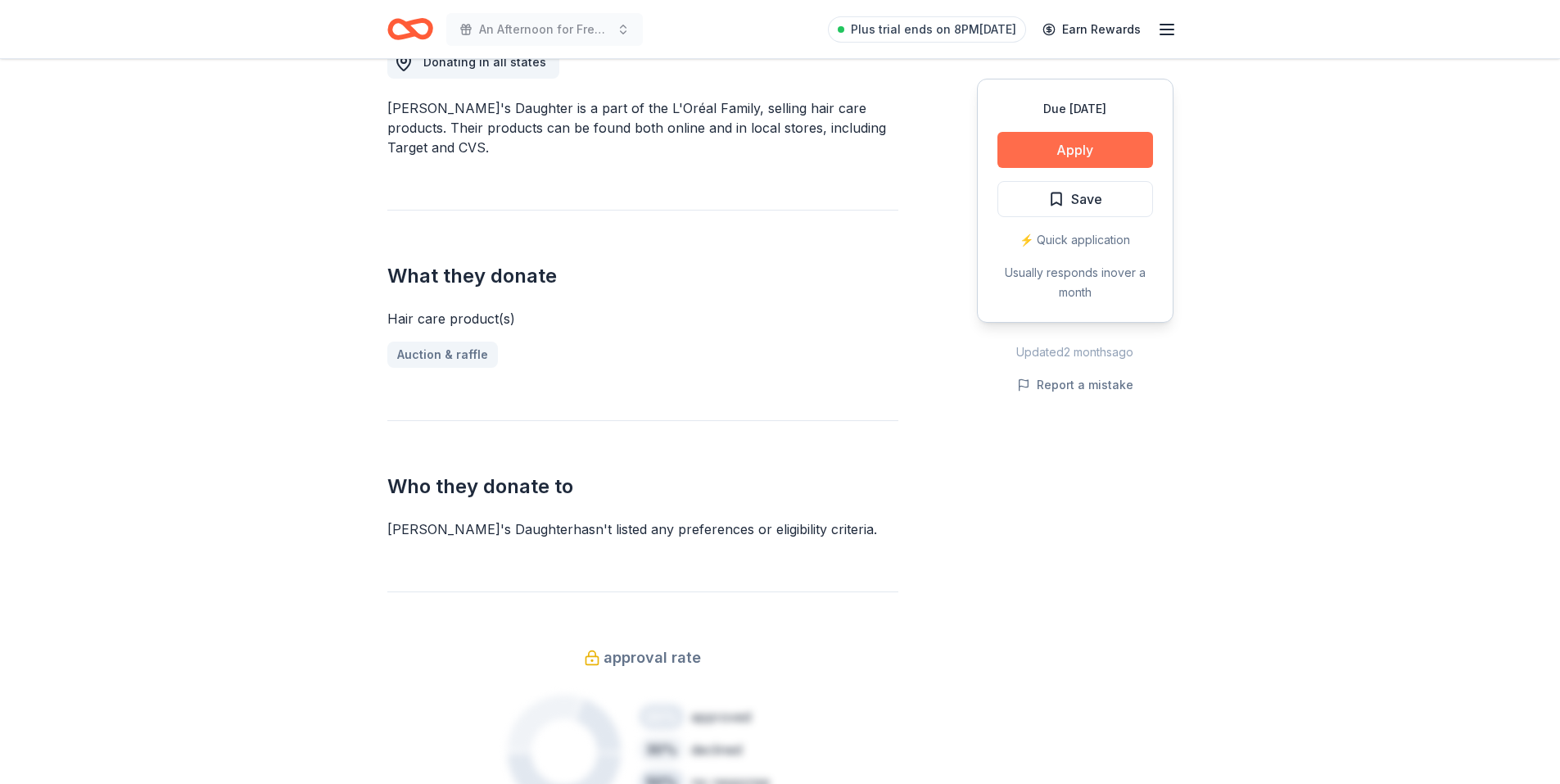
click at [1121, 156] on button "Apply" at bounding box center [1075, 150] width 155 height 36
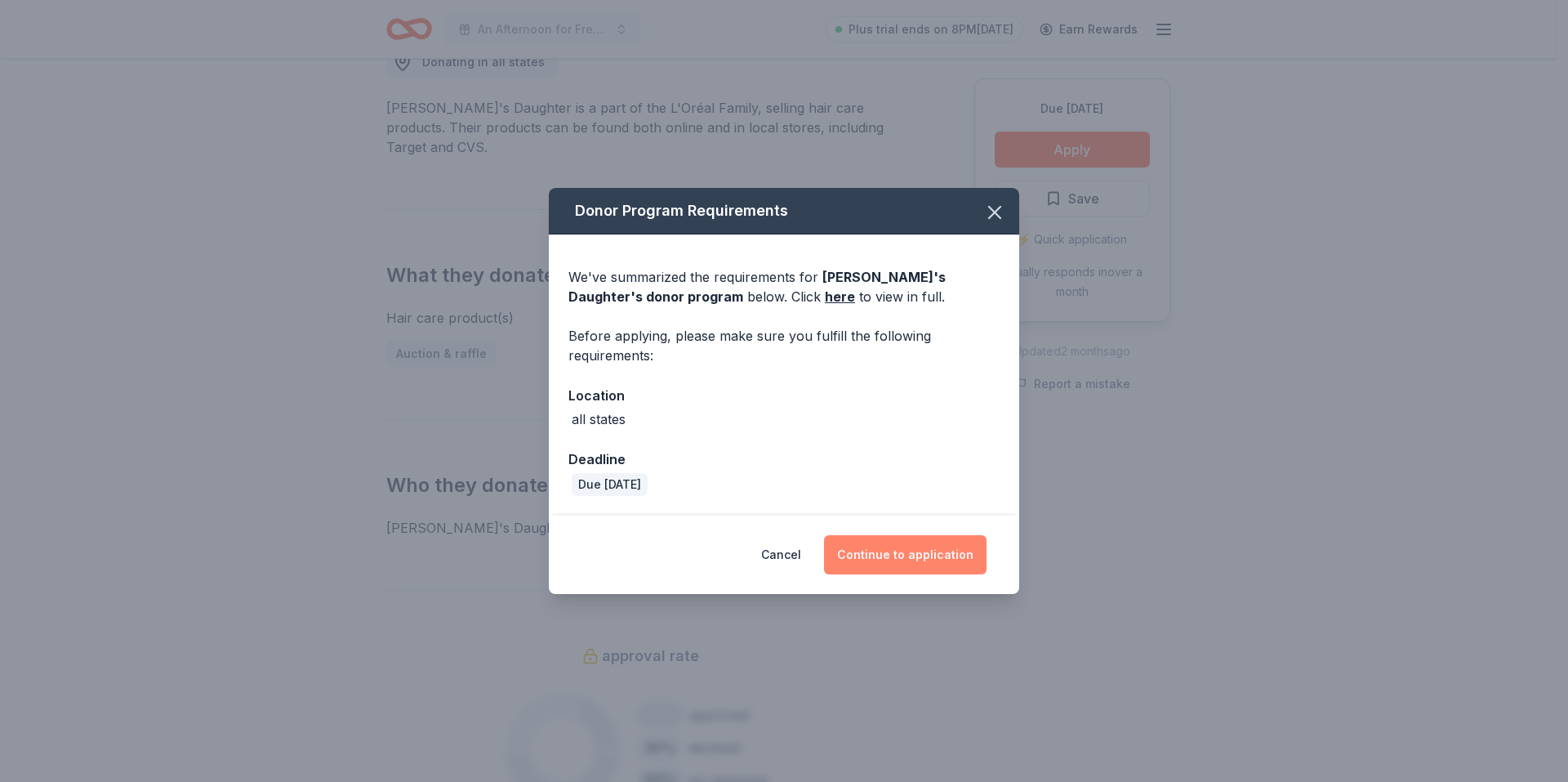
click at [930, 553] on button "Continue to application" at bounding box center [905, 554] width 162 height 40
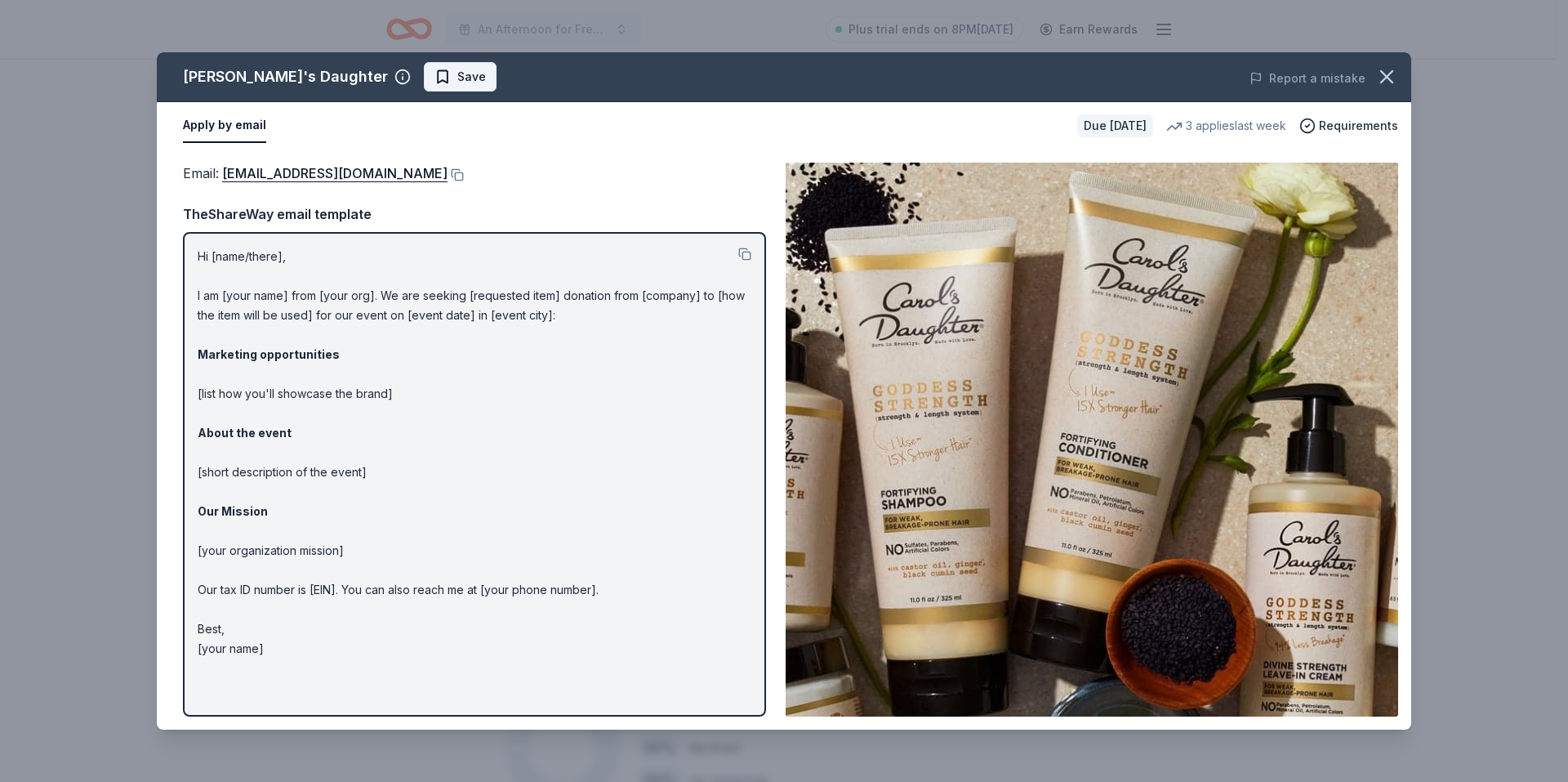
click at [457, 79] on span "Save" at bounding box center [471, 77] width 29 height 19
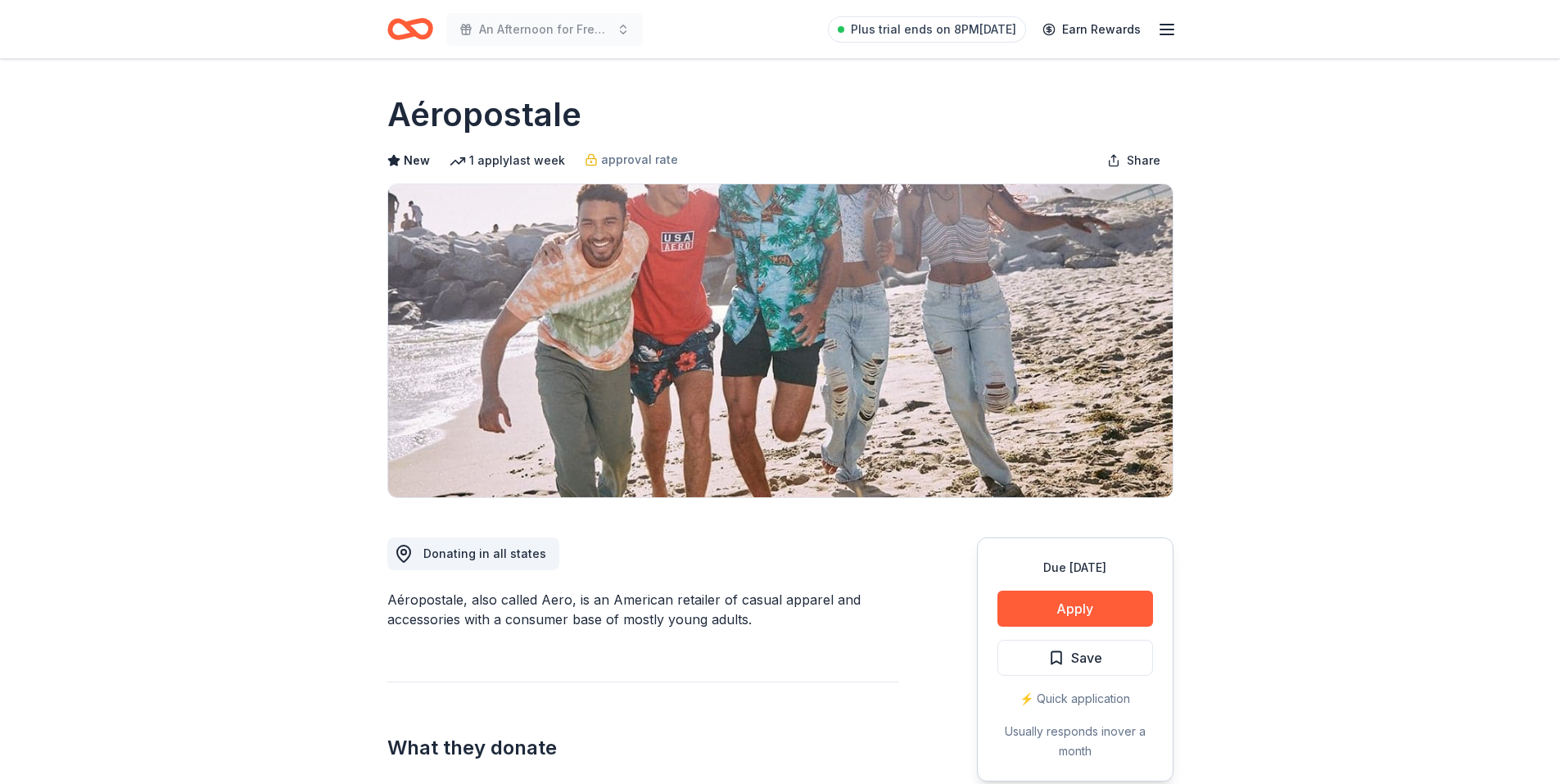
scroll to position [56, 0]
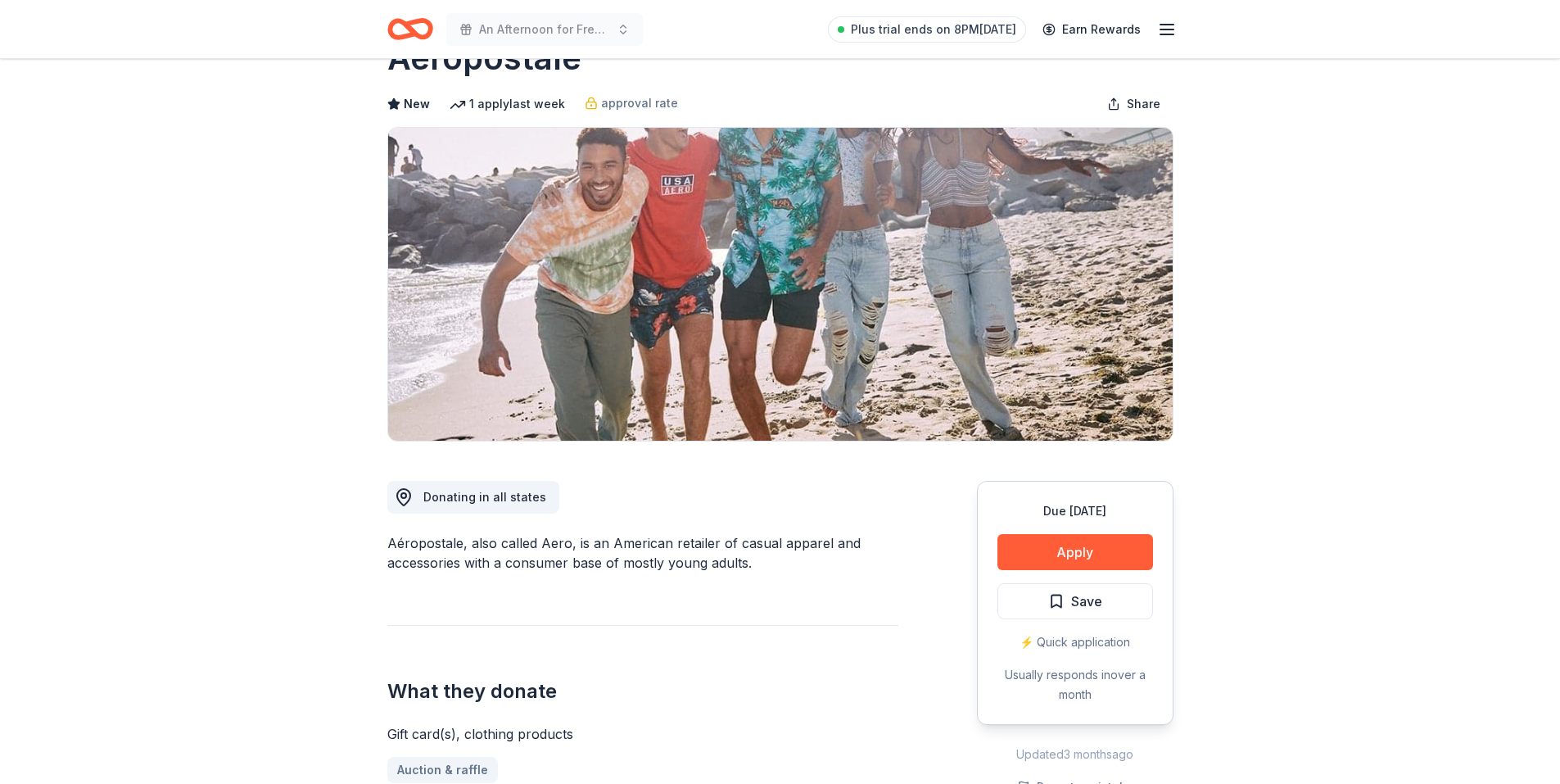
click at [1098, 558] on div "Due in 117 days Apply Save ⚡️ Quick application Usually responds in over a month" at bounding box center [1075, 603] width 197 height 244
click at [1053, 563] on div "Due in 117 days Apply Save ⚡️ Quick application Usually responds in over a month" at bounding box center [1075, 603] width 197 height 244
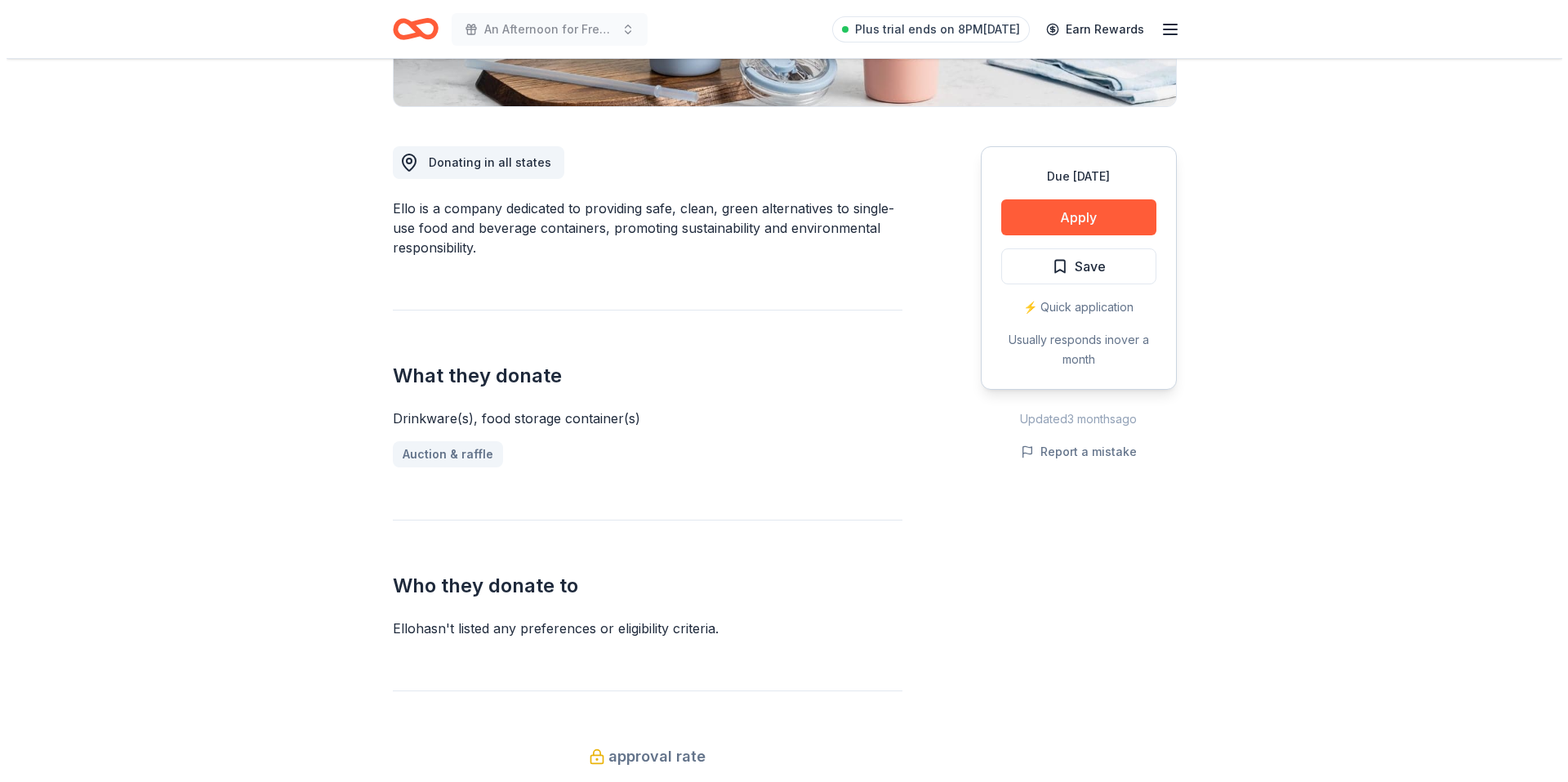
scroll to position [409, 0]
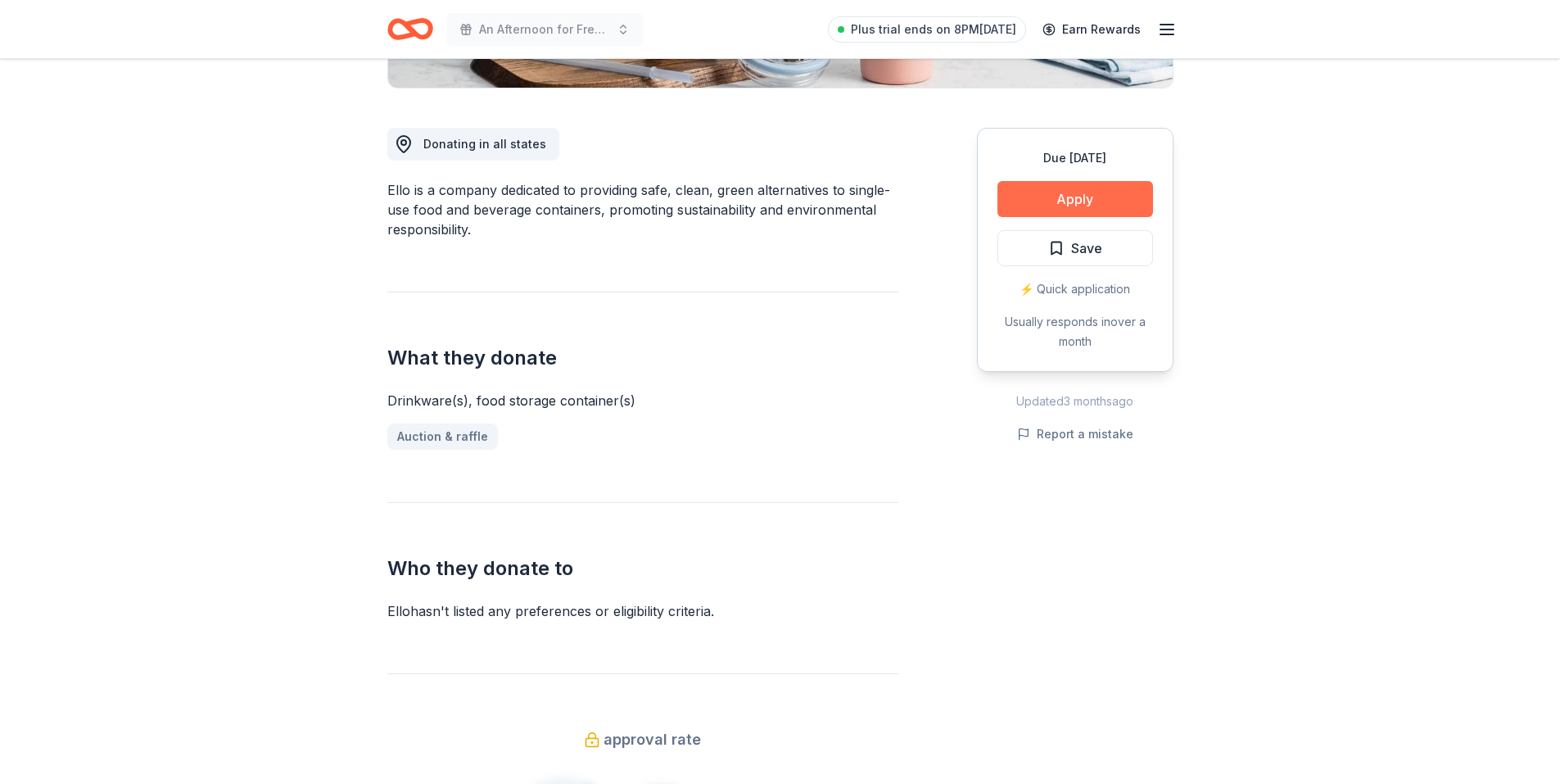
click at [1125, 196] on button "Apply" at bounding box center [1075, 199] width 155 height 36
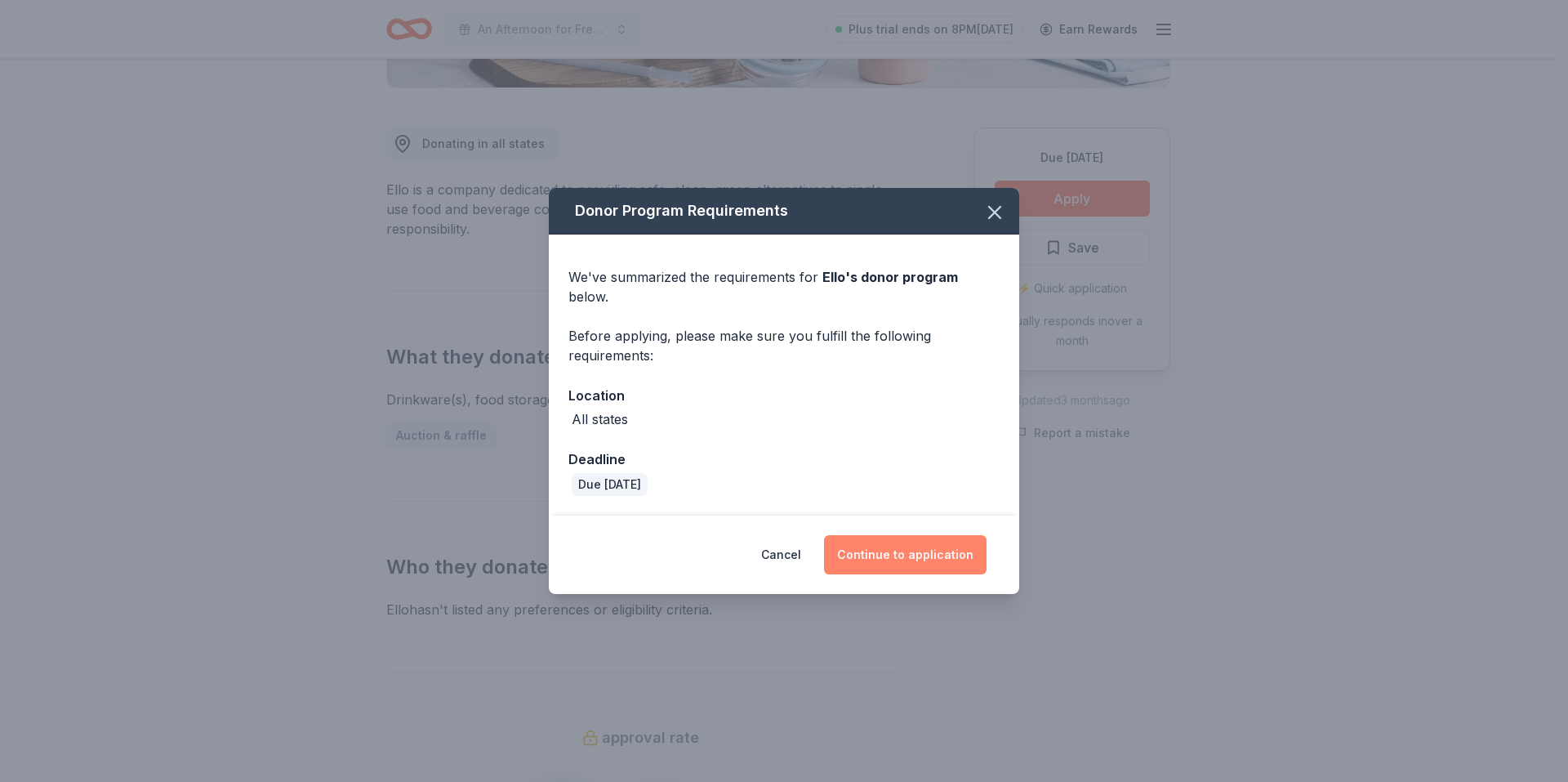
click at [917, 544] on button "Continue to application" at bounding box center [905, 554] width 162 height 40
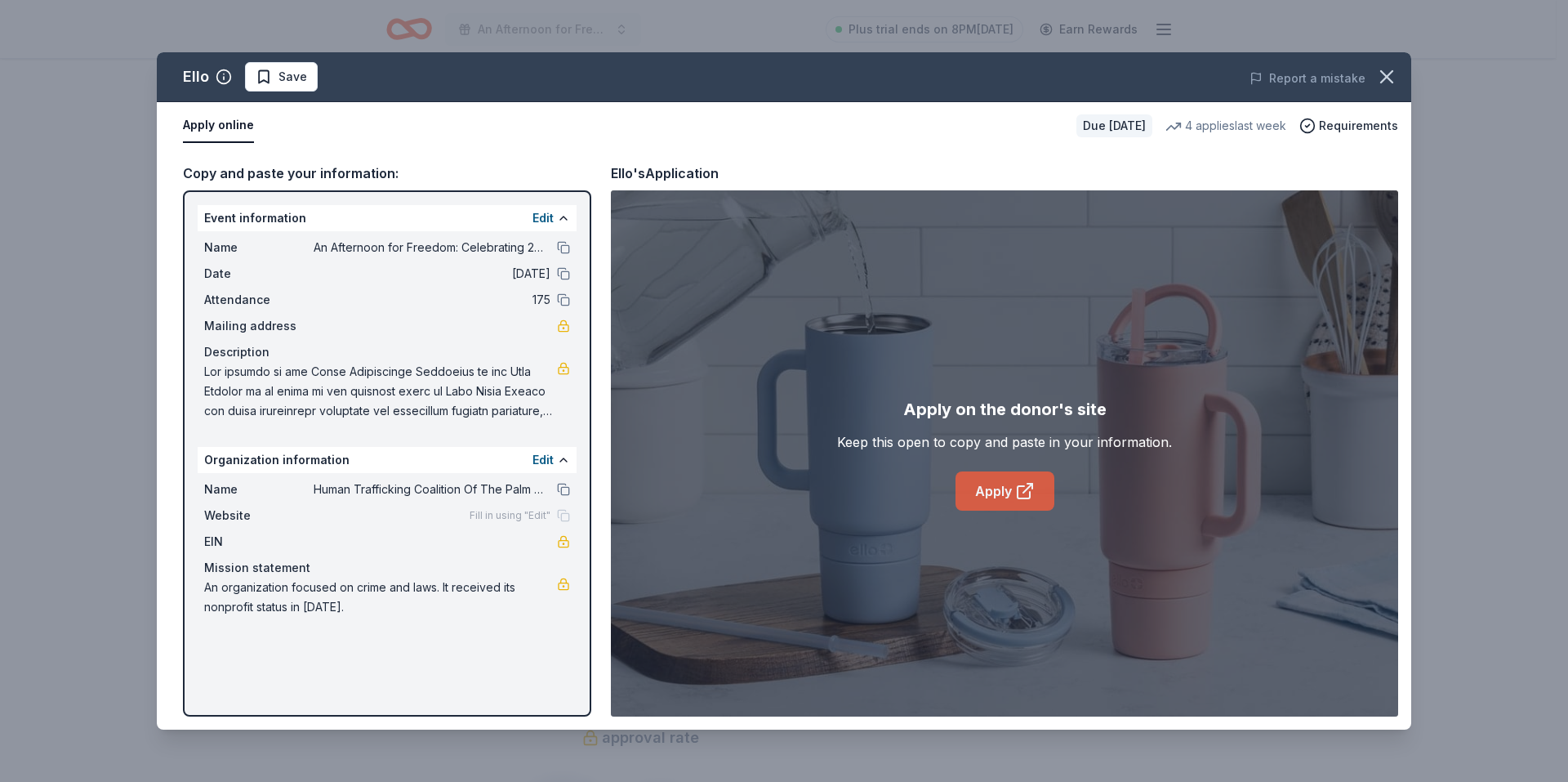
click at [1017, 483] on icon at bounding box center [1024, 491] width 19 height 19
